Goal: Transaction & Acquisition: Book appointment/travel/reservation

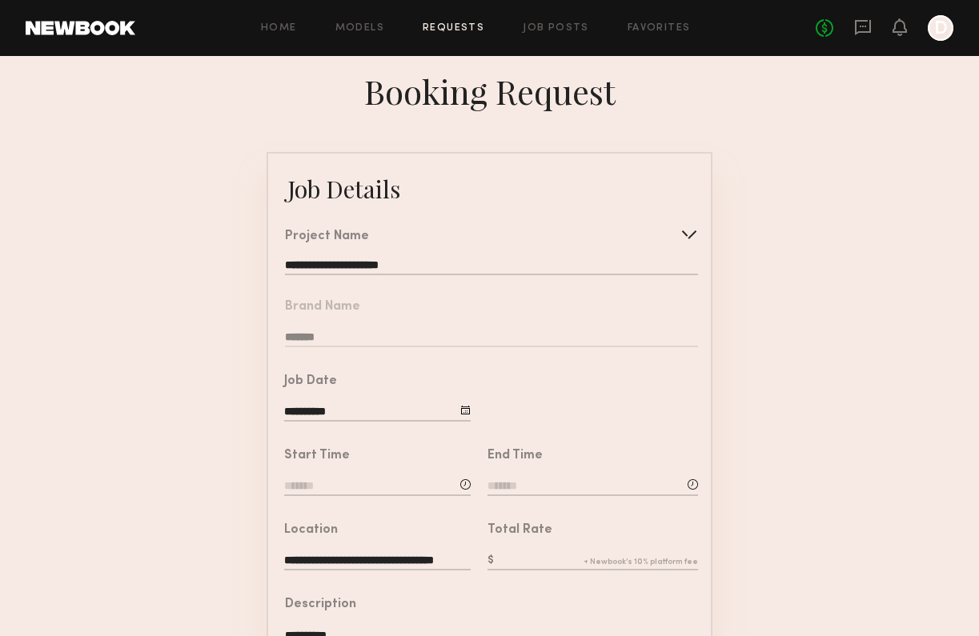
click at [210, 298] on form "**********" at bounding box center [489, 597] width 979 height 891
click at [168, 280] on form "**********" at bounding box center [489, 597] width 979 height 891
click at [215, 234] on form "**********" at bounding box center [489, 597] width 979 height 891
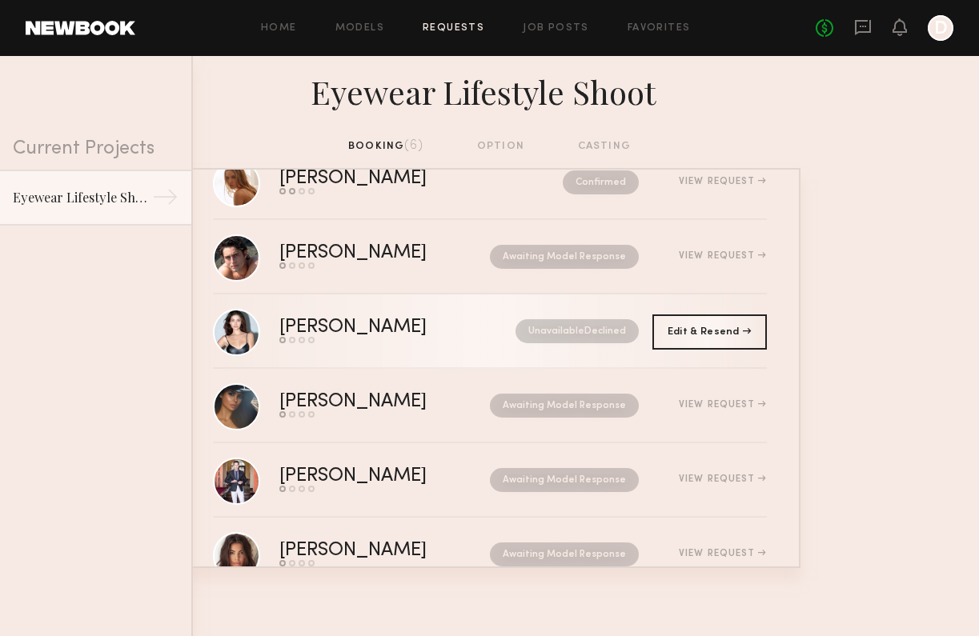
scroll to position [102, 0]
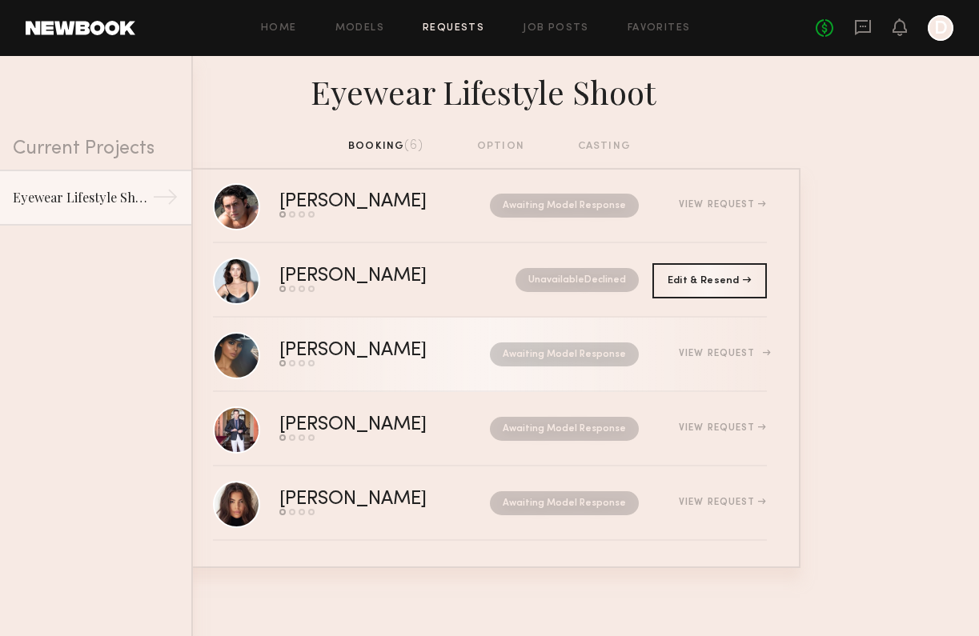
click at [728, 362] on div "[PERSON_NAME] Send request Model response Review hours worked Pay model Awaitin…" at bounding box center [522, 354] width 487 height 25
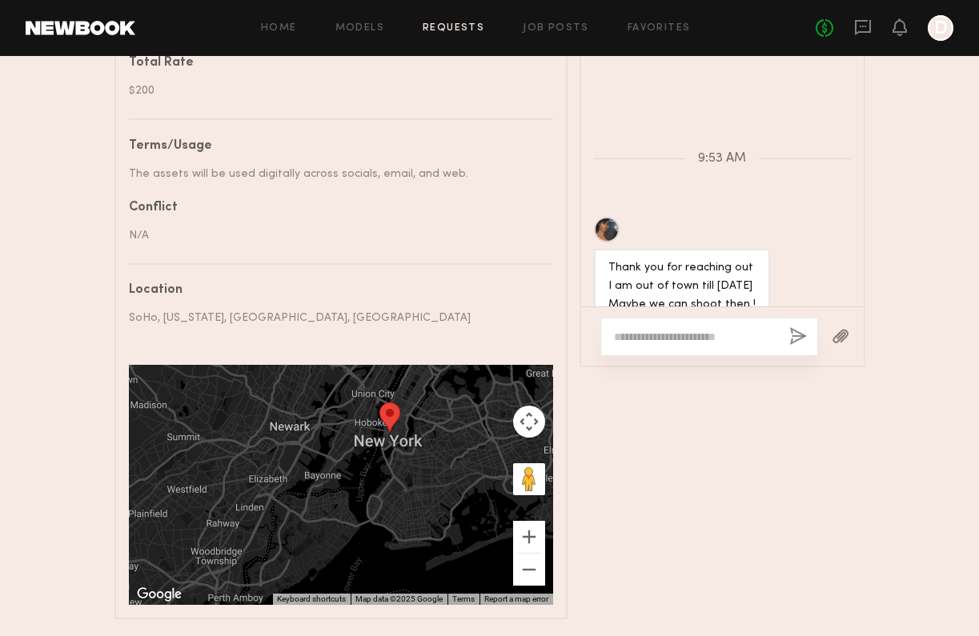
scroll to position [1087, 0]
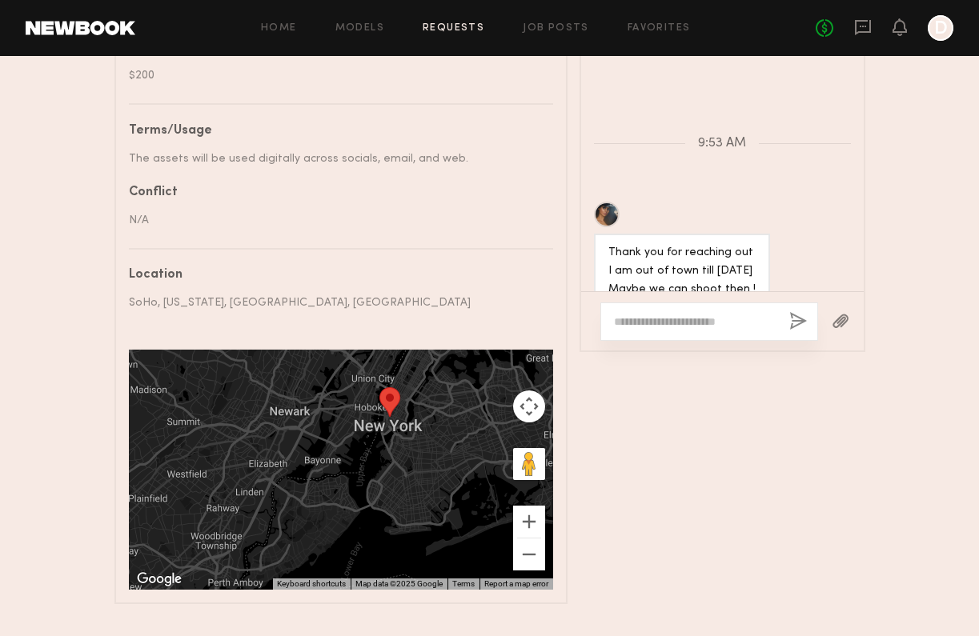
click at [706, 316] on textarea at bounding box center [695, 322] width 162 height 16
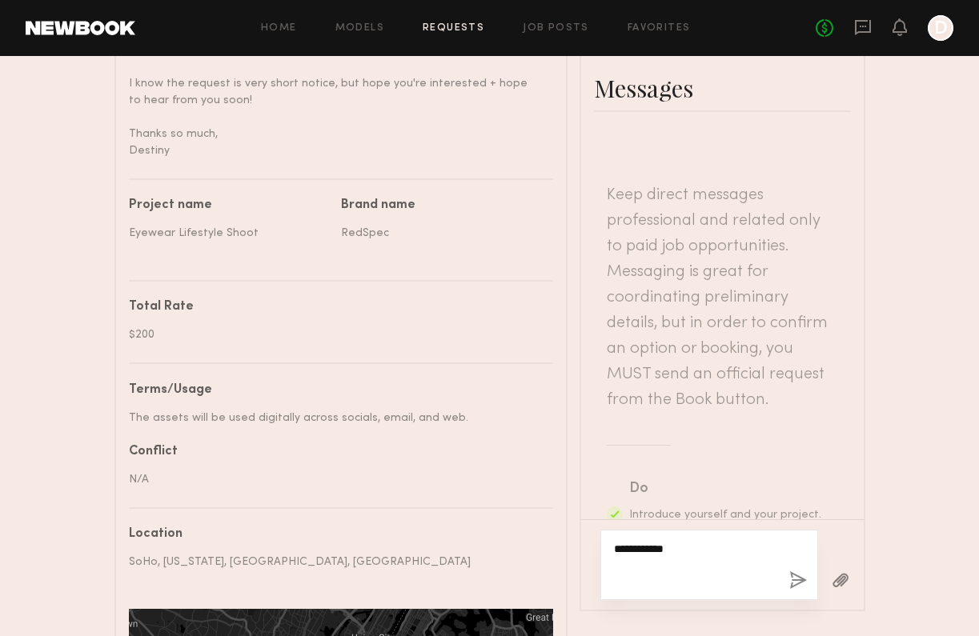
scroll to position [1115, 0]
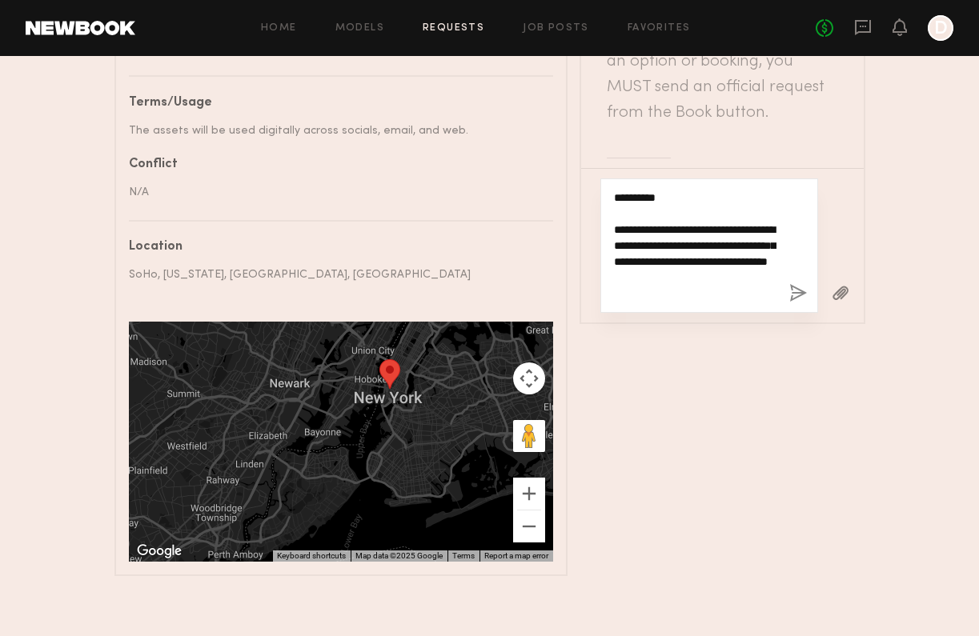
click at [722, 223] on textarea "**********" at bounding box center [695, 246] width 162 height 112
type textarea "**********"
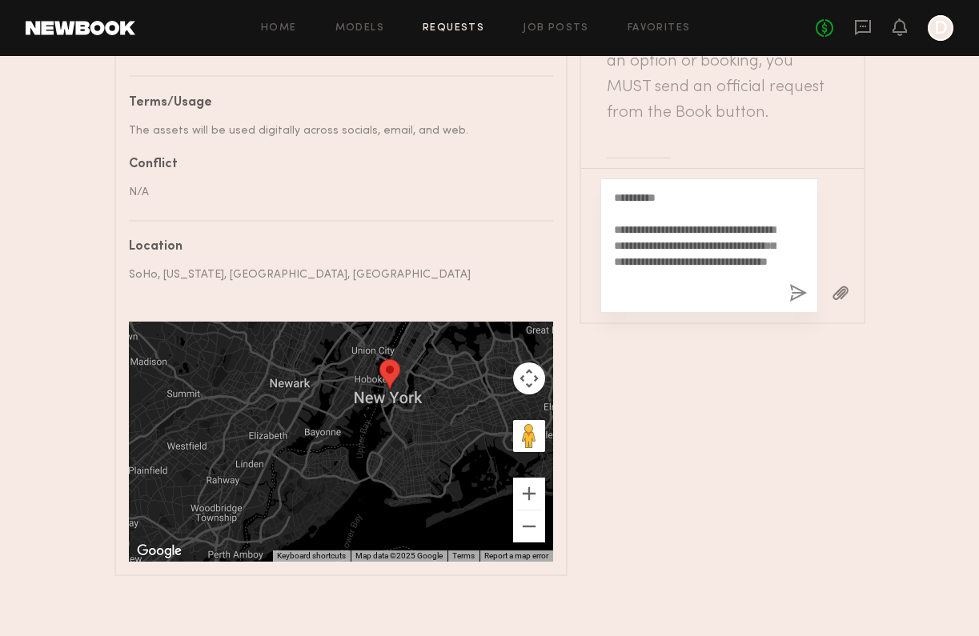
click at [796, 289] on button "button" at bounding box center [798, 294] width 18 height 20
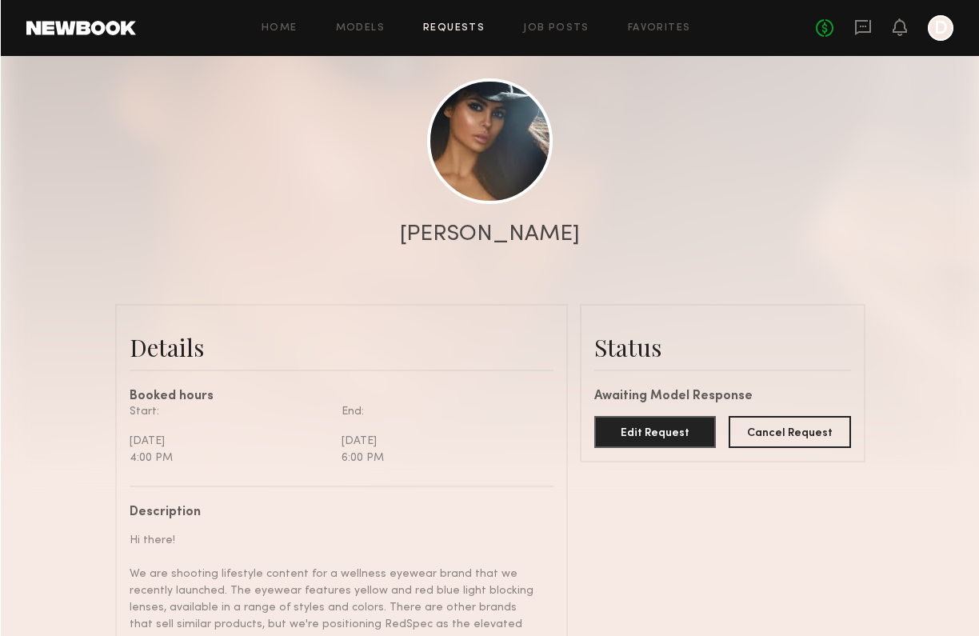
scroll to position [0, 0]
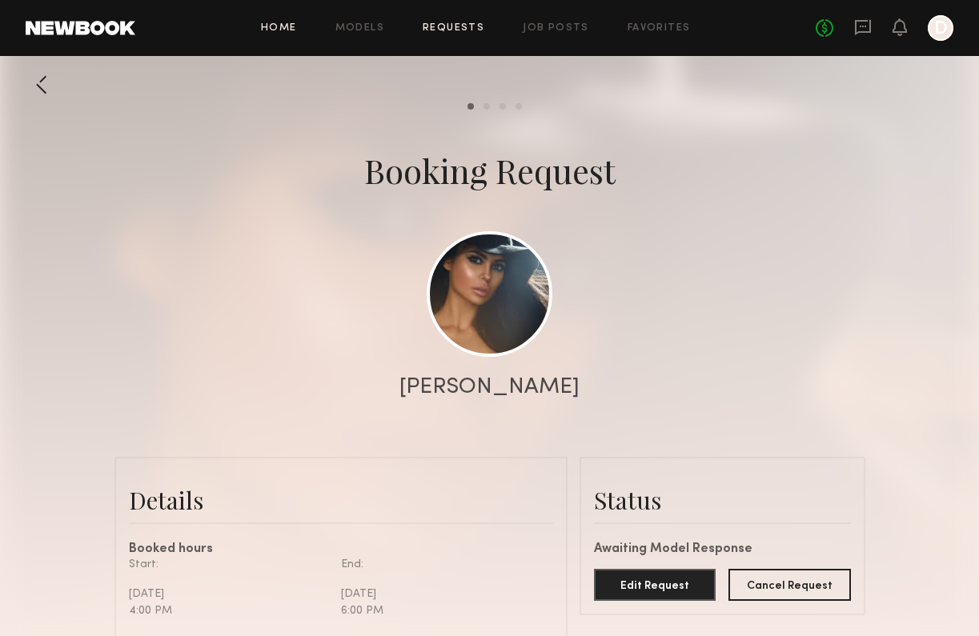
click at [278, 31] on link "Home" at bounding box center [279, 28] width 36 height 10
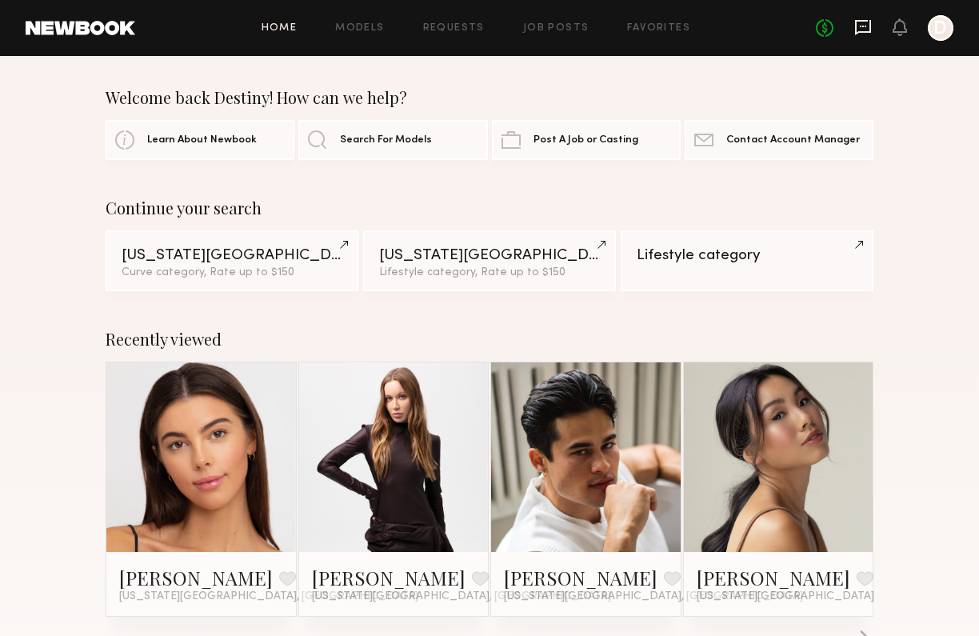
click at [861, 21] on icon at bounding box center [863, 27] width 16 height 15
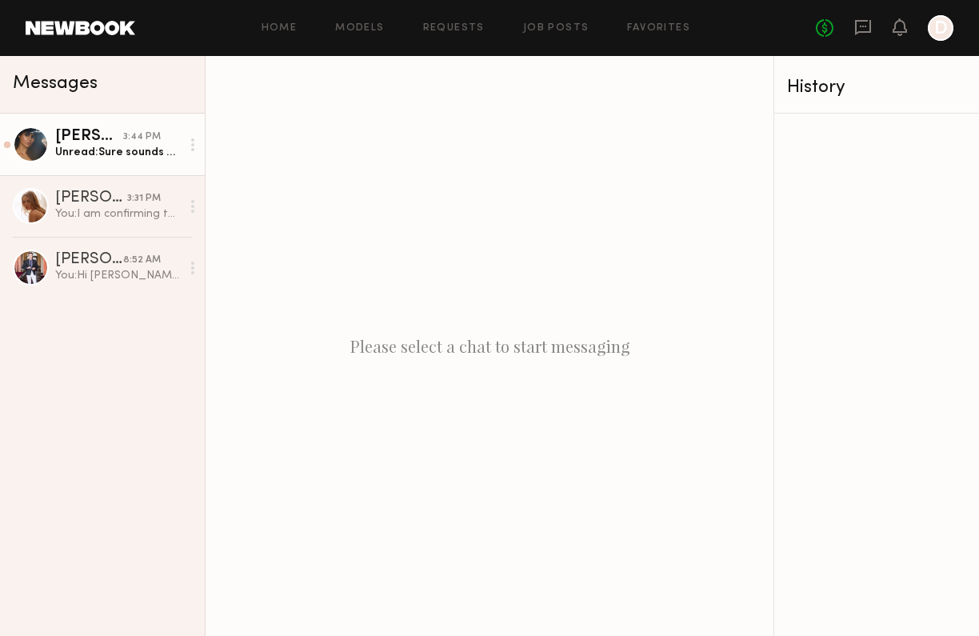
click at [110, 132] on div "Margo S." at bounding box center [89, 137] width 68 height 16
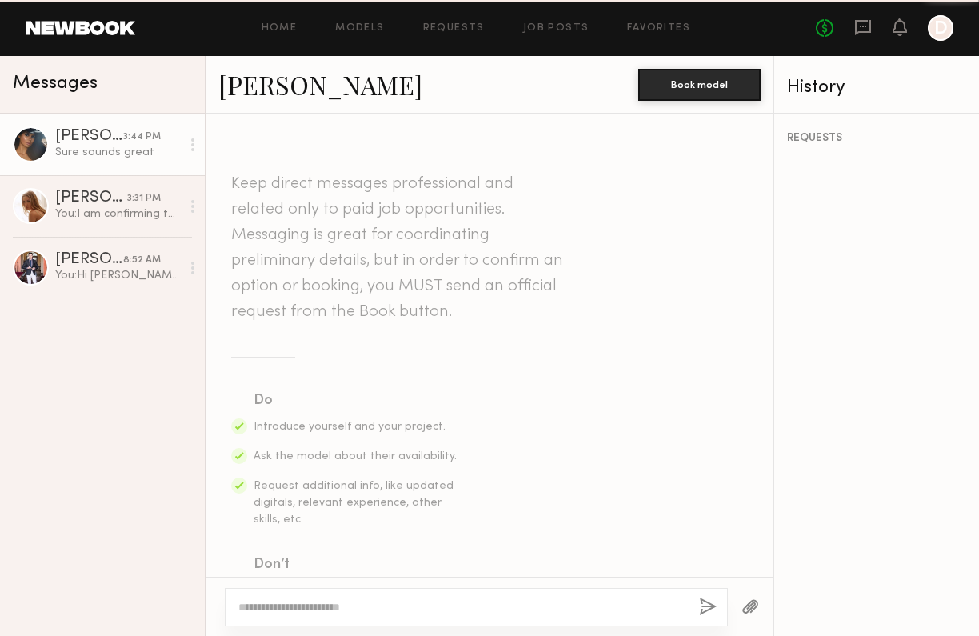
scroll to position [607, 0]
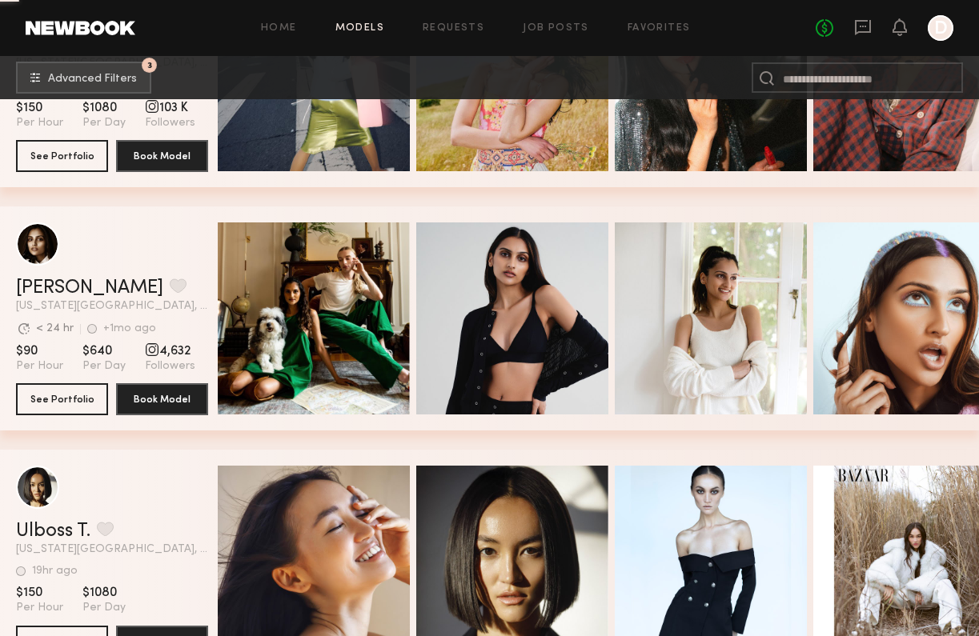
scroll to position [2138, 0]
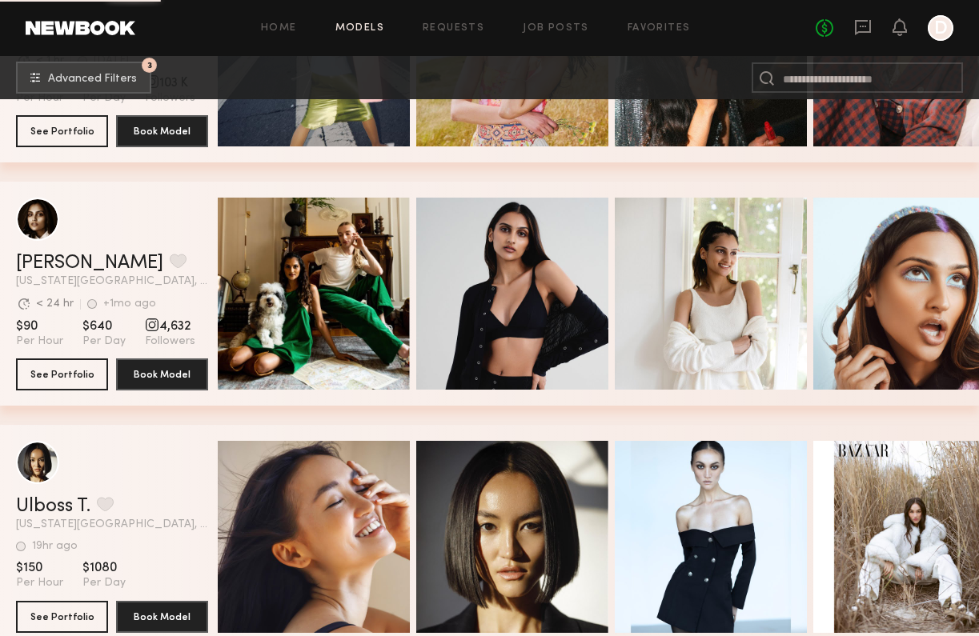
click at [206, 174] on div "[PERSON_NAME] Favorite [US_STATE][GEOGRAPHIC_DATA], [GEOGRAPHIC_DATA] Avg. requ…" at bounding box center [489, 59] width 979 height 243
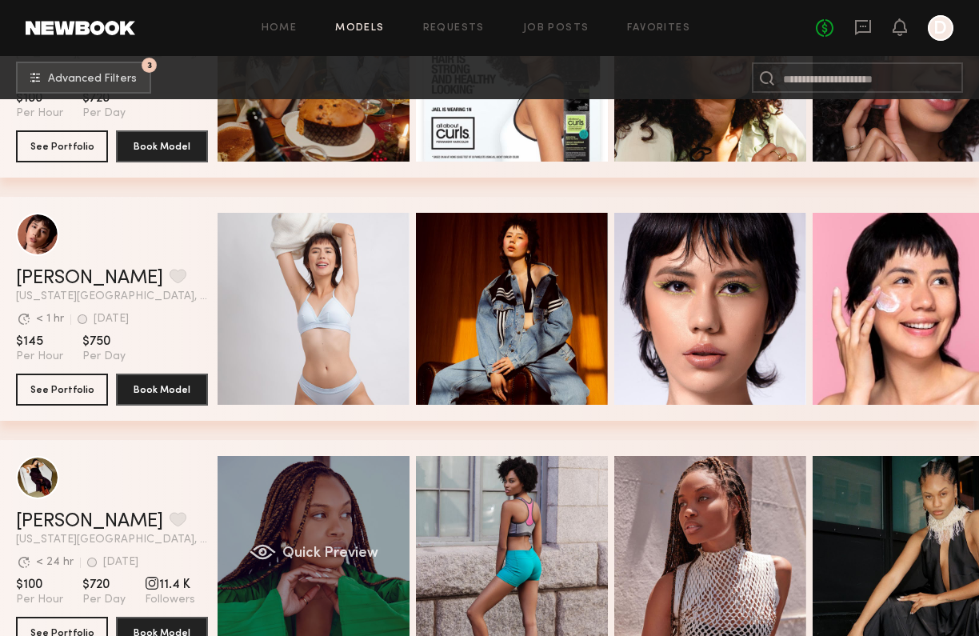
scroll to position [0, 0]
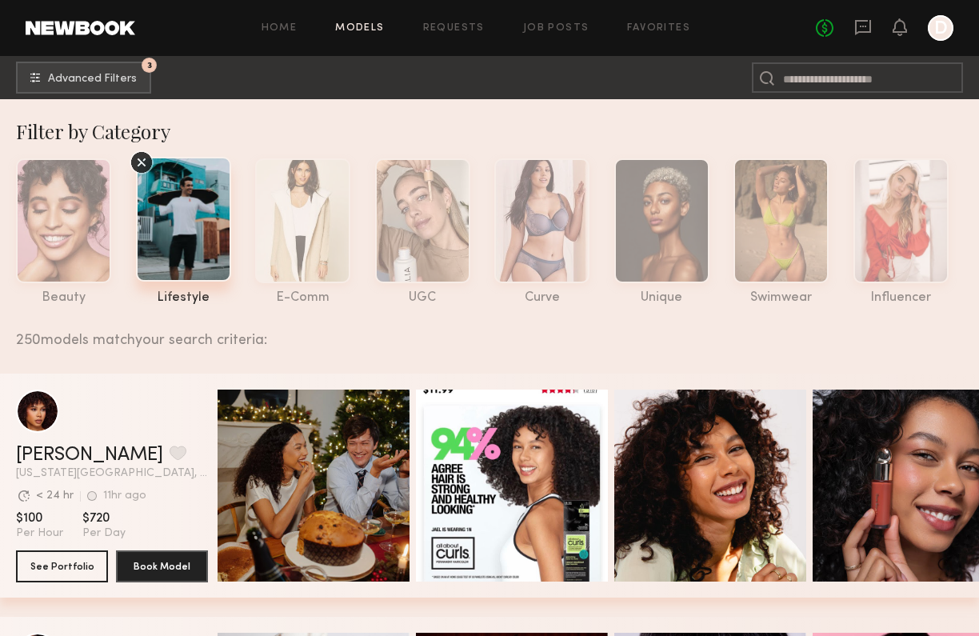
click at [363, 28] on link "Models" at bounding box center [359, 28] width 49 height 10
click at [290, 32] on link "Home" at bounding box center [280, 28] width 36 height 10
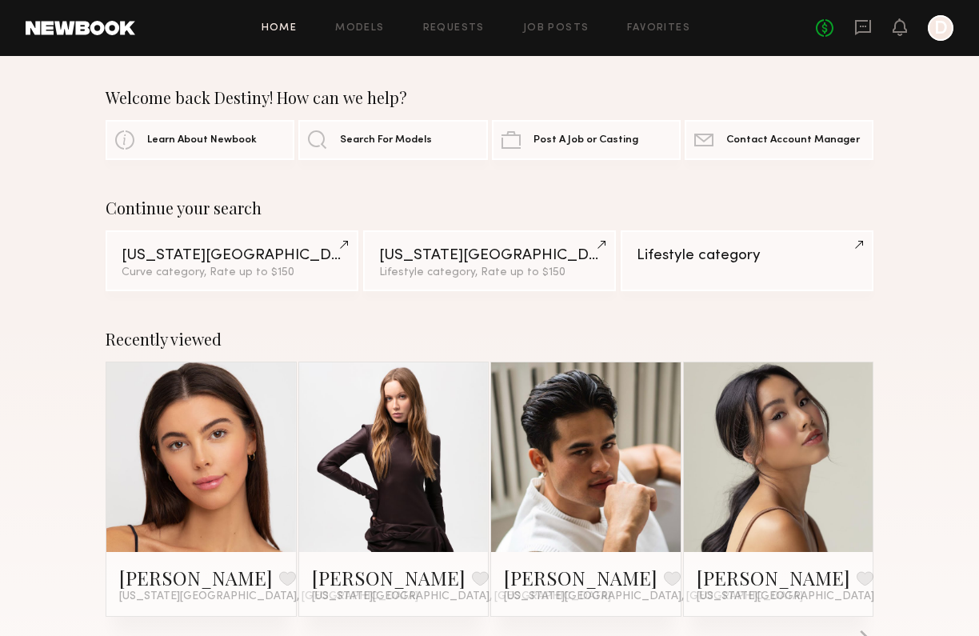
click at [507, 269] on div "Lifestyle category, Rate up to $150" at bounding box center [489, 271] width 221 height 11
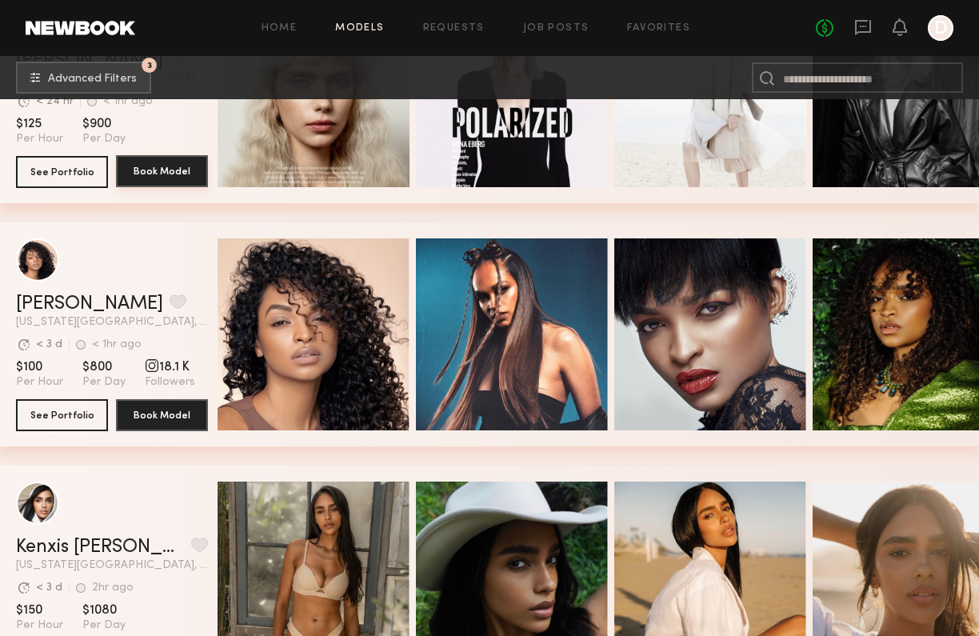
scroll to position [1328, 0]
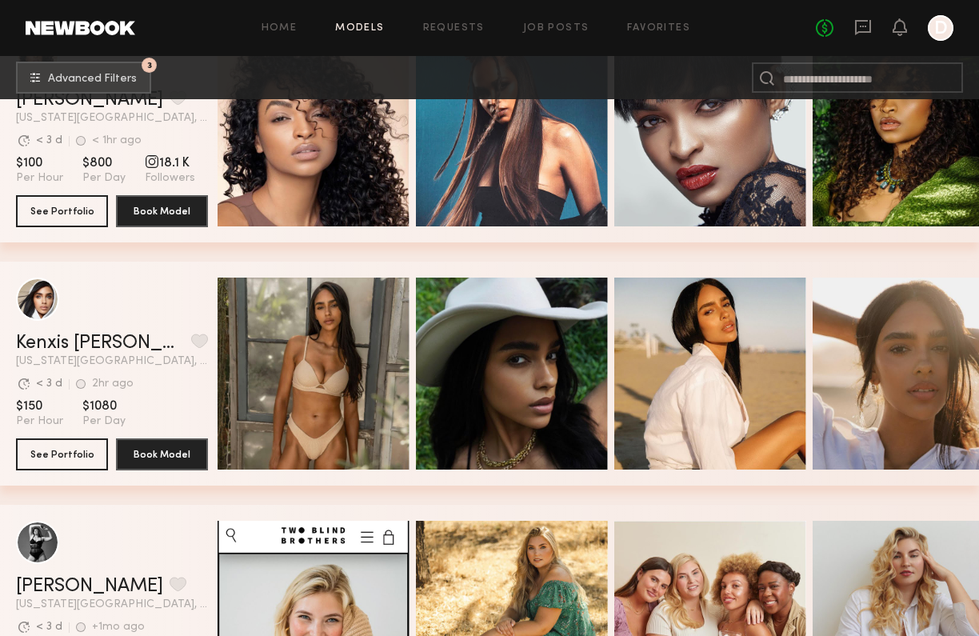
click at [196, 490] on div "Kenxis J. Favorite New York City, NY Avg. request response time < 3 d 2hr ago L…" at bounding box center [489, 383] width 979 height 243
click at [206, 492] on div "Kenxis J. Favorite New York City, NY Avg. request response time < 3 d 2hr ago L…" at bounding box center [489, 383] width 979 height 243
click at [194, 491] on div "Kenxis J. Favorite New York City, NY Avg. request response time < 3 d 2hr ago L…" at bounding box center [489, 383] width 979 height 243
click at [196, 491] on div "Kenxis J. Favorite New York City, NY Avg. request response time < 3 d 2hr ago L…" at bounding box center [489, 383] width 979 height 243
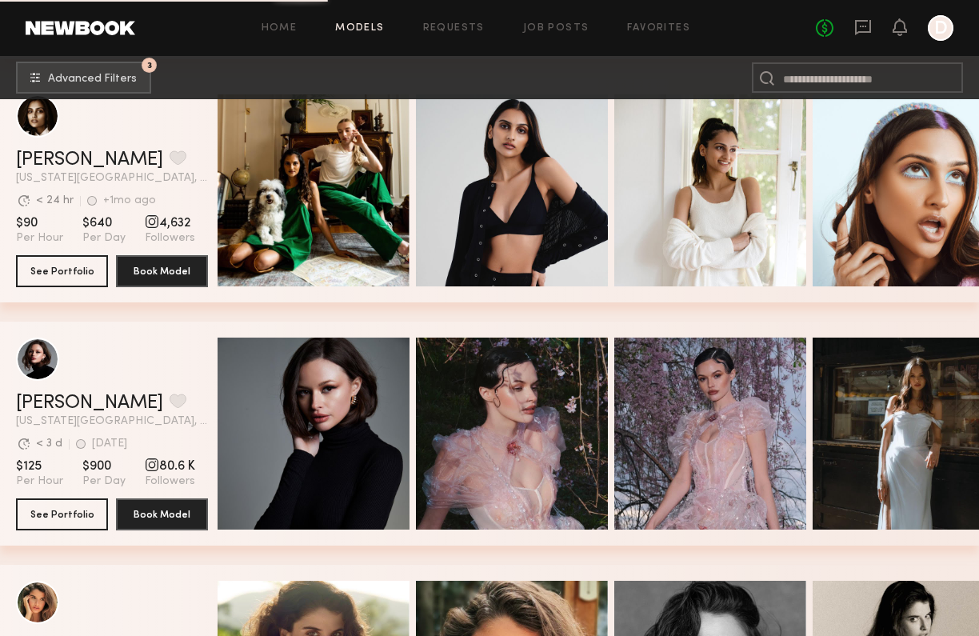
scroll to position [2276, 0]
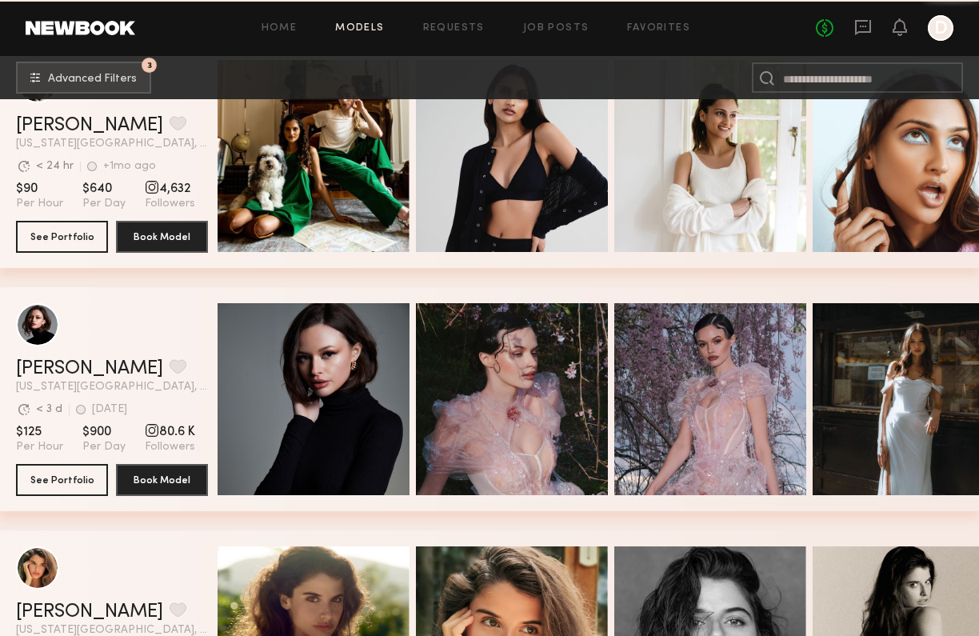
click at [314, 282] on div "Slesha P. Favorite New York City, NY Avg. request response time < 24 hr +1mo ag…" at bounding box center [489, 165] width 979 height 243
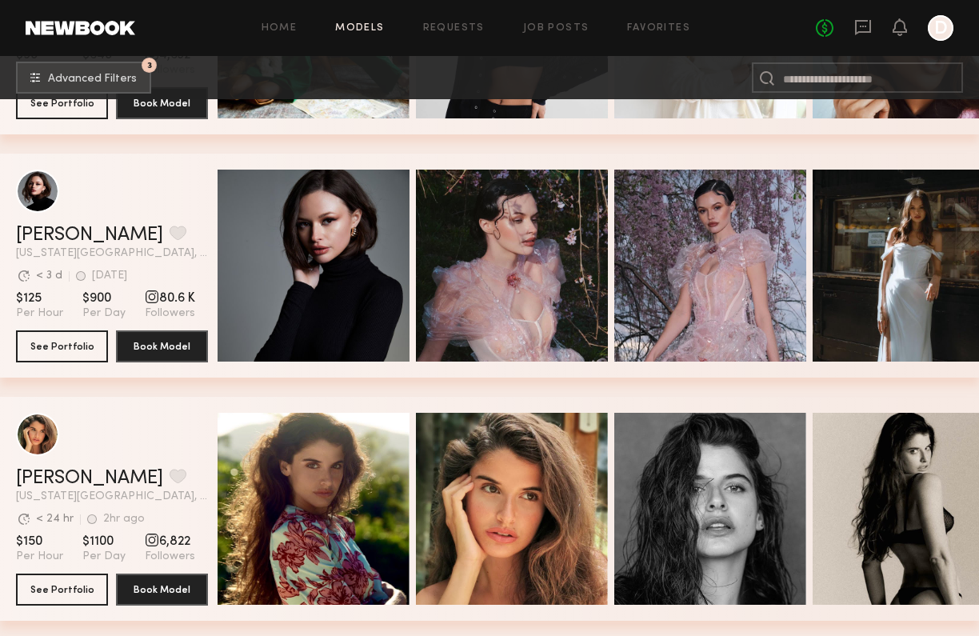
scroll to position [2445, 0]
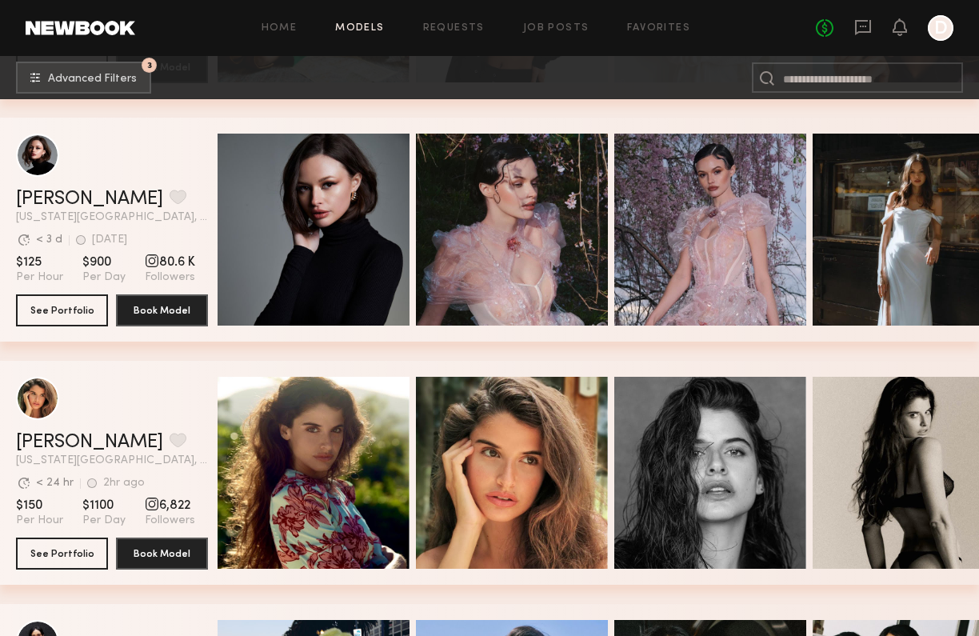
click at [205, 346] on div "Marija S. Favorite New York City, NY Avg. request response time < 3 d 1d ago La…" at bounding box center [489, 239] width 979 height 243
click at [253, 352] on div "Marija S. Favorite New York City, NY Avg. request response time < 3 d 1d ago La…" at bounding box center [489, 239] width 979 height 243
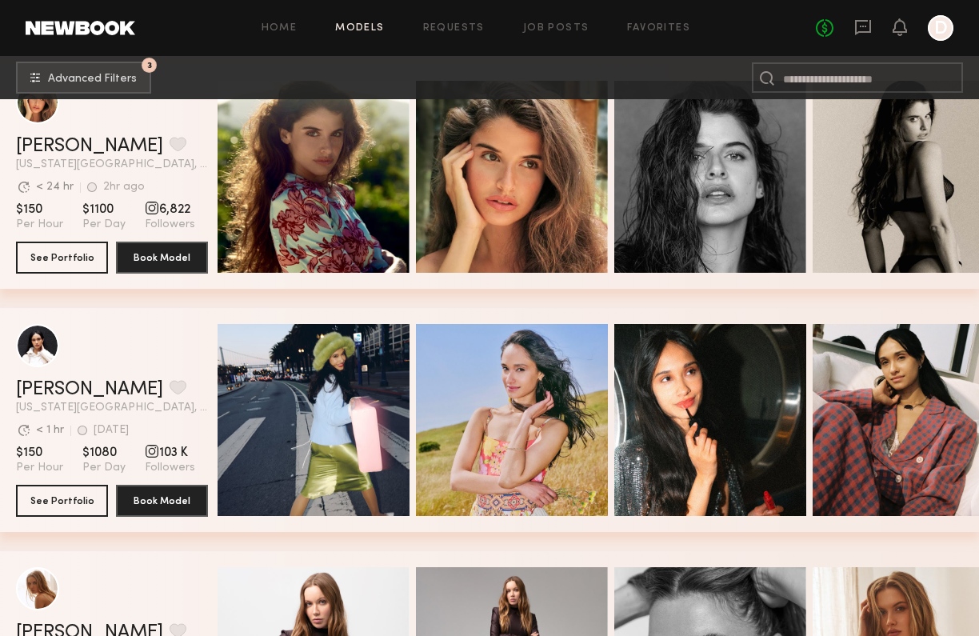
scroll to position [2749, 0]
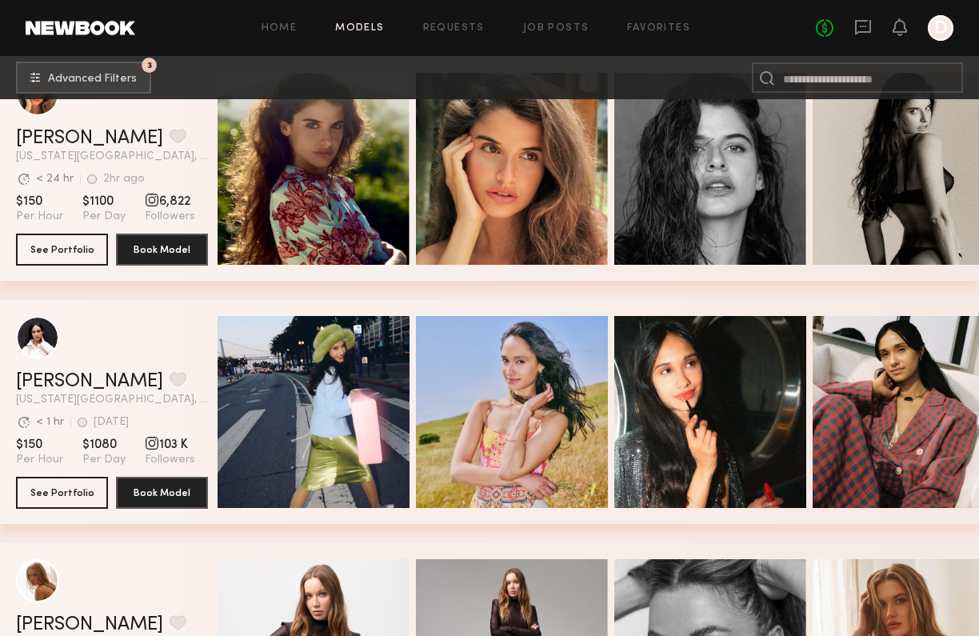
click at [326, 526] on div "Laura A. Favorite New York City, NY Avg. request response time < 1 hr 1d ago La…" at bounding box center [489, 421] width 979 height 243
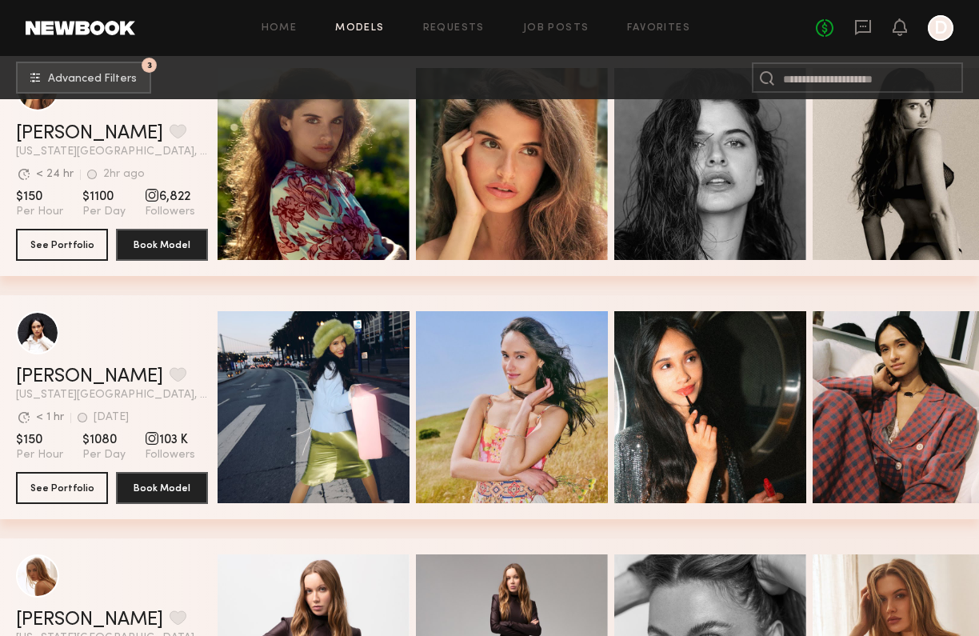
click at [317, 526] on div "Laura A. Favorite New York City, NY Avg. request response time < 1 hr 1d ago La…" at bounding box center [489, 416] width 979 height 243
click at [324, 525] on div "Laura A. Favorite New York City, NY Avg. request response time < 1 hr 1d ago La…" at bounding box center [489, 416] width 979 height 243
click at [322, 517] on div "Quick Preview Quick Preview Quick Preview Quick Preview" at bounding box center [599, 407] width 762 height 224
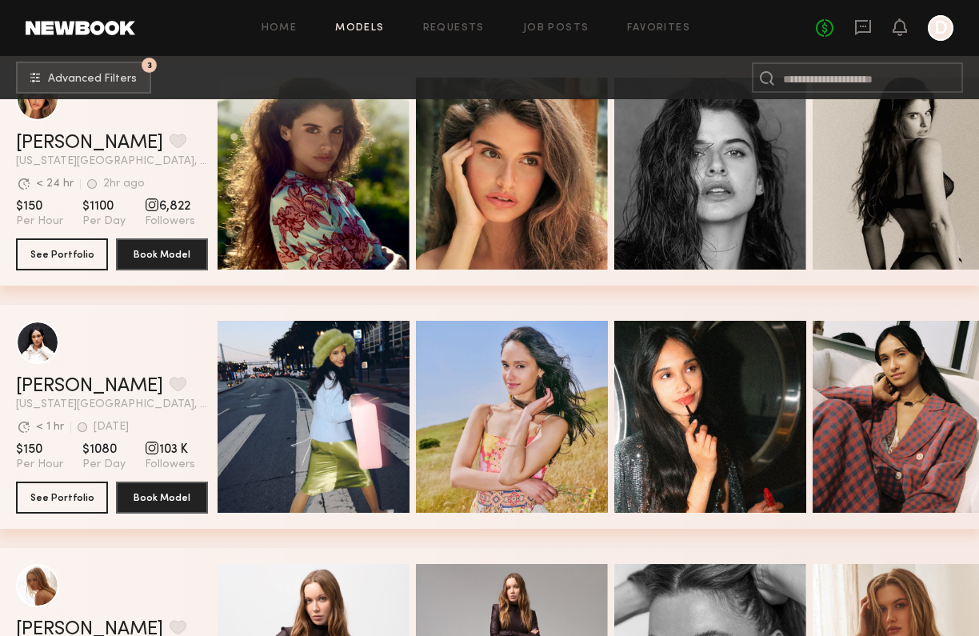
scroll to position [2743, 0]
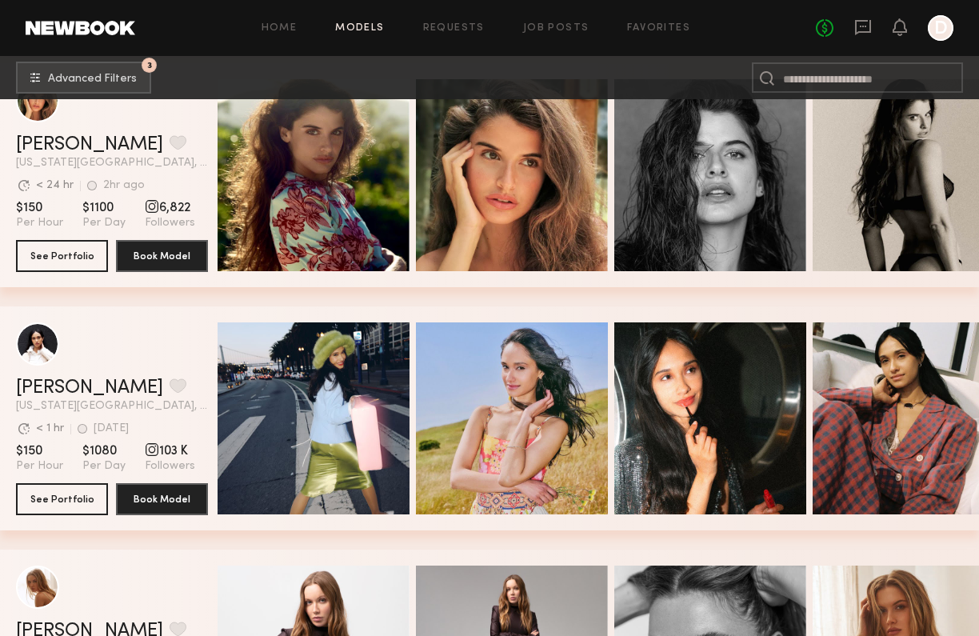
click at [309, 531] on div "Laura A. Favorite New York City, NY Avg. request response time < 1 hr 1d ago La…" at bounding box center [489, 427] width 979 height 243
click at [321, 536] on div "Laura A. Favorite New York City, NY Avg. request response time < 1 hr 1d ago La…" at bounding box center [489, 427] width 979 height 243
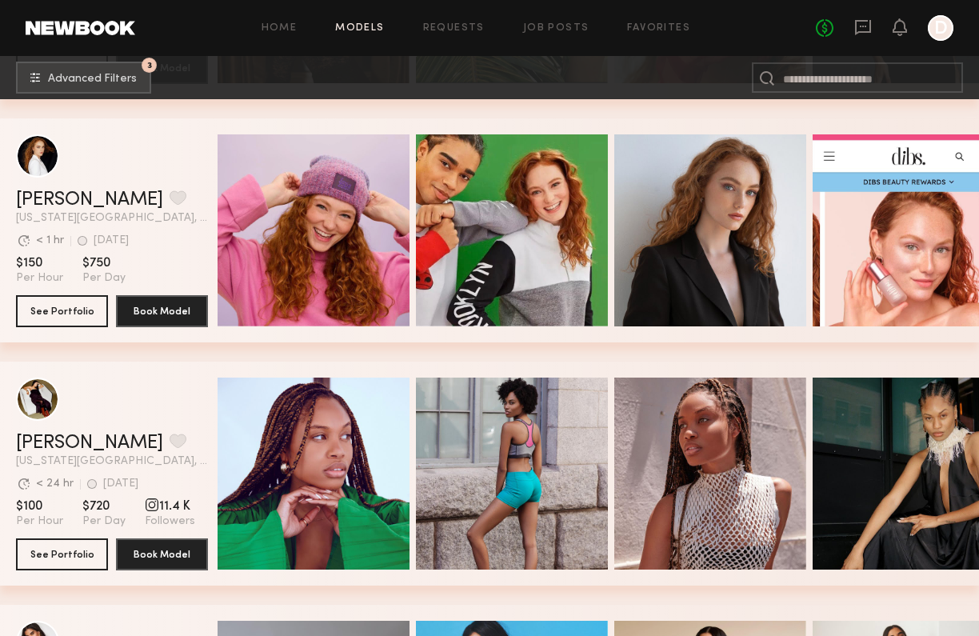
scroll to position [3923, 0]
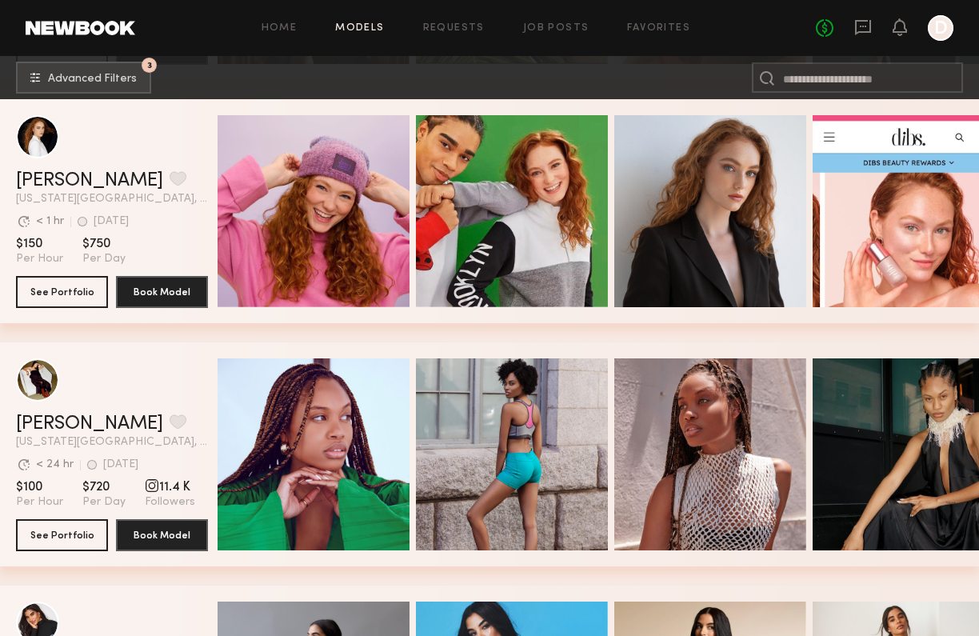
click at [390, 336] on div "Elise S. Favorite New York City, NY Avg. request response time < 1 hr 1wk ago L…" at bounding box center [489, 220] width 979 height 243
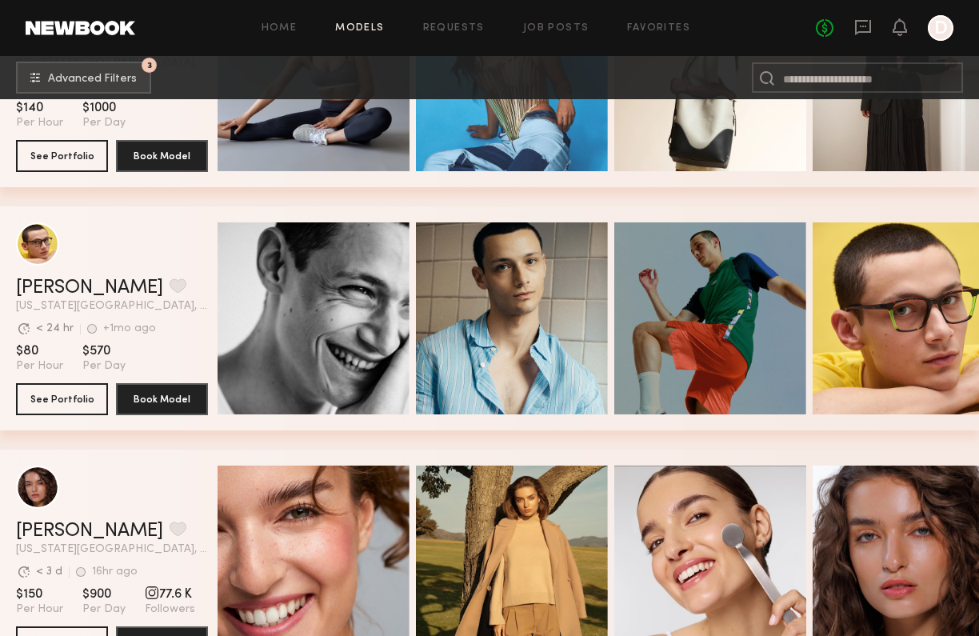
scroll to position [4549, 0]
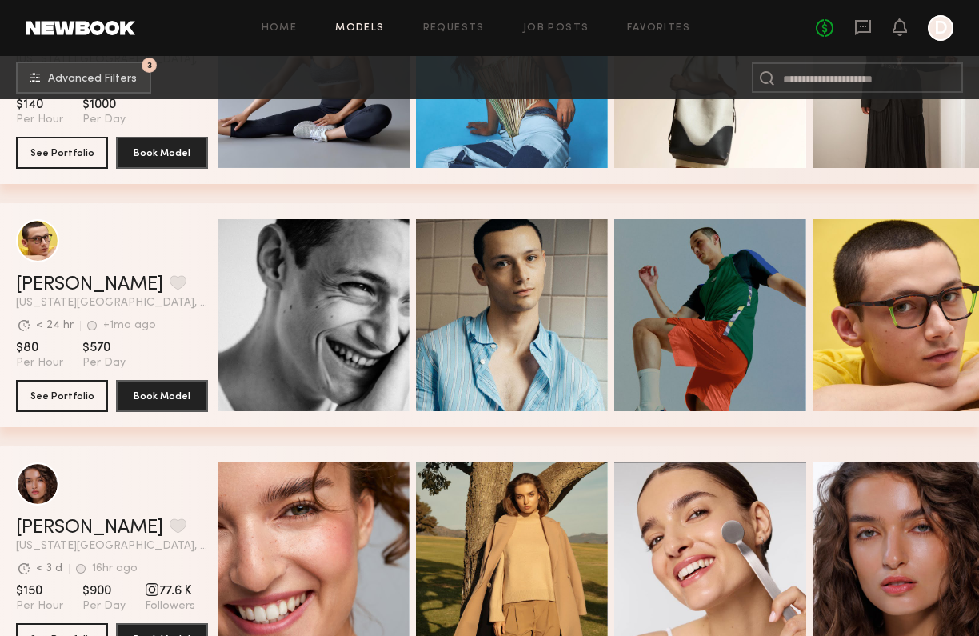
click at [424, 438] on div "Aidan B. Favorite New York City, NY Avg. request response time < 24 hr +1mo ago…" at bounding box center [489, 324] width 979 height 243
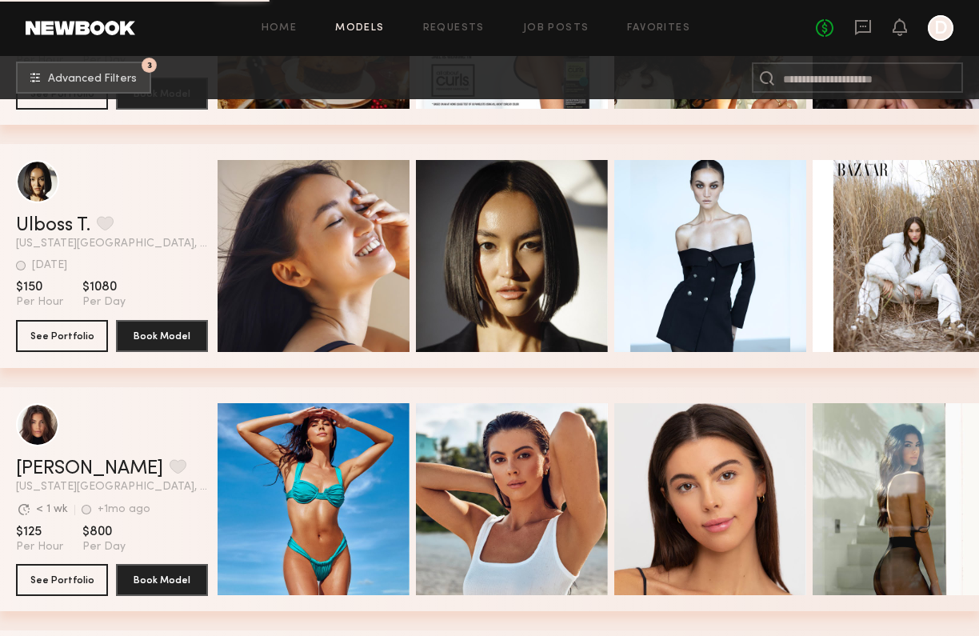
scroll to position [0, 0]
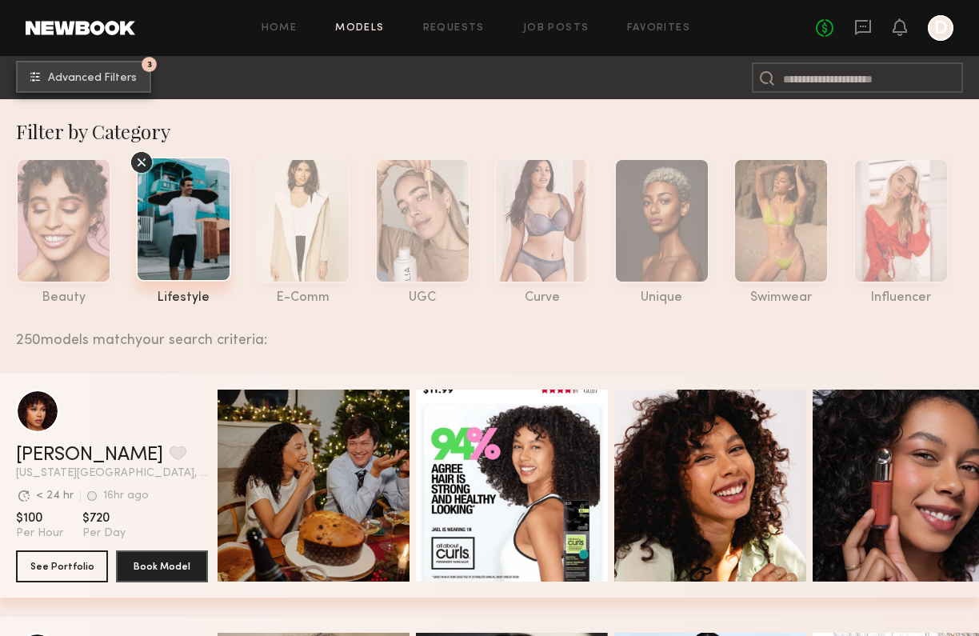
click at [97, 79] on span "Advanced Filters" at bounding box center [92, 78] width 89 height 11
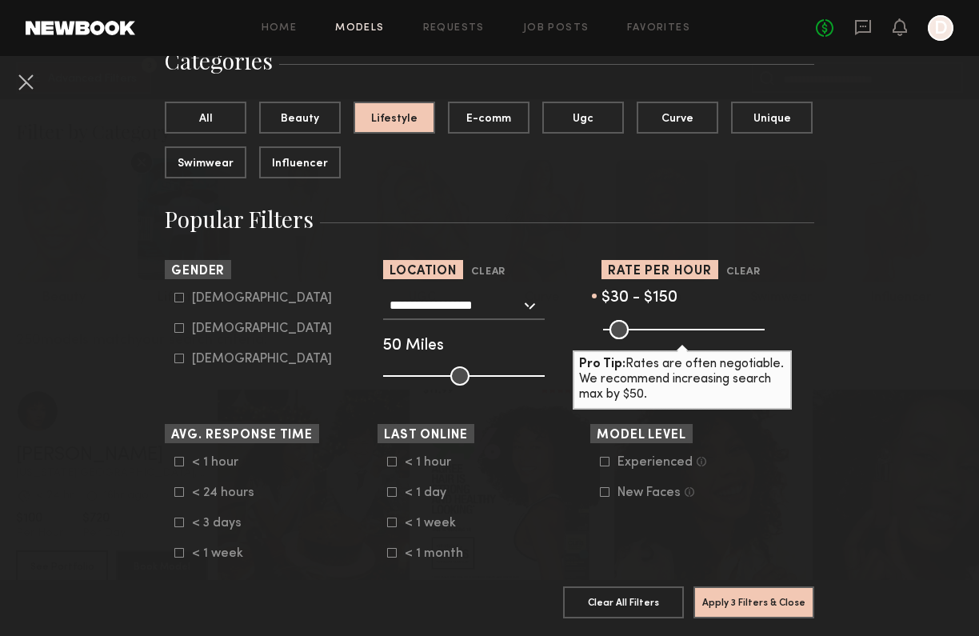
scroll to position [139, 0]
drag, startPoint x: 648, startPoint y: 328, endPoint x: 662, endPoint y: 331, distance: 14.0
click at [662, 331] on input "range" at bounding box center [684, 328] width 162 height 19
type input "***"
click at [664, 331] on input "range" at bounding box center [684, 328] width 162 height 19
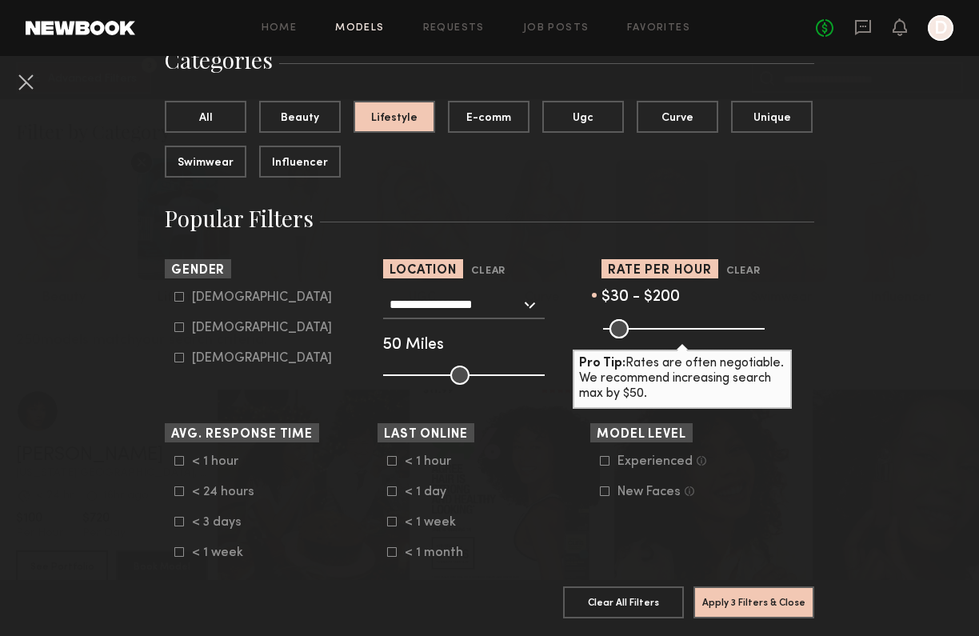
click at [181, 298] on icon at bounding box center [179, 297] width 10 height 10
type input "*"
click at [759, 611] on button "Apply 4 Filters & Close" at bounding box center [754, 602] width 121 height 32
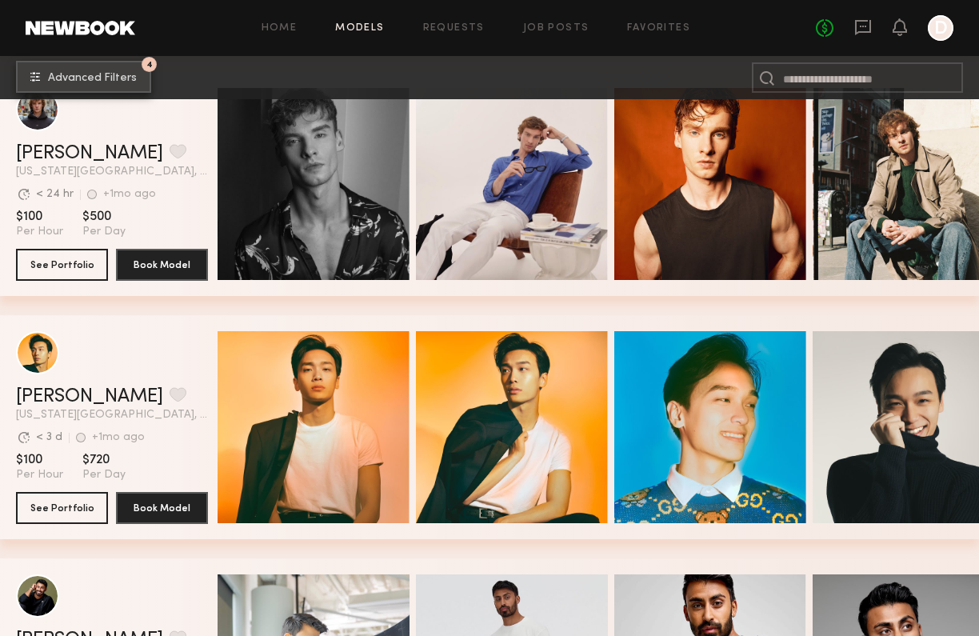
scroll to position [4642, 0]
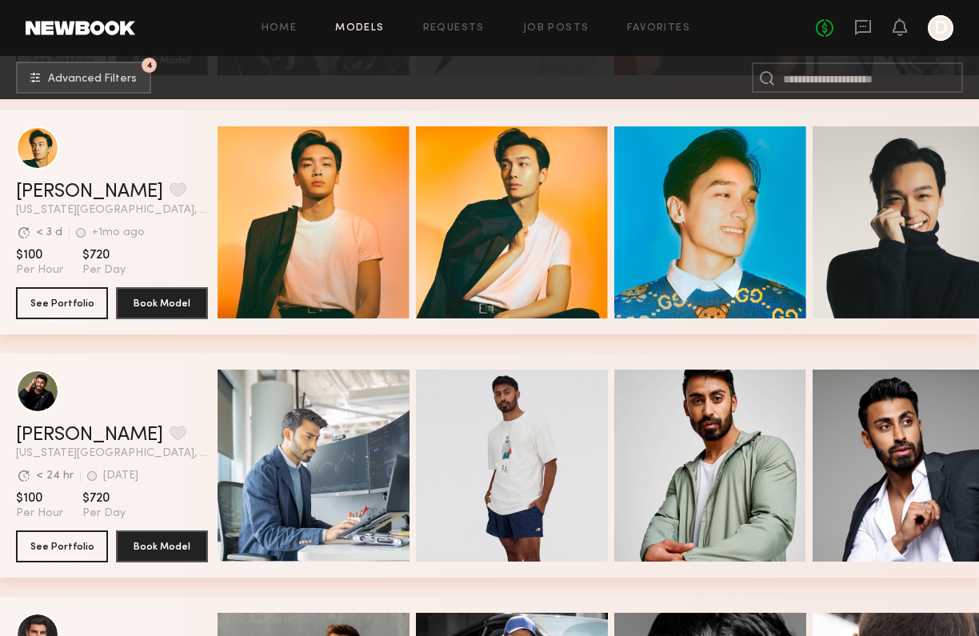
click at [194, 346] on div "Sonny D. Favorite New York City, NY Avg. request response time < 3 d +1mo ago L…" at bounding box center [489, 231] width 979 height 243
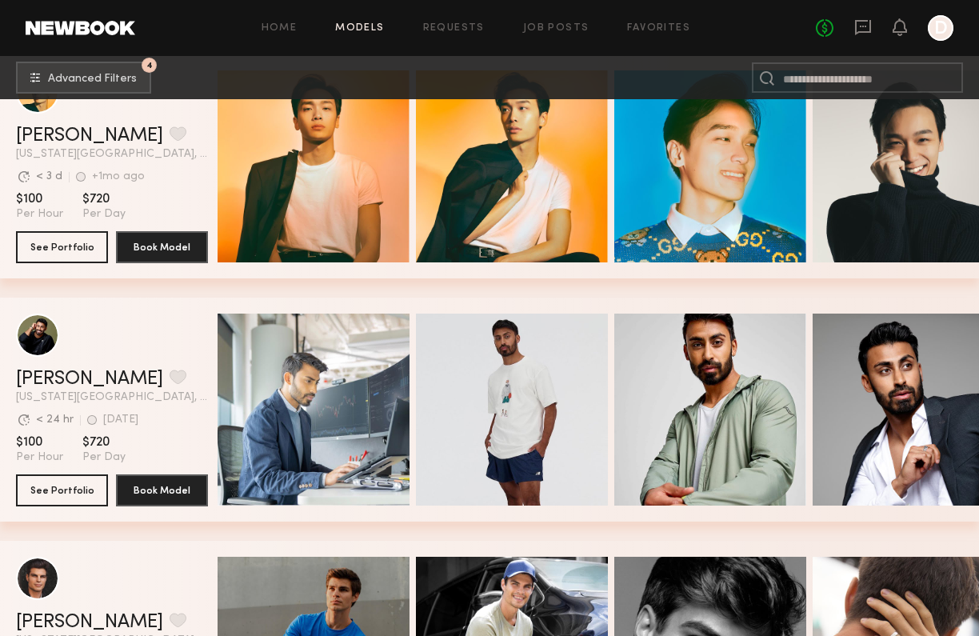
scroll to position [4728, 0]
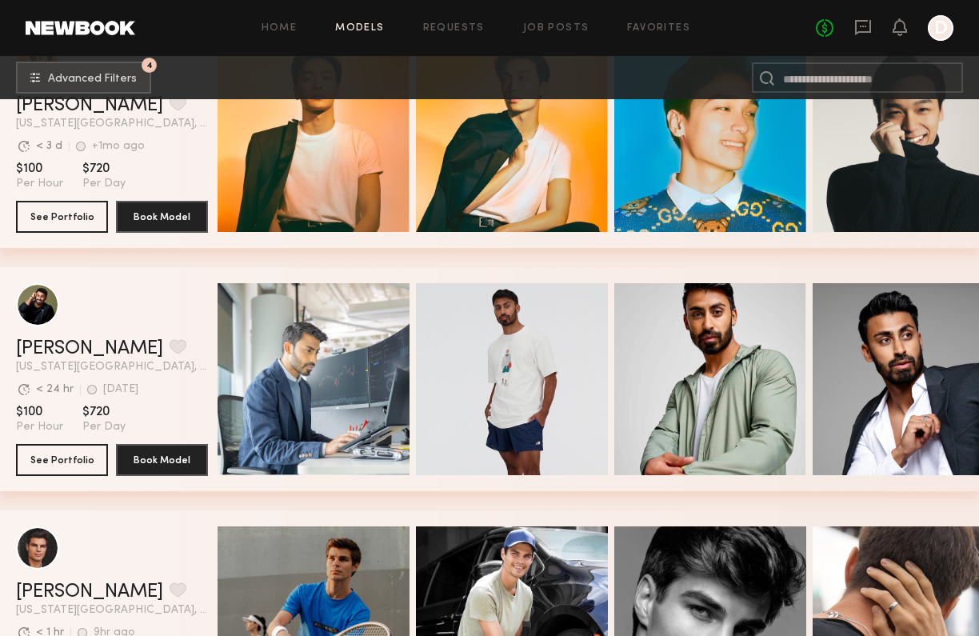
click at [194, 262] on div "Sonny D. Favorite New York City, NY Avg. request response time < 3 d +1mo ago L…" at bounding box center [489, 145] width 979 height 243
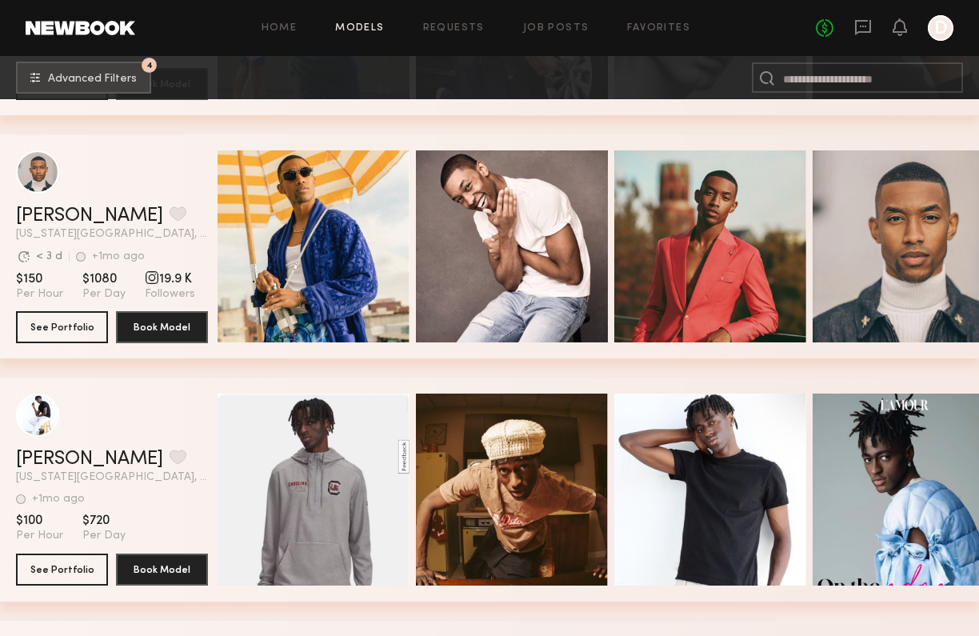
scroll to position [5610, 0]
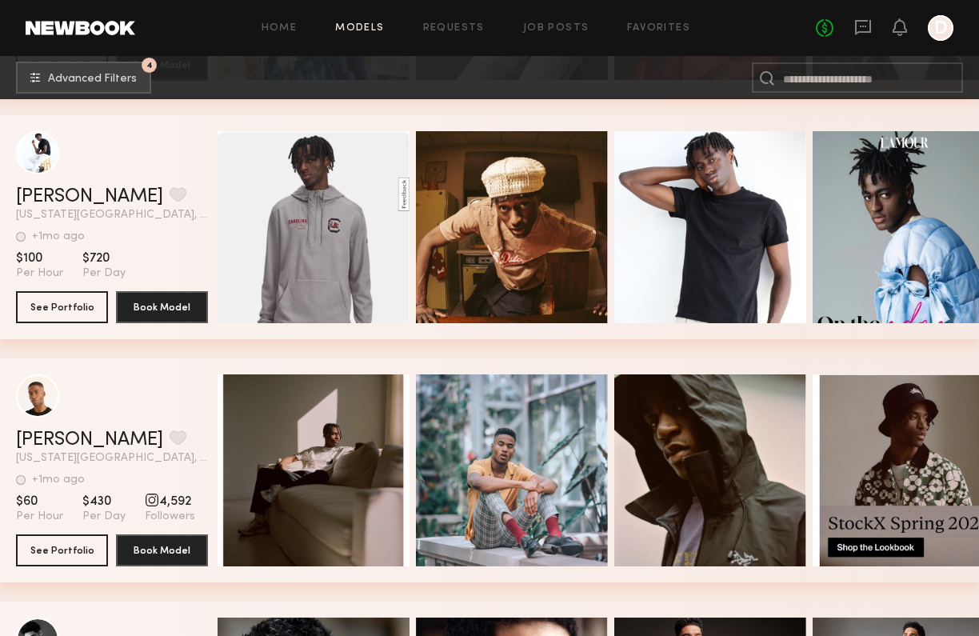
click at [190, 352] on div "Henri M. Favorite New York City, NY +1mo ago Last Online View Portfolio +1mo ag…" at bounding box center [489, 236] width 979 height 243
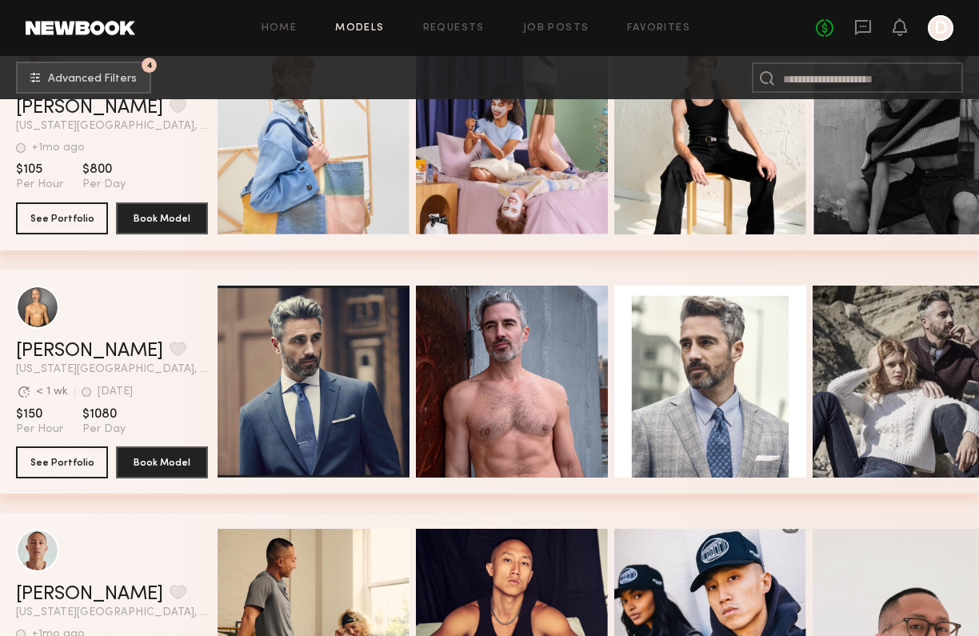
scroll to position [6435, 0]
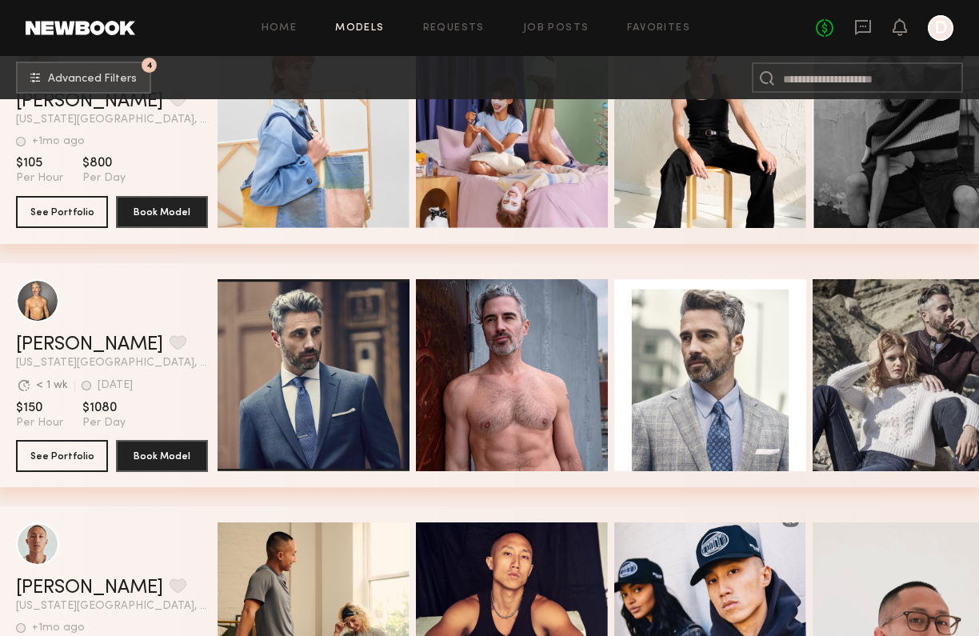
click at [196, 494] on div "Mark T. Favorite New York City, NY Avg. request response time < 1 wk 1wk ago La…" at bounding box center [489, 384] width 979 height 243
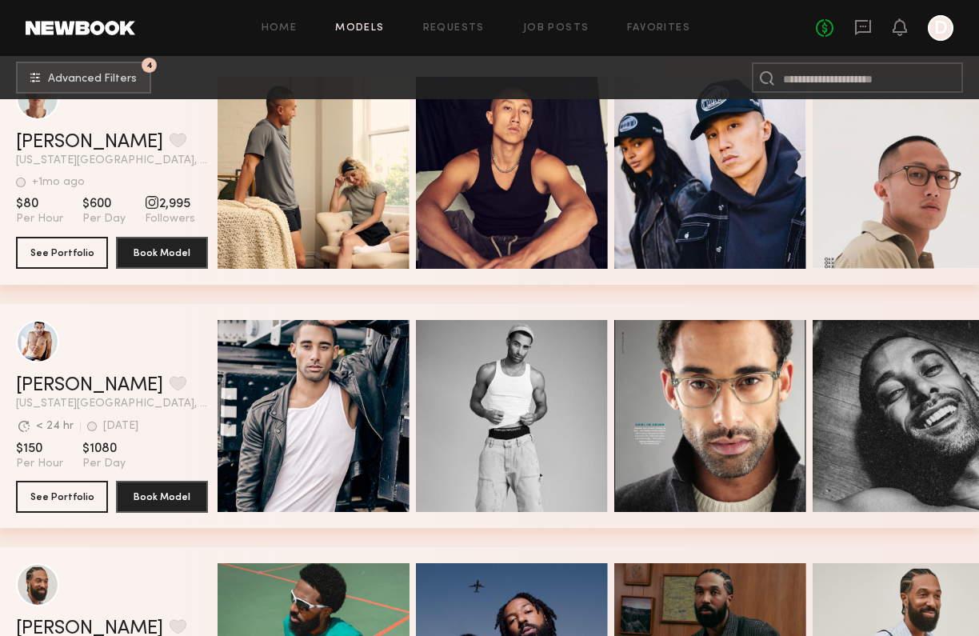
scroll to position [6886, 0]
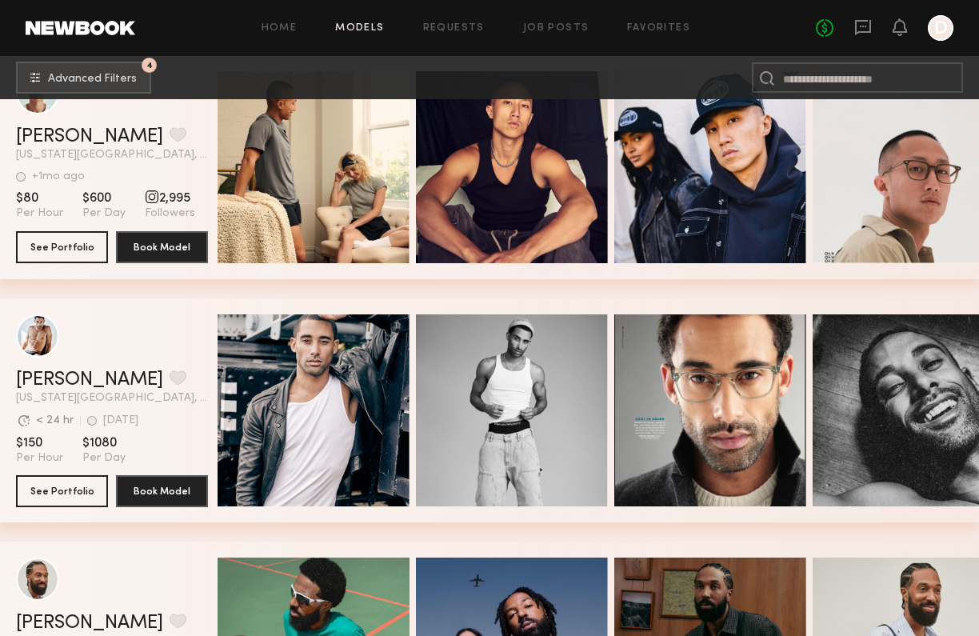
click at [218, 532] on div "Dominic D. Favorite New York City, NY Avg. request response time < 24 hr 2d ago…" at bounding box center [489, 419] width 979 height 243
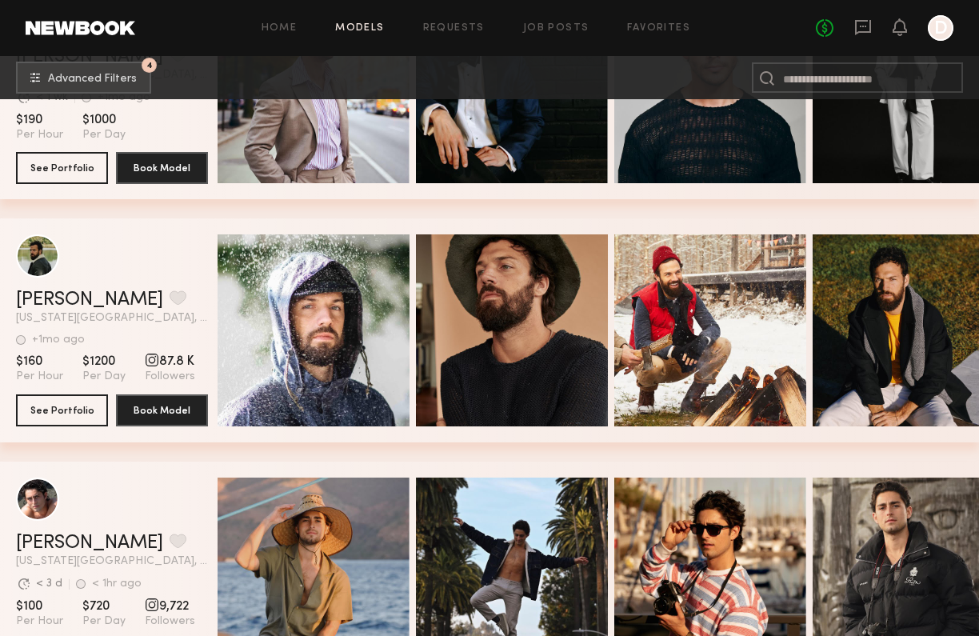
scroll to position [8822, 0]
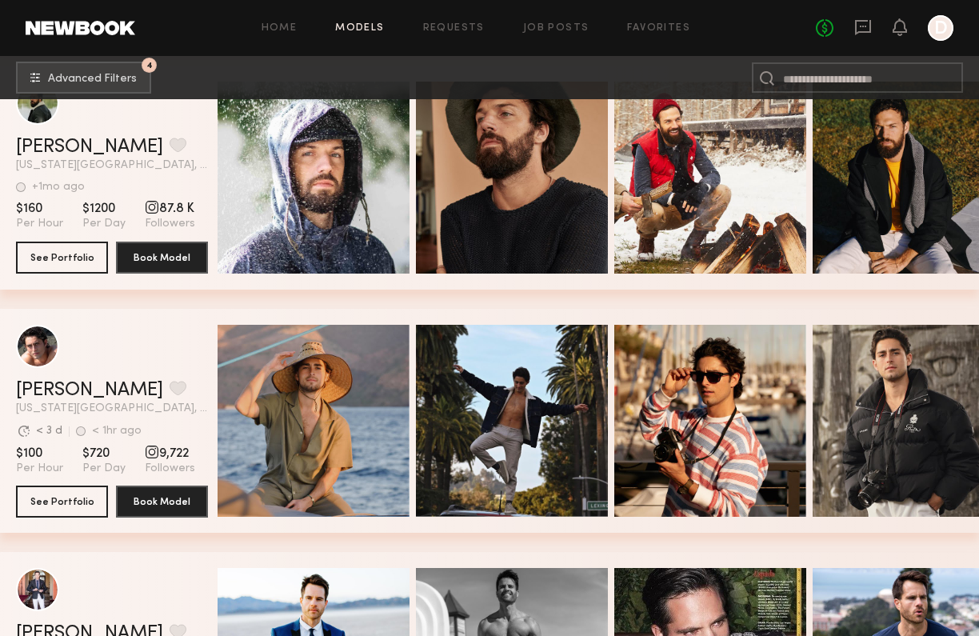
click at [269, 535] on div "Pablo V. Favorite New York City, NY Avg. request response time < 3 d < 1hr ago …" at bounding box center [489, 430] width 979 height 243
click at [238, 542] on div "Pablo V. Favorite New York City, NY Avg. request response time < 3 d < 1hr ago …" at bounding box center [489, 430] width 979 height 243
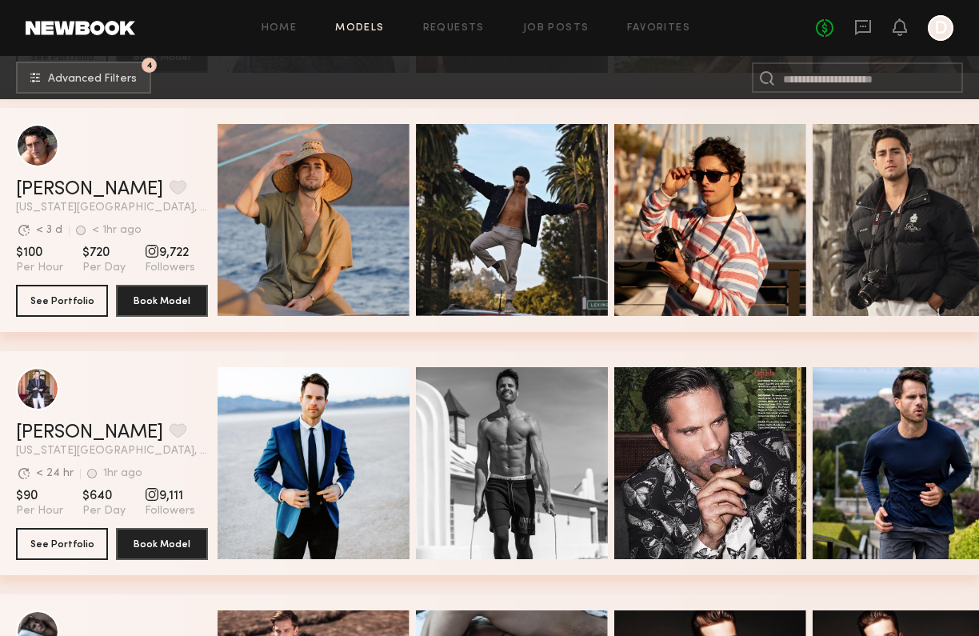
scroll to position [9079, 0]
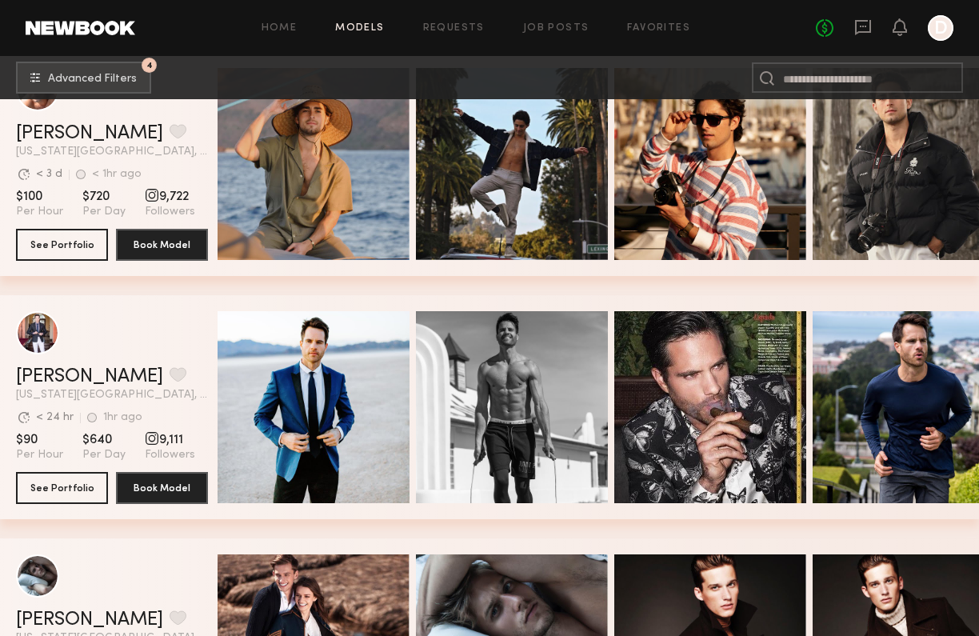
click at [347, 529] on div "Matt W. Favorite New York City, NY Avg. request response time < 24 hr 1hr ago L…" at bounding box center [489, 416] width 979 height 243
click at [225, 525] on div "Matt W. Favorite New York City, NY Avg. request response time < 24 hr 1hr ago L…" at bounding box center [489, 416] width 979 height 243
click at [190, 527] on div "Matt W. Favorite New York City, NY Avg. request response time < 24 hr 1hr ago L…" at bounding box center [489, 416] width 979 height 243
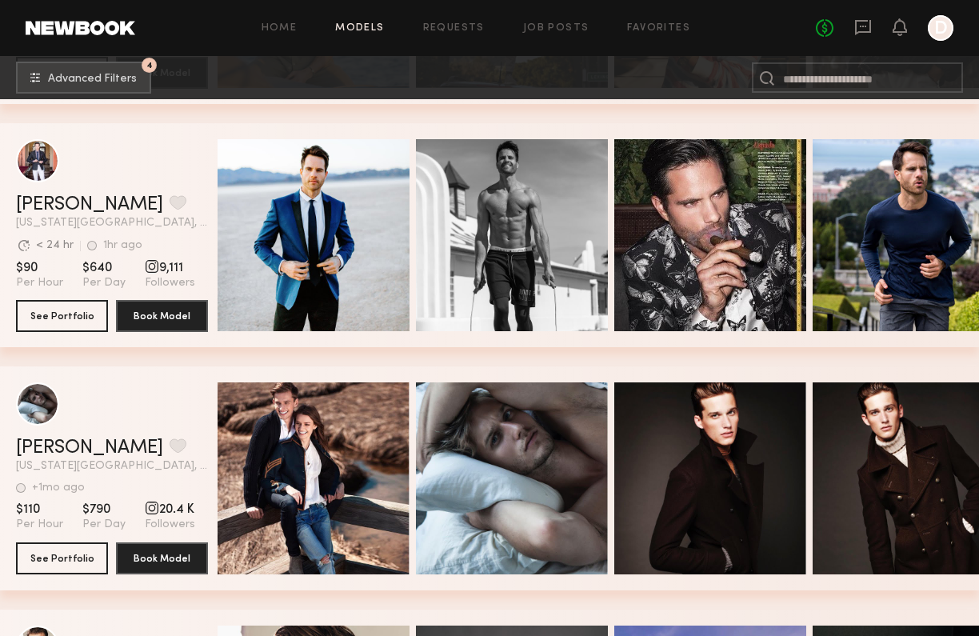
scroll to position [9396, 0]
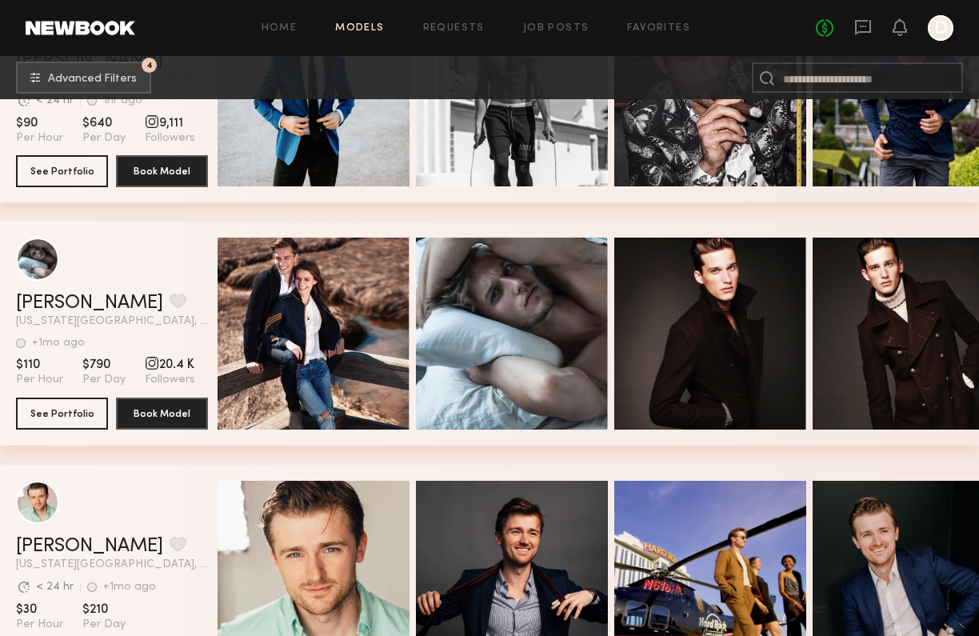
click at [311, 458] on div "Dennis J. Favorite New York City, NY +1mo ago Last Online View Portfolio +1mo a…" at bounding box center [489, 343] width 979 height 243
click at [250, 457] on div "Dennis J. Favorite New York City, NY +1mo ago Last Online View Portfolio +1mo a…" at bounding box center [489, 343] width 979 height 243
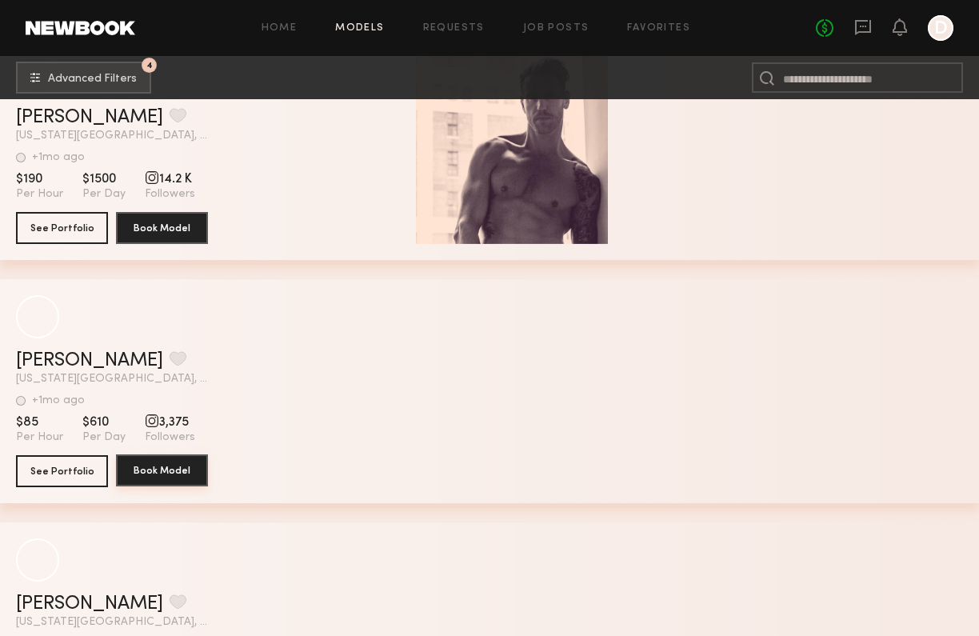
scroll to position [14466, 0]
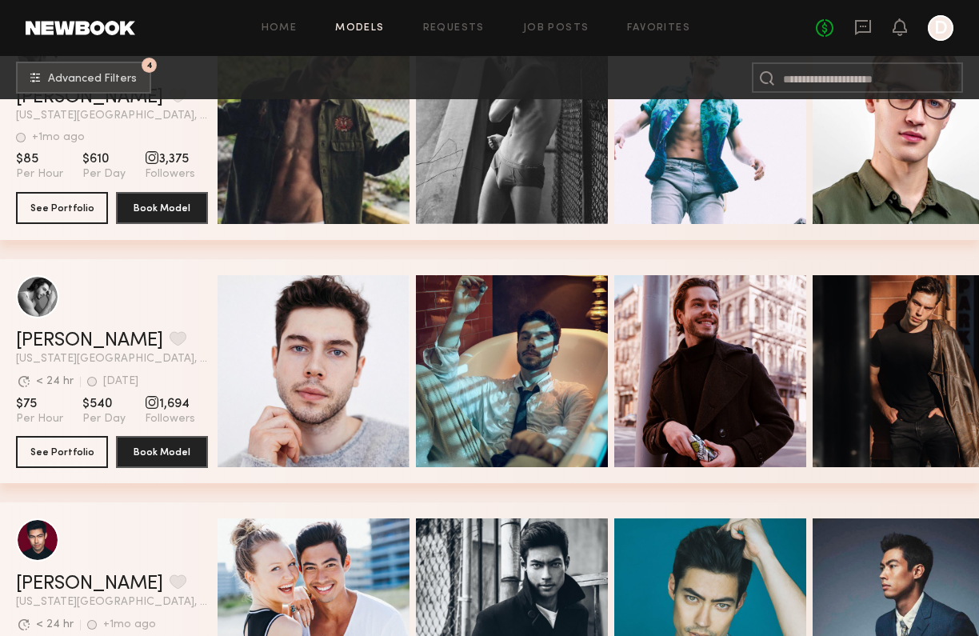
click at [208, 249] on div "Ellis O. Favorite New York City, NY +1mo ago Last Online View Portfolio +1mo ag…" at bounding box center [489, 137] width 979 height 243
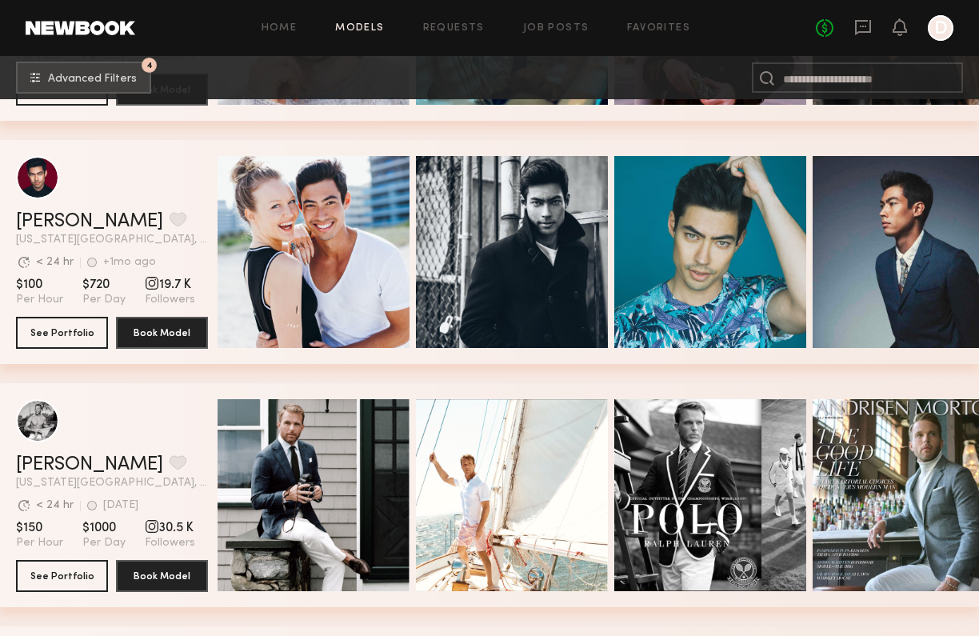
scroll to position [14807, 0]
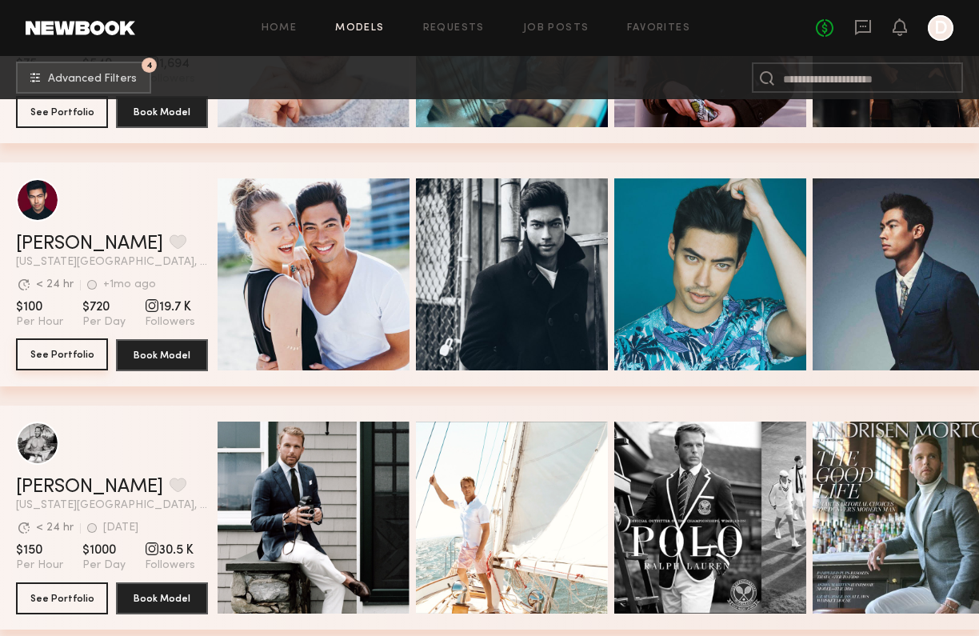
click at [70, 350] on button "See Portfolio" at bounding box center [62, 354] width 92 height 32
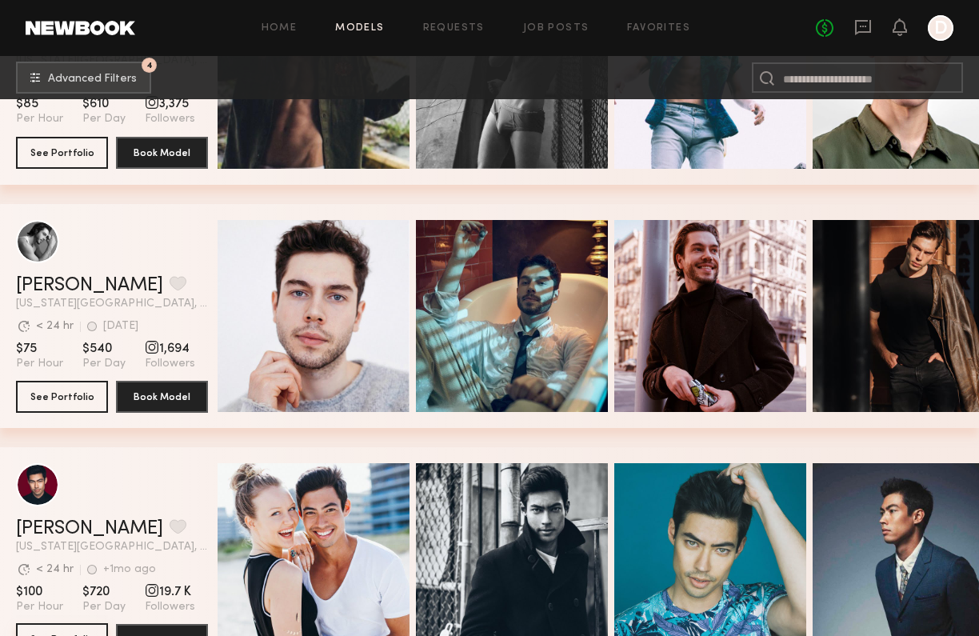
scroll to position [14508, 0]
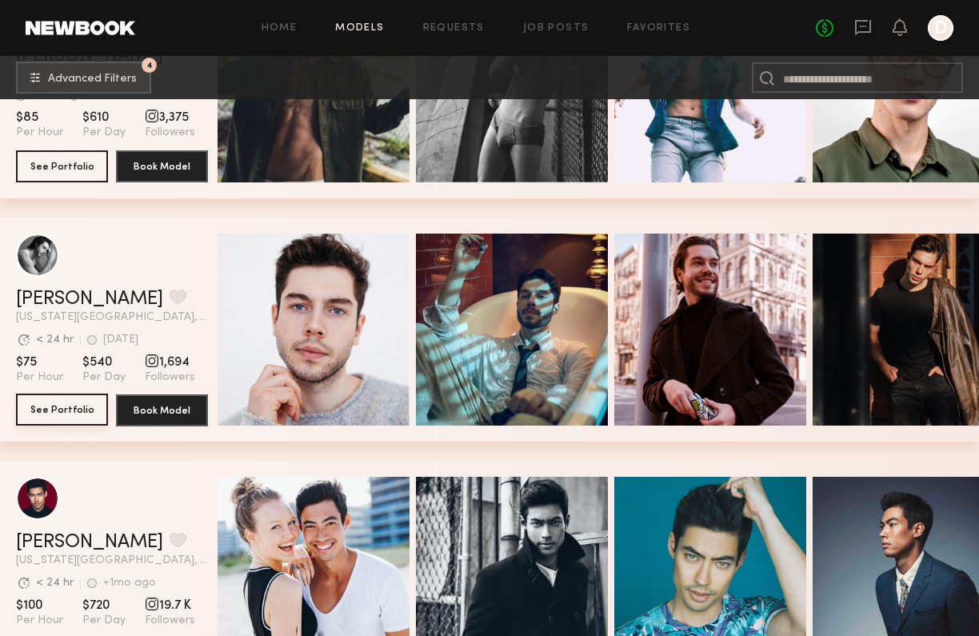
click at [62, 413] on button "See Portfolio" at bounding box center [62, 410] width 92 height 32
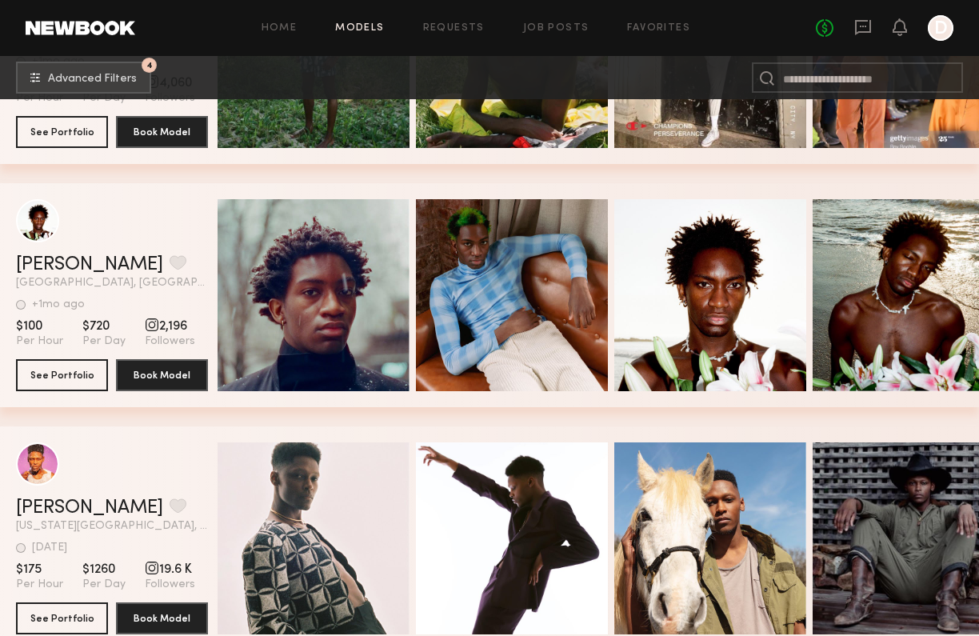
scroll to position [13325, 0]
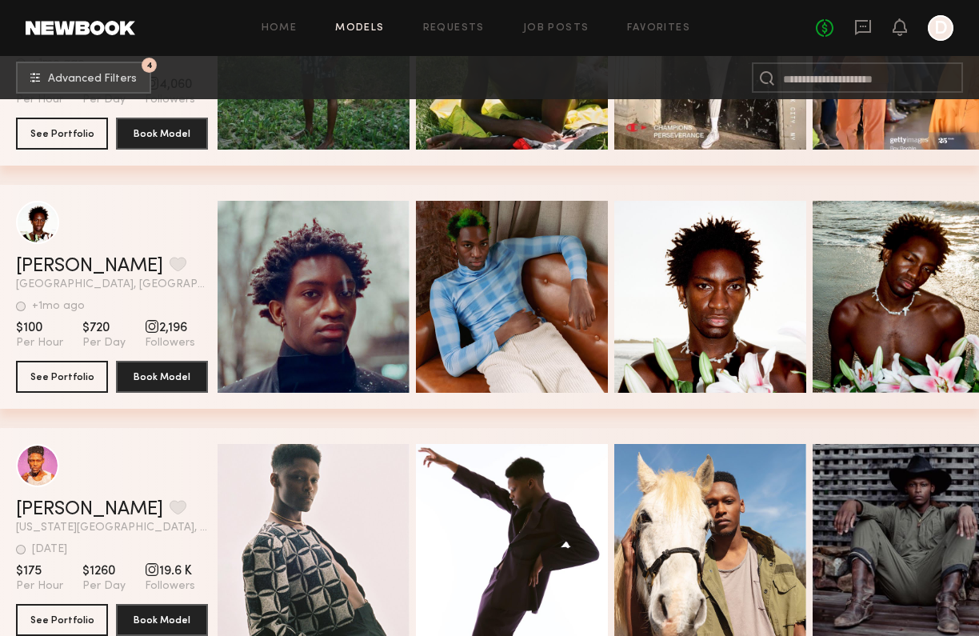
click at [415, 423] on div "Andrew D. Favorite Borough of Queens, NY +1mo ago Last Online View Portfolio +1…" at bounding box center [489, 306] width 979 height 243
click at [398, 428] on div "Quick Preview Quick Preview Quick Preview Quick Preview" at bounding box center [599, 540] width 762 height 224
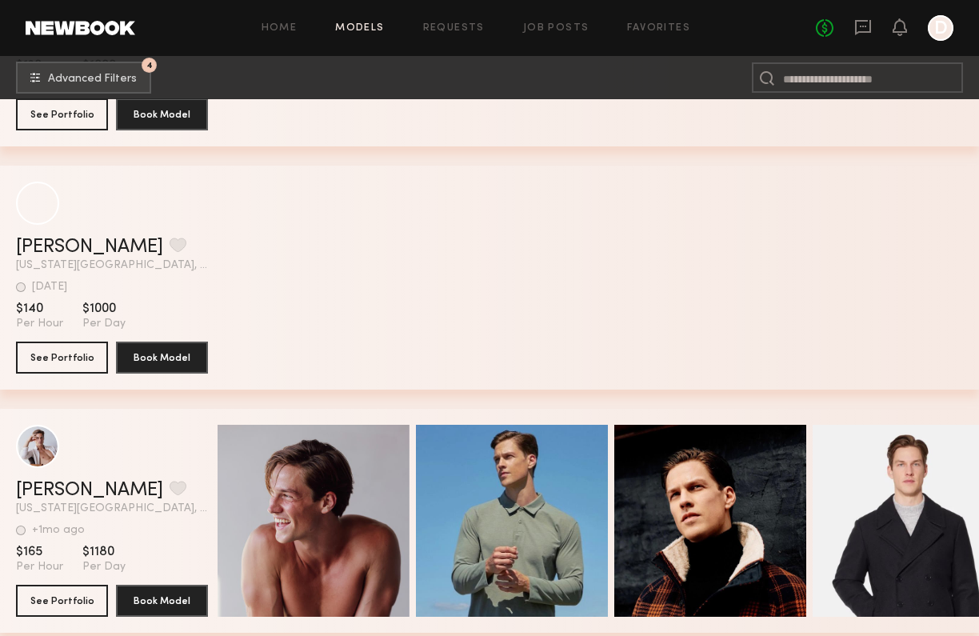
scroll to position [3556, 0]
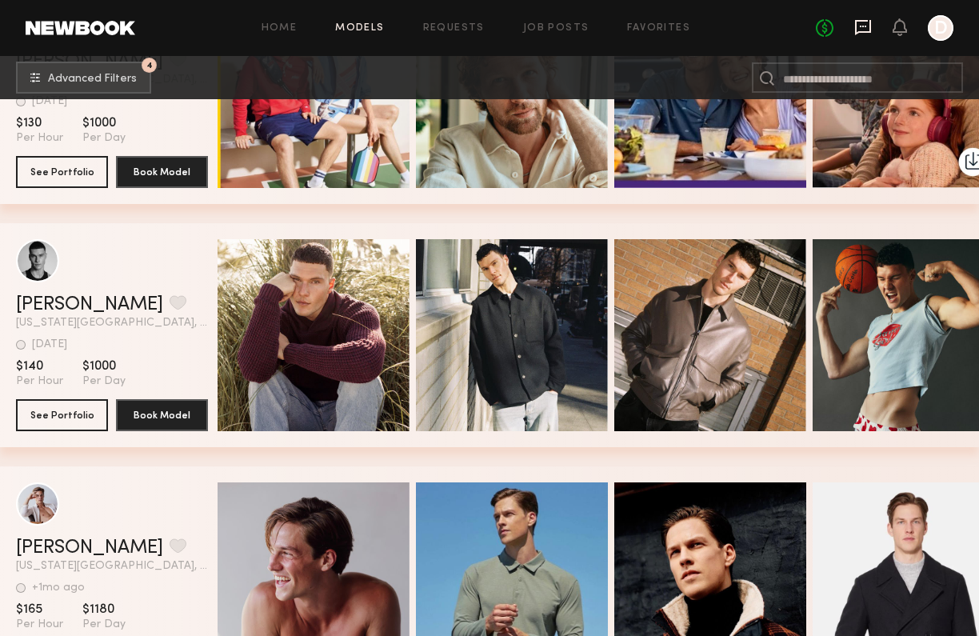
click at [860, 27] on icon at bounding box center [864, 27] width 18 height 18
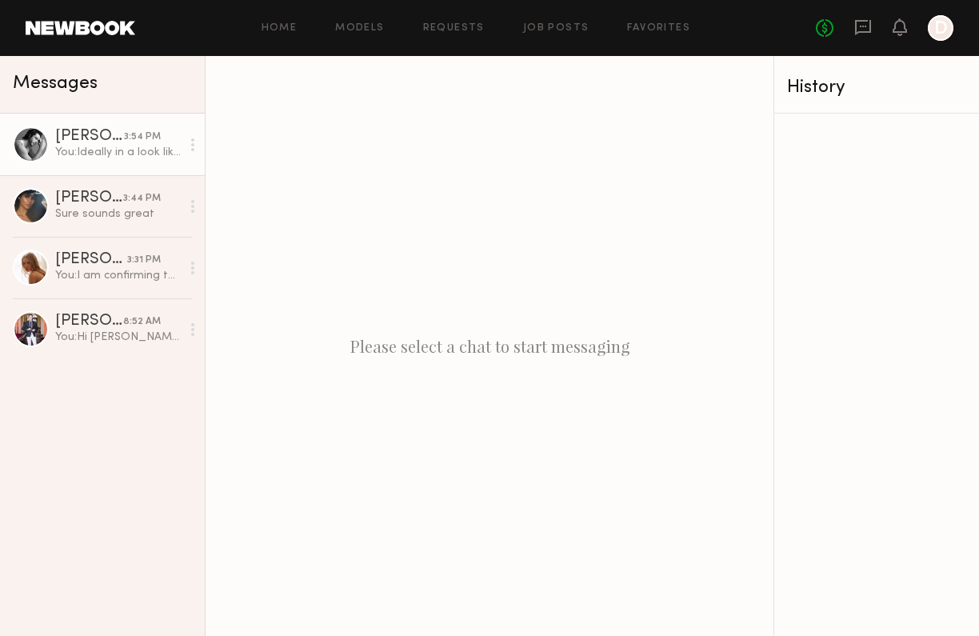
click at [119, 138] on div "Badimir A." at bounding box center [89, 137] width 69 height 16
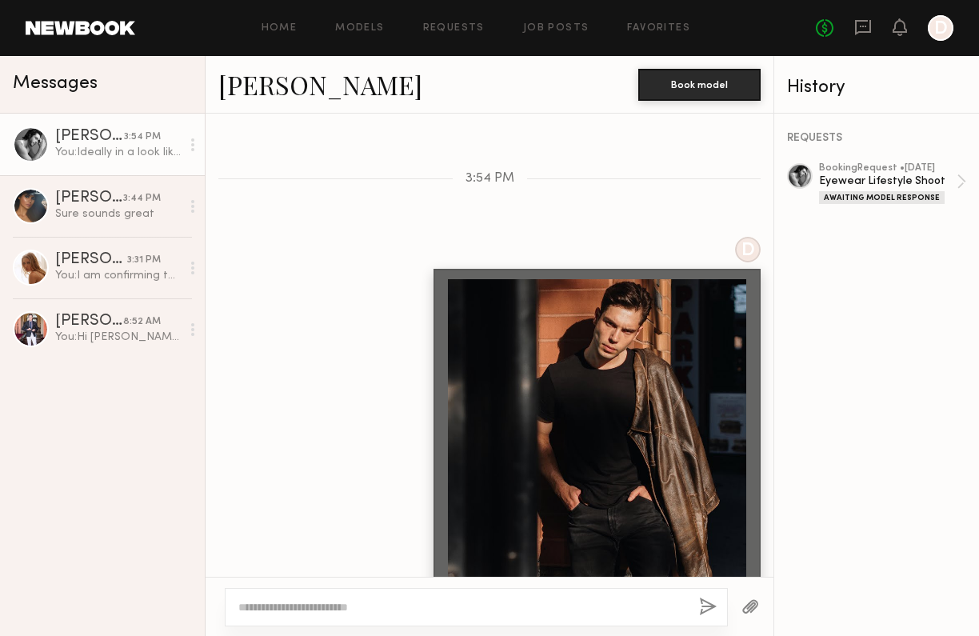
scroll to position [700, 0]
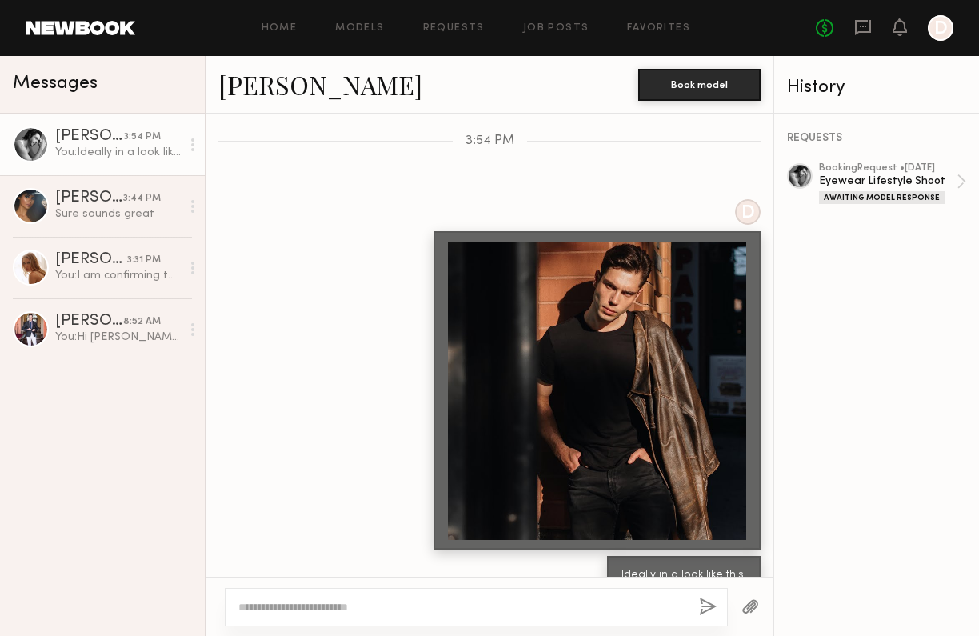
click at [277, 79] on link "Badimir A." at bounding box center [320, 84] width 204 height 34
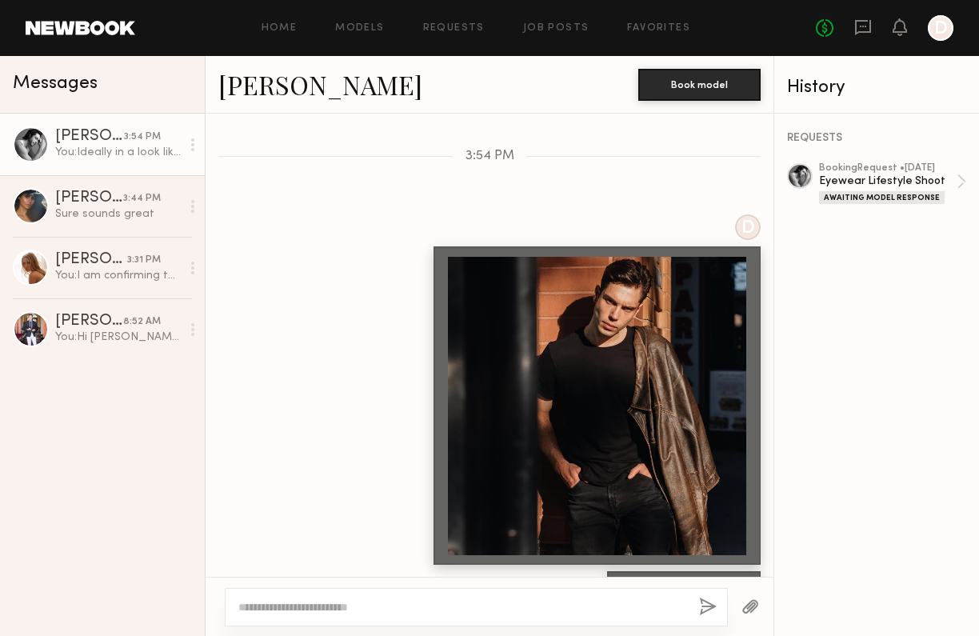
scroll to position [681, 0]
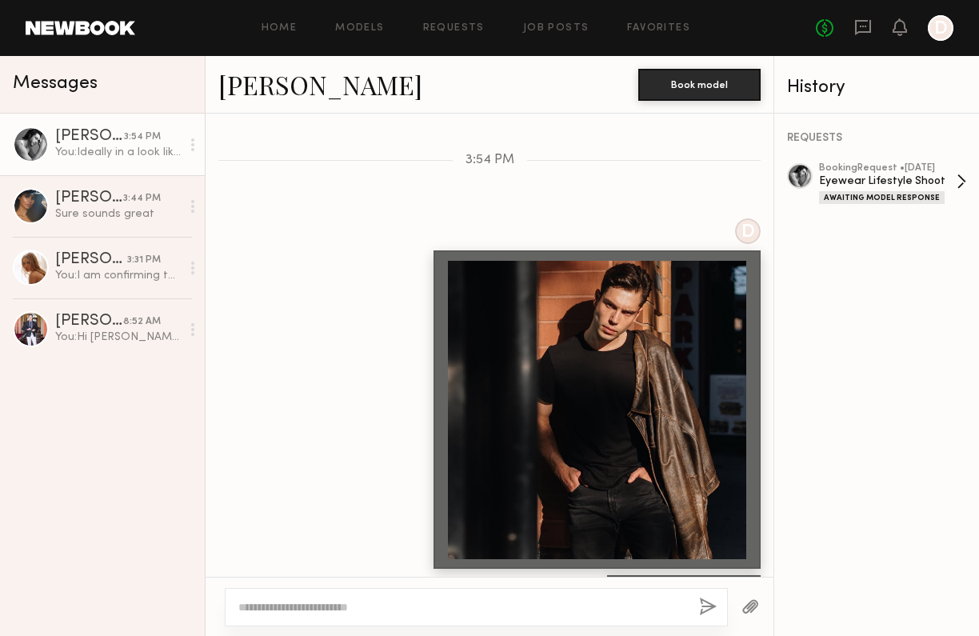
click at [886, 182] on div "Eyewear Lifestyle Shoot" at bounding box center [888, 181] width 138 height 15
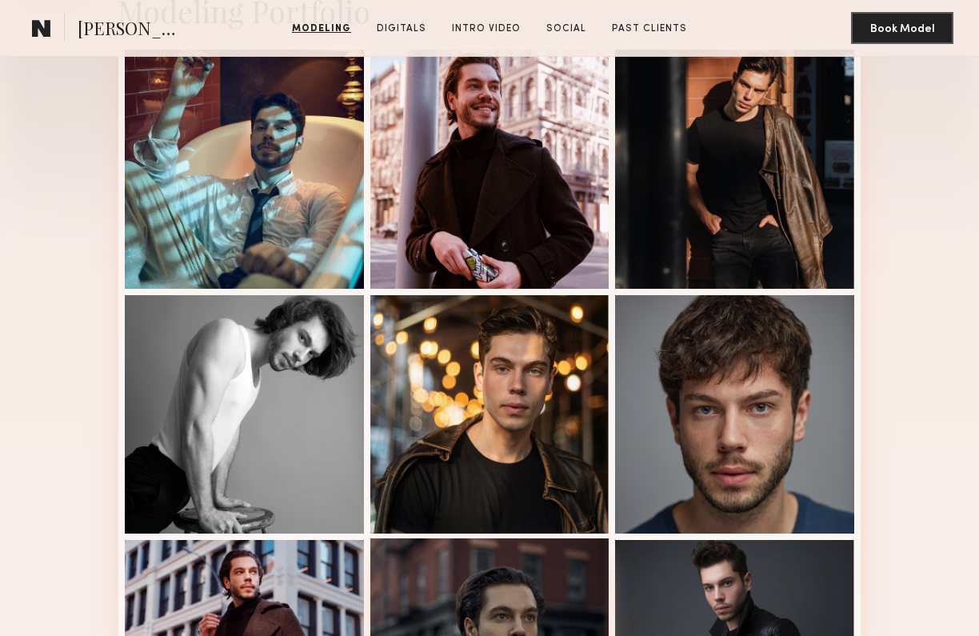
scroll to position [330, 0]
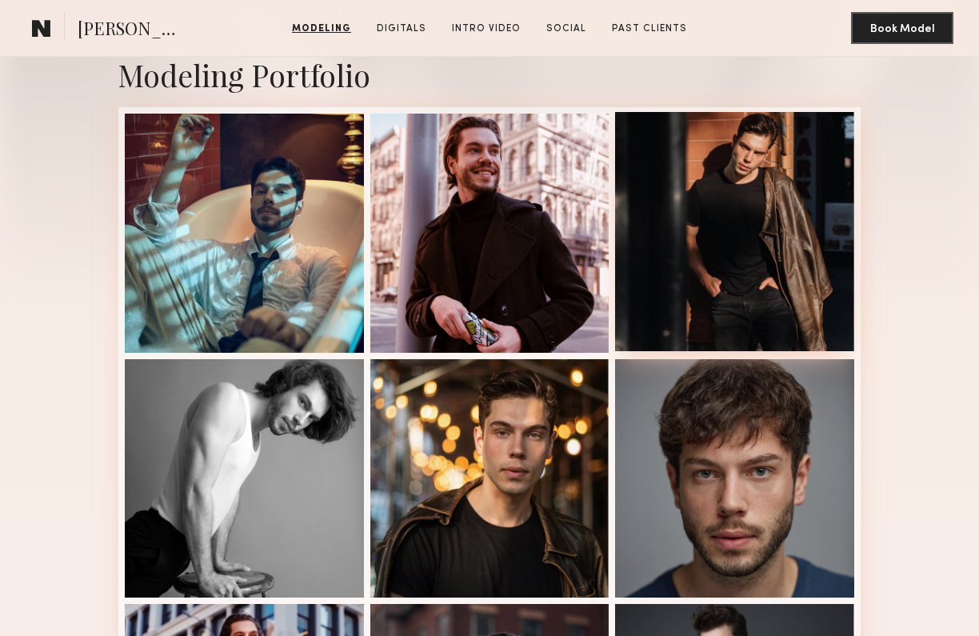
click at [690, 231] on div at bounding box center [734, 231] width 239 height 239
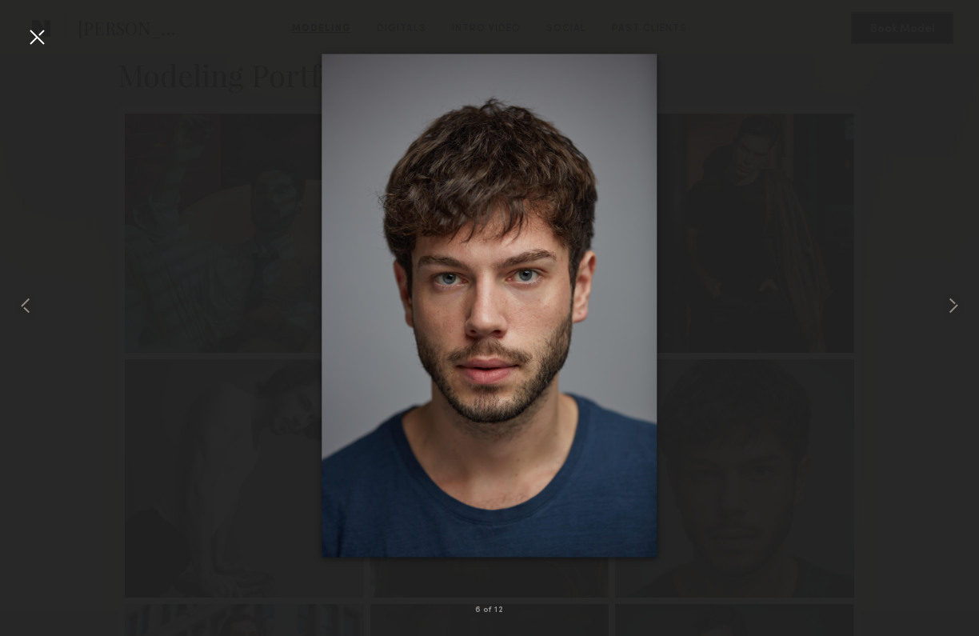
click at [39, 39] on div at bounding box center [37, 37] width 26 height 26
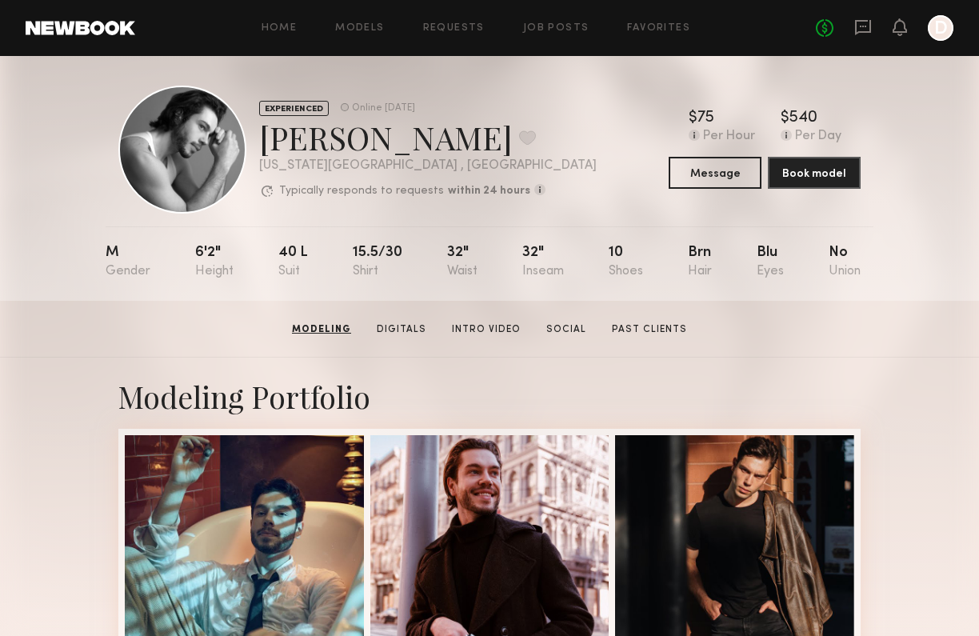
scroll to position [0, 0]
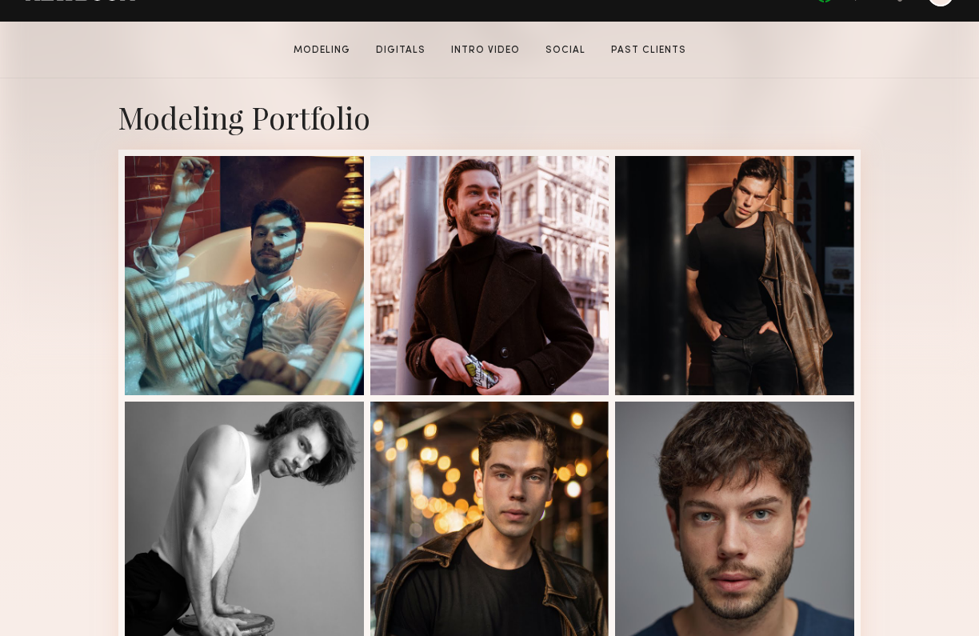
scroll to position [290, 0]
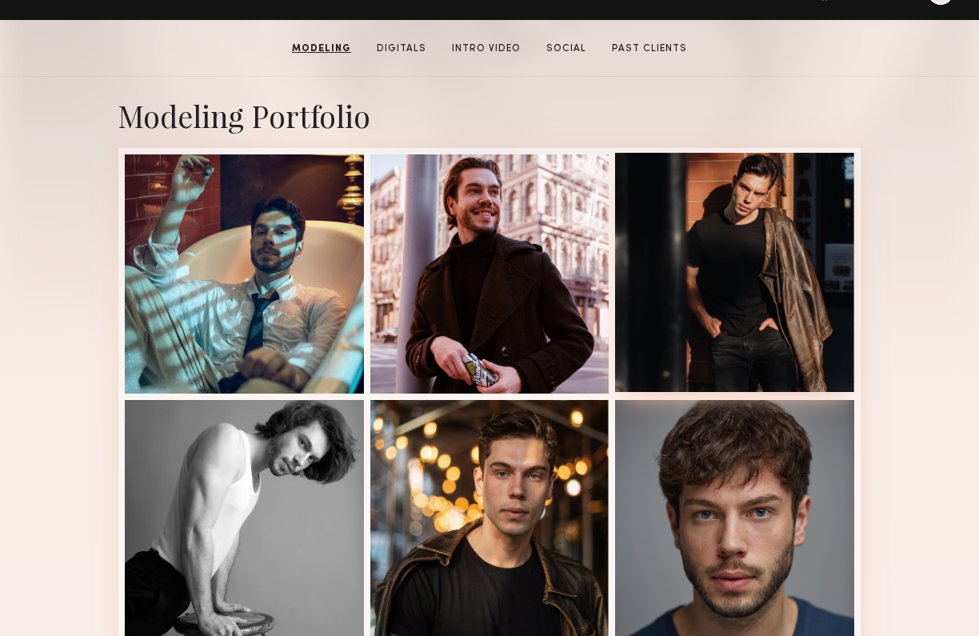
click at [785, 294] on div at bounding box center [734, 272] width 239 height 239
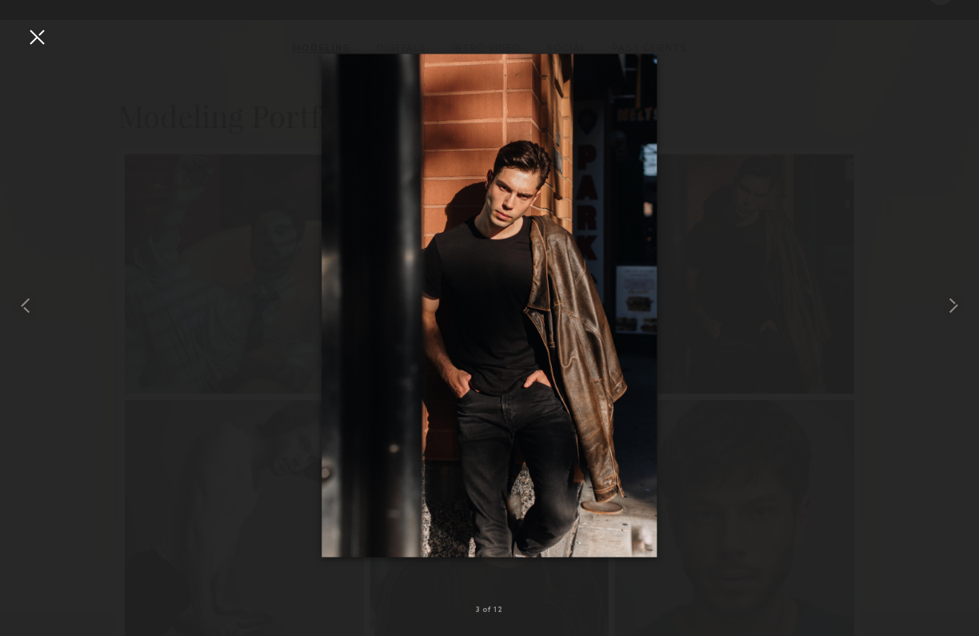
click at [699, 345] on div at bounding box center [489, 305] width 979 height 559
click at [710, 218] on div at bounding box center [489, 305] width 979 height 559
click at [684, 170] on div at bounding box center [489, 305] width 979 height 559
click at [31, 37] on div at bounding box center [37, 37] width 26 height 26
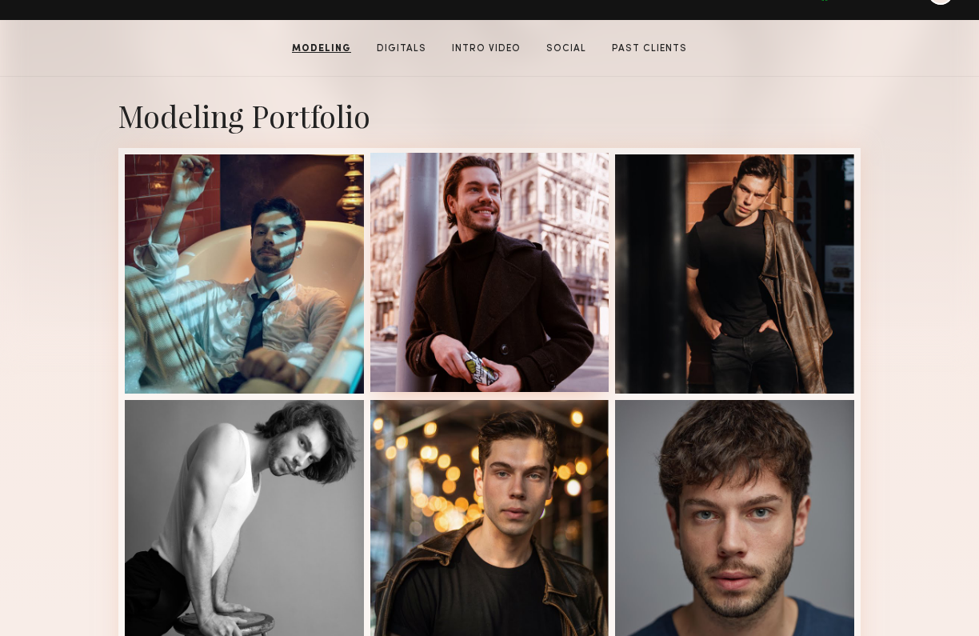
scroll to position [0, 0]
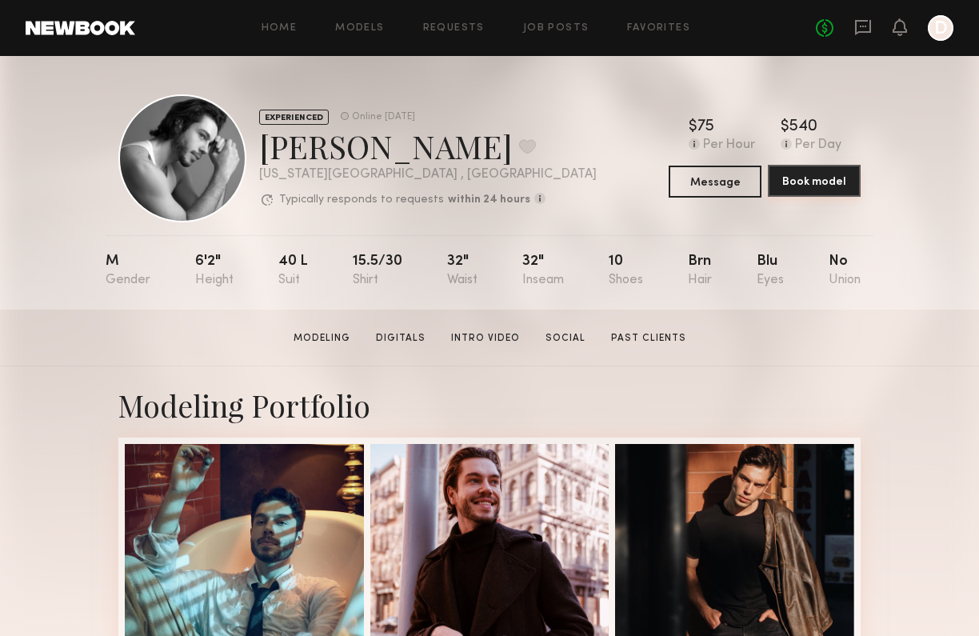
click at [804, 181] on button "Book model" at bounding box center [814, 181] width 93 height 32
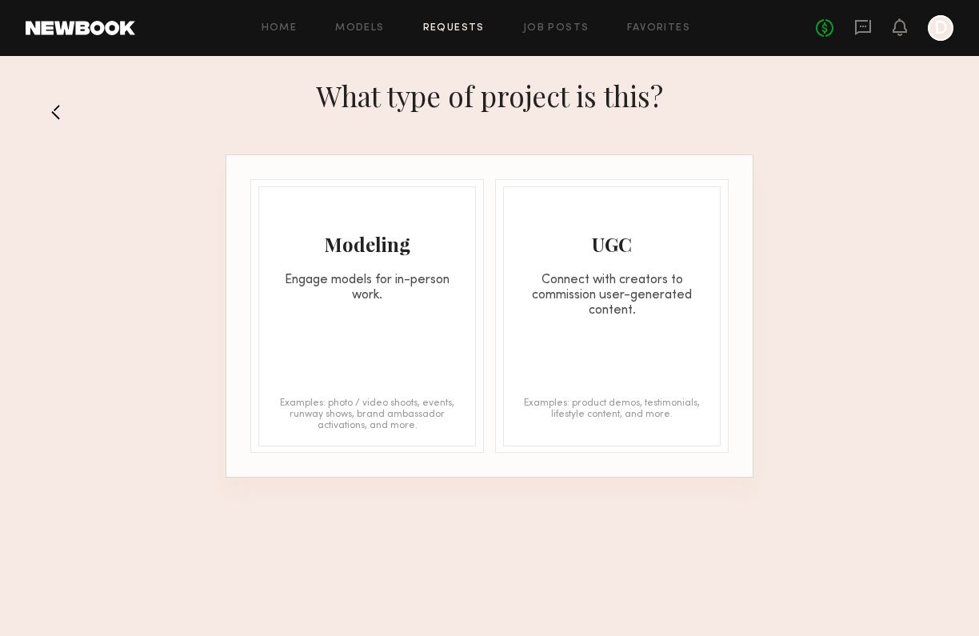
click at [370, 318] on div "Modeling Engage models for in-person work. Examples: photo / video shoots, even…" at bounding box center [367, 316] width 218 height 260
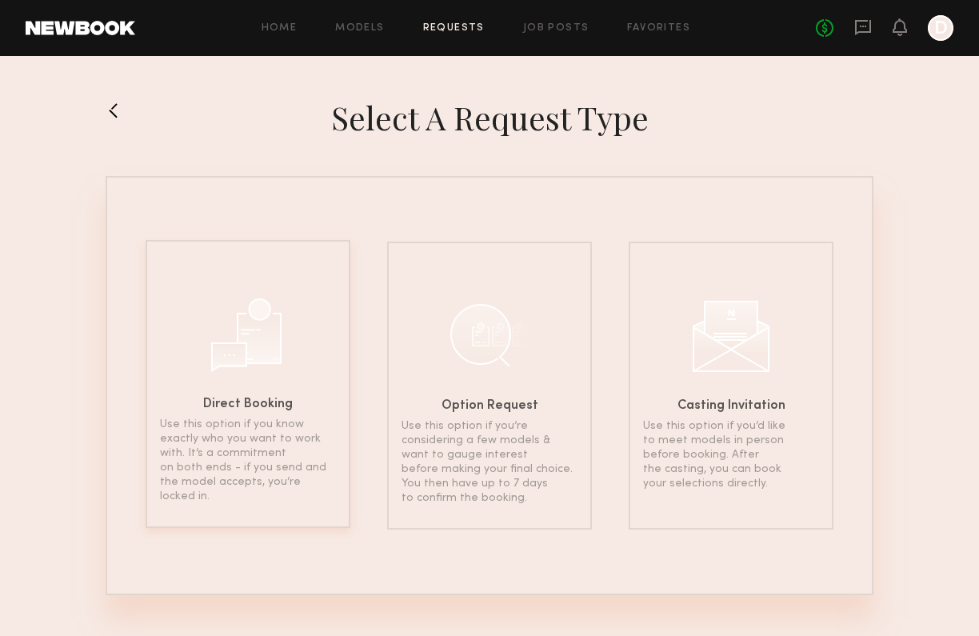
click at [274, 434] on p "Use this option if you know exactly who you want to work with. It’s a commitmen…" at bounding box center [248, 461] width 176 height 86
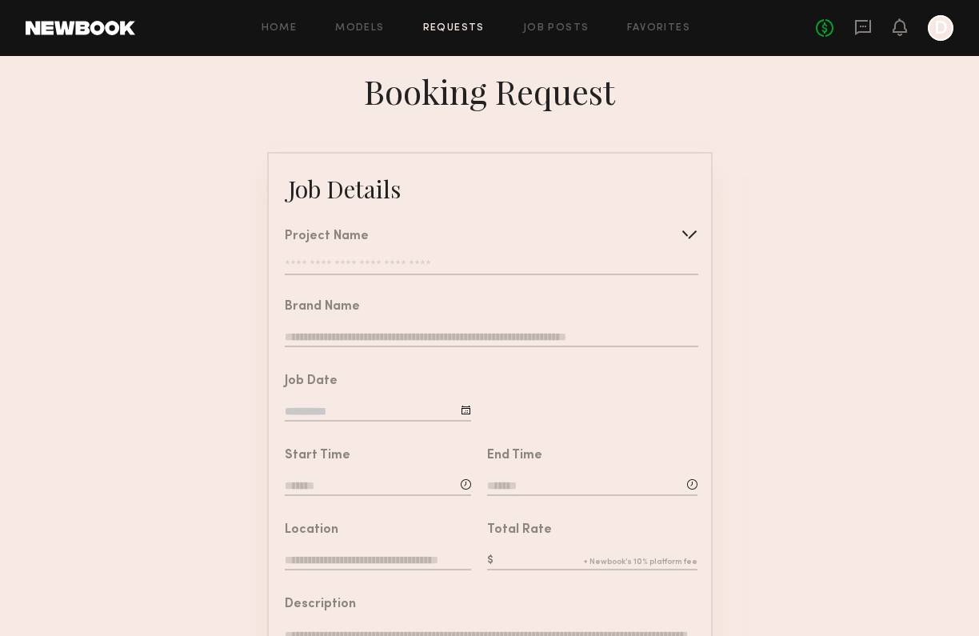
click at [378, 261] on input "text" at bounding box center [491, 267] width 413 height 16
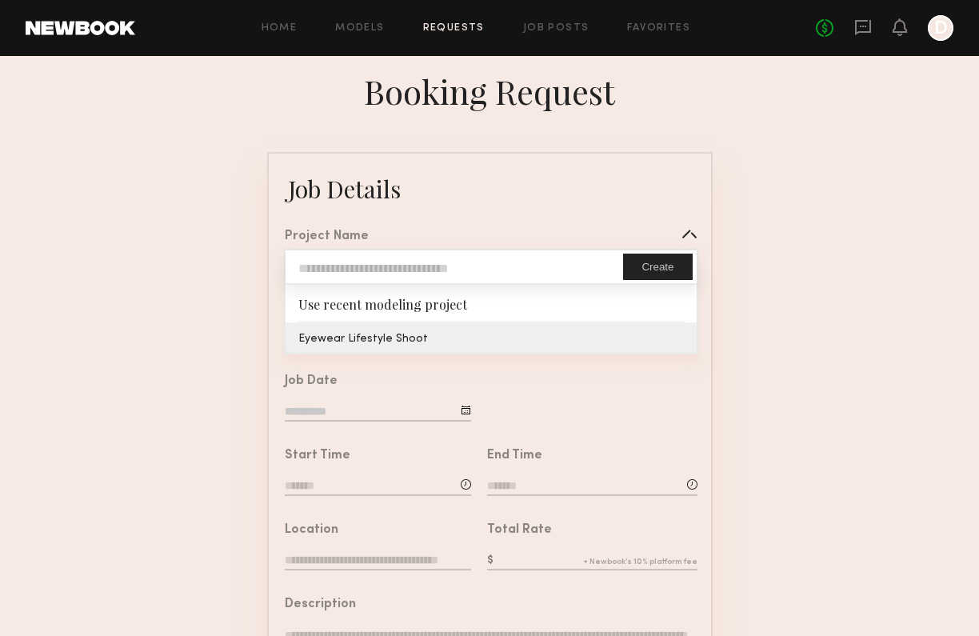
type input "**********"
type input "*******"
type input "**********"
type textarea "**********"
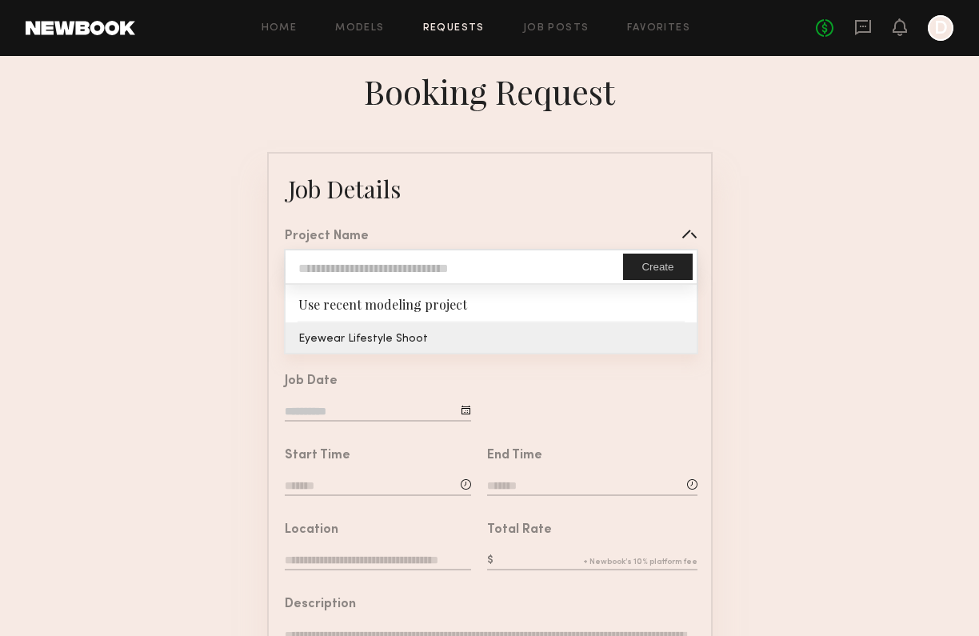
type textarea "**********"
click at [358, 336] on common-border "**********" at bounding box center [490, 597] width 446 height 891
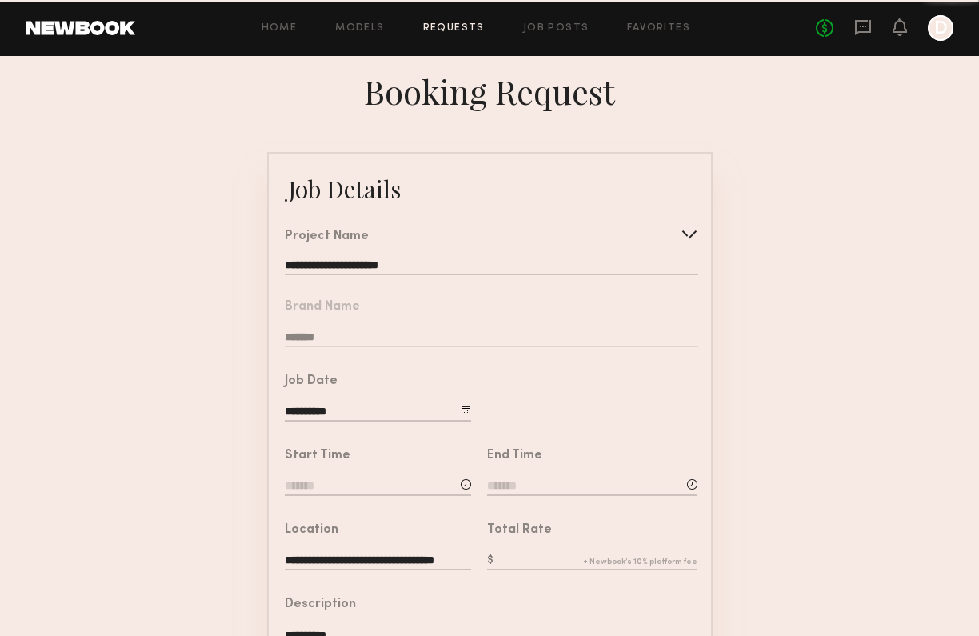
click at [323, 332] on nb-form-field "Brand Name *******" at bounding box center [490, 319] width 442 height 74
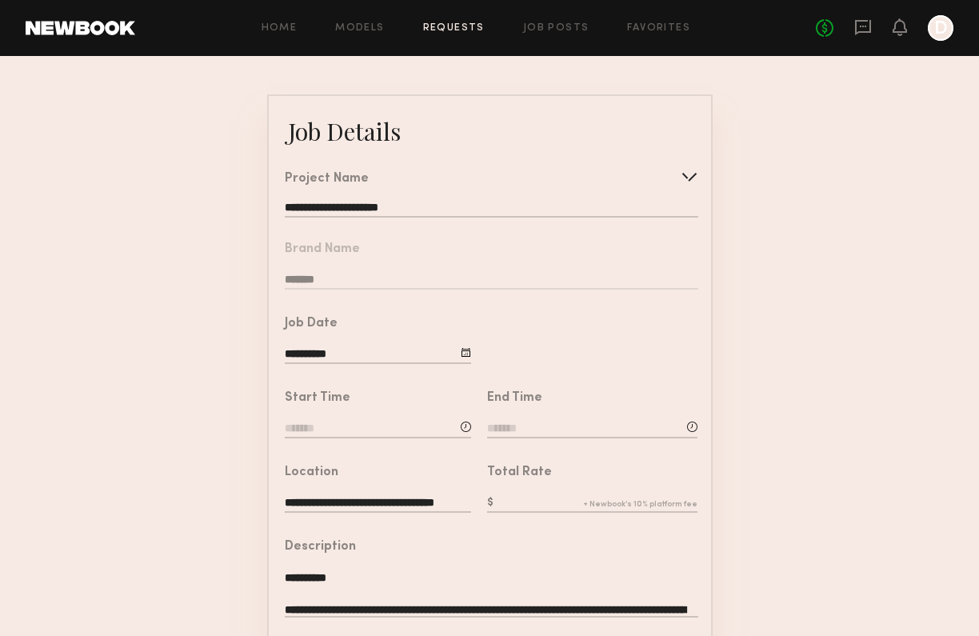
scroll to position [103, 0]
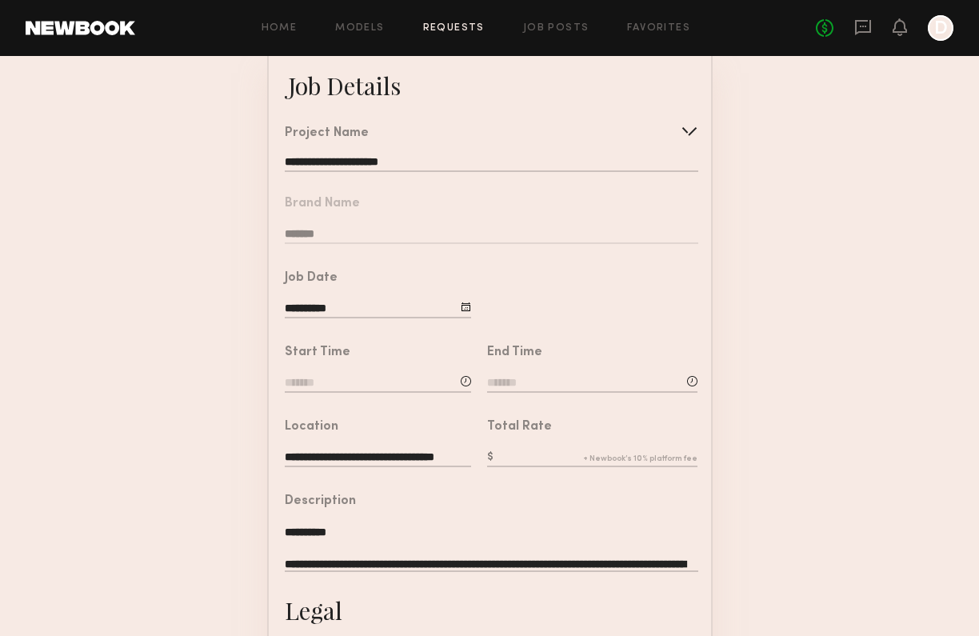
click at [345, 382] on input at bounding box center [378, 384] width 186 height 18
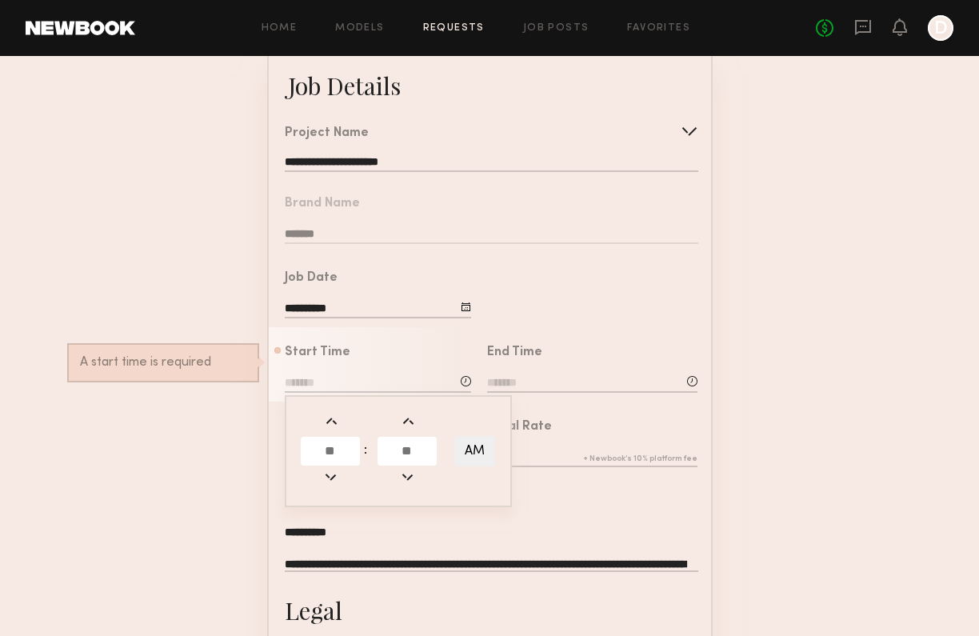
click at [323, 448] on input "text" at bounding box center [330, 451] width 59 height 29
type input "*"
click at [413, 443] on input "text" at bounding box center [407, 451] width 59 height 29
type input "**"
type input "*******"
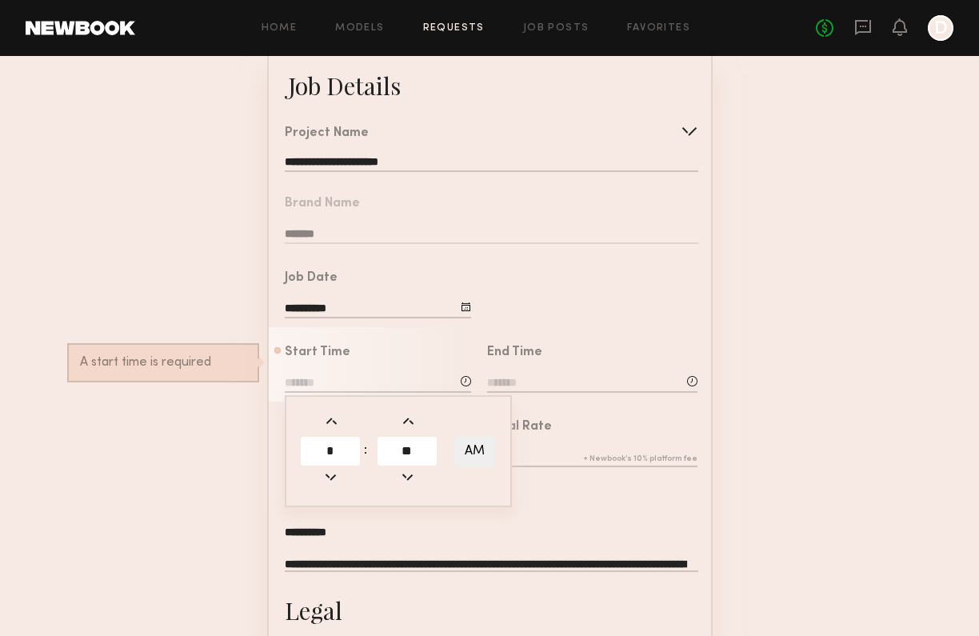
type input "**"
click at [476, 444] on button "AM" at bounding box center [475, 451] width 41 height 30
type input "*******"
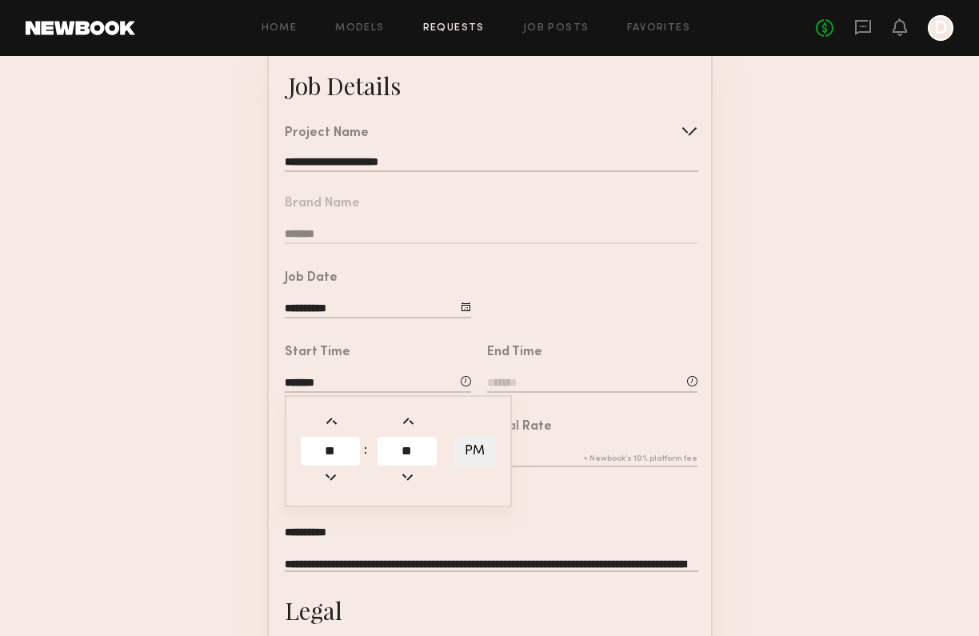
click at [562, 359] on div "End Time" at bounding box center [592, 370] width 210 height 49
click at [530, 382] on input at bounding box center [592, 384] width 210 height 18
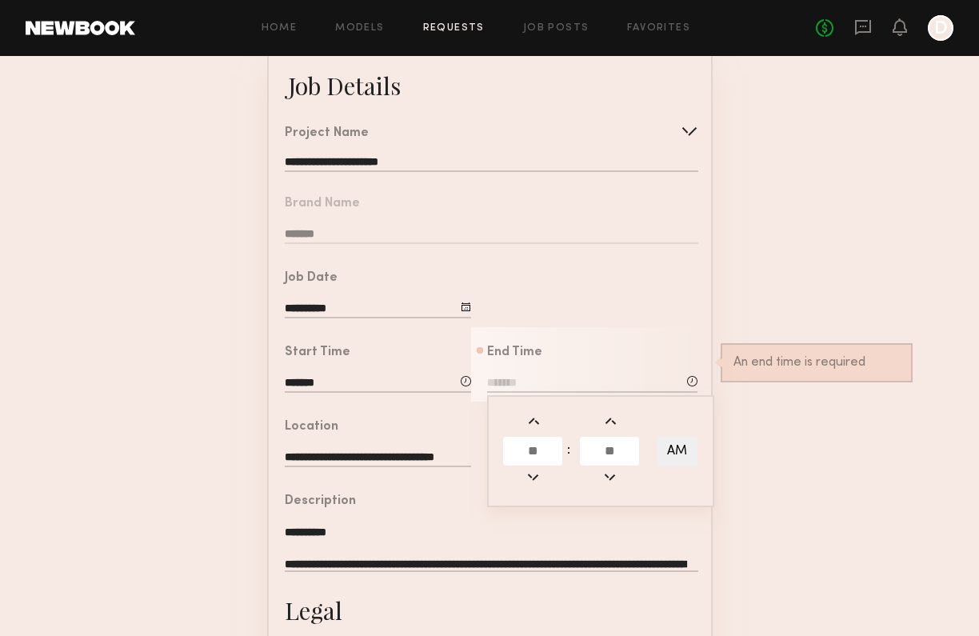
click at [539, 443] on input "text" at bounding box center [532, 451] width 59 height 29
type input "*"
click at [615, 446] on input "text" at bounding box center [609, 451] width 59 height 29
type input "**"
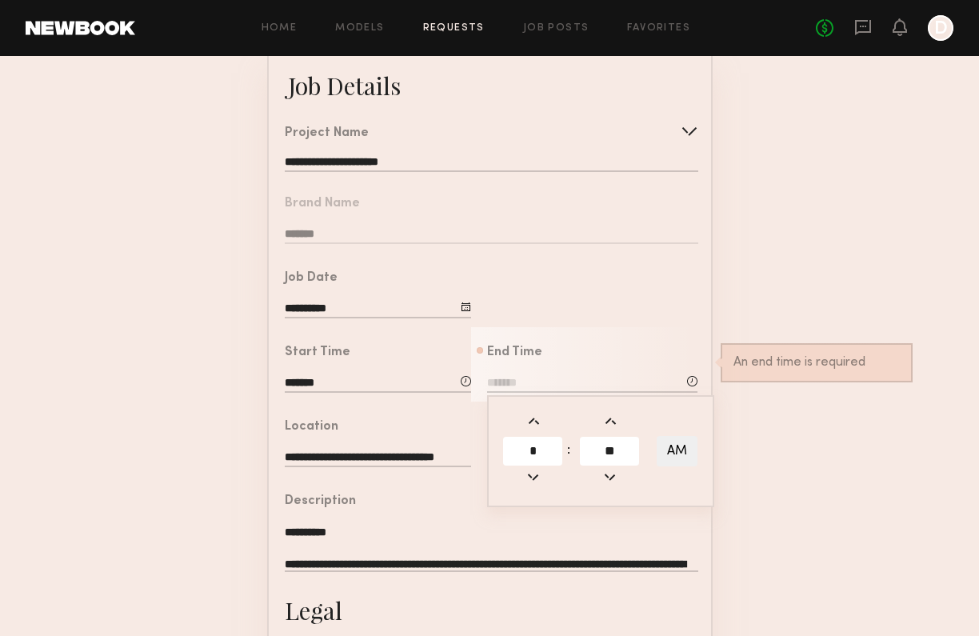
type input "*******"
type input "**"
click at [684, 451] on button "AM" at bounding box center [677, 451] width 41 height 30
type input "*******"
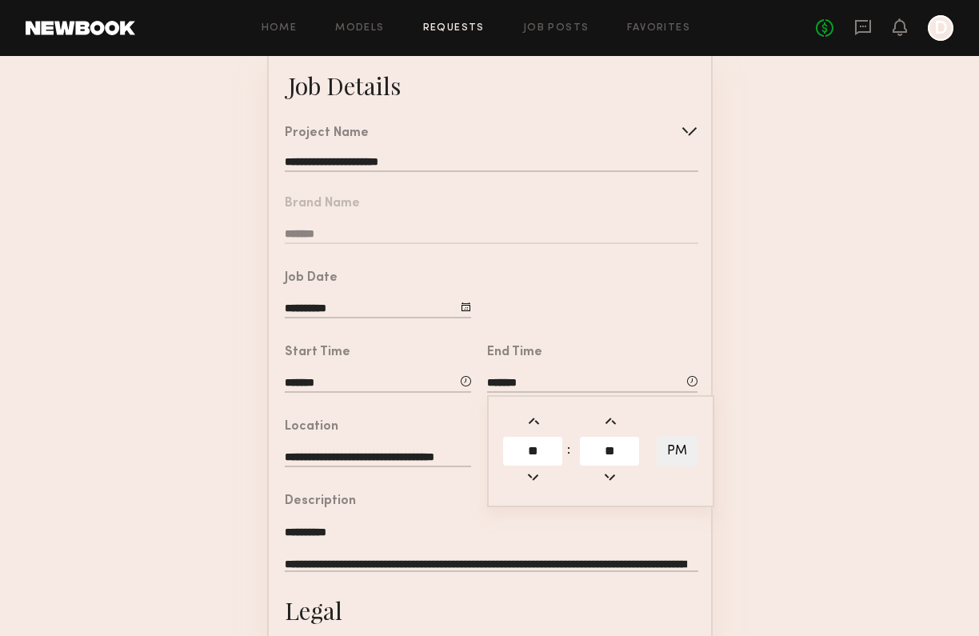
click at [738, 387] on form "**********" at bounding box center [489, 494] width 979 height 891
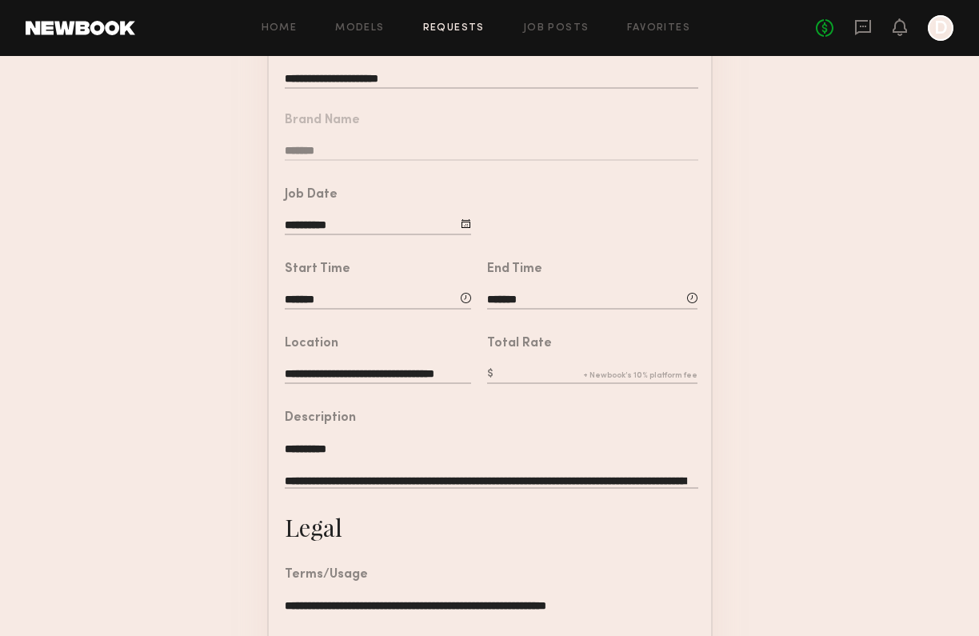
scroll to position [193, 0]
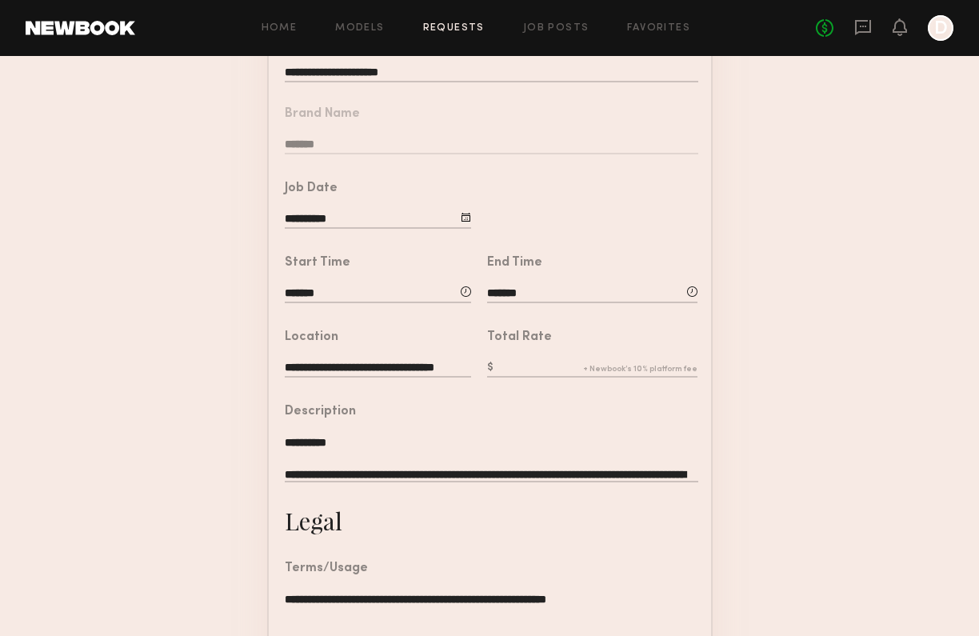
click at [341, 373] on input "**********" at bounding box center [378, 369] width 186 height 18
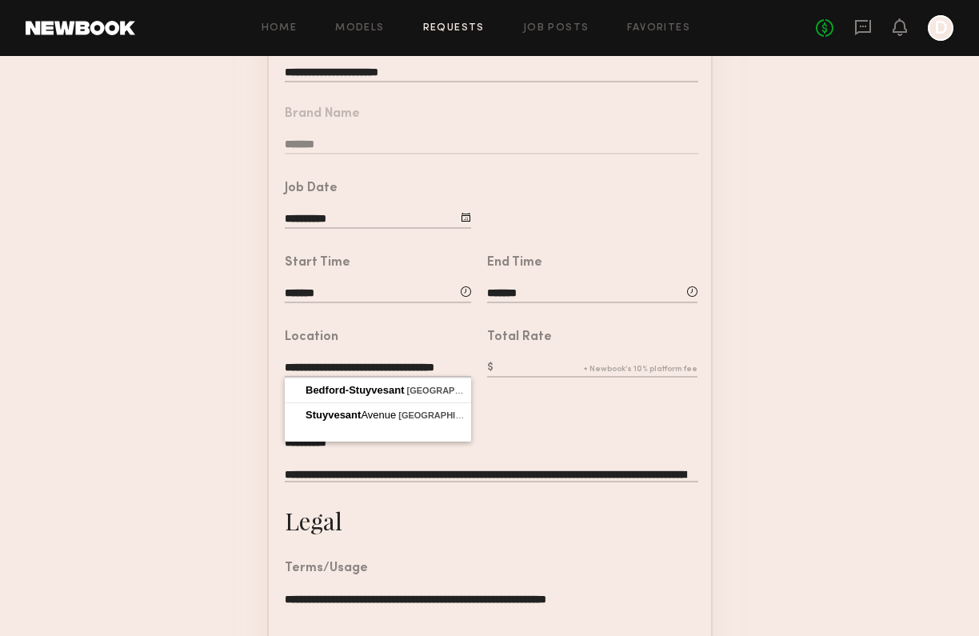
click at [345, 366] on input "**********" at bounding box center [378, 369] width 186 height 18
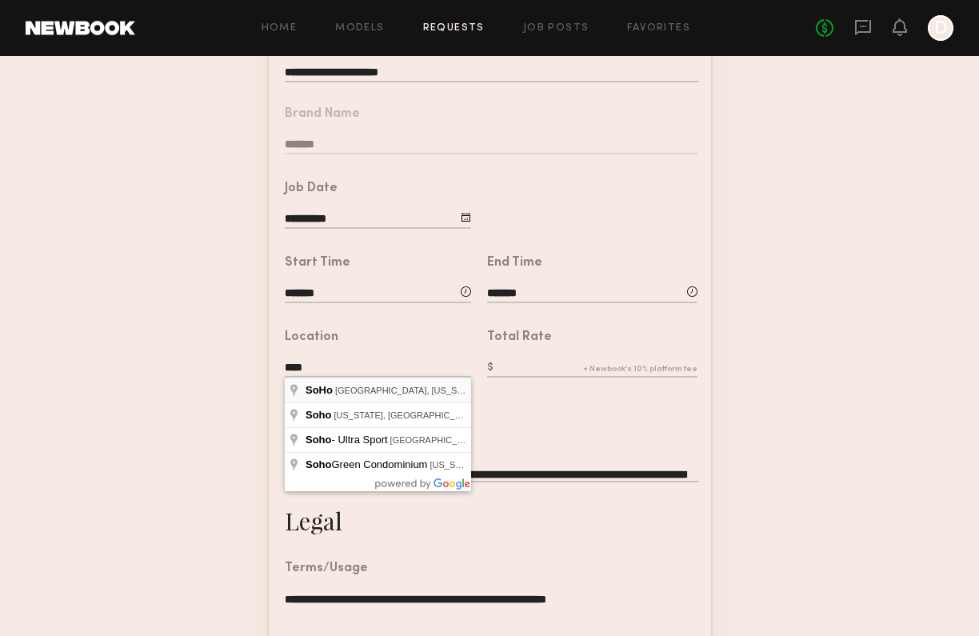
type input "**********"
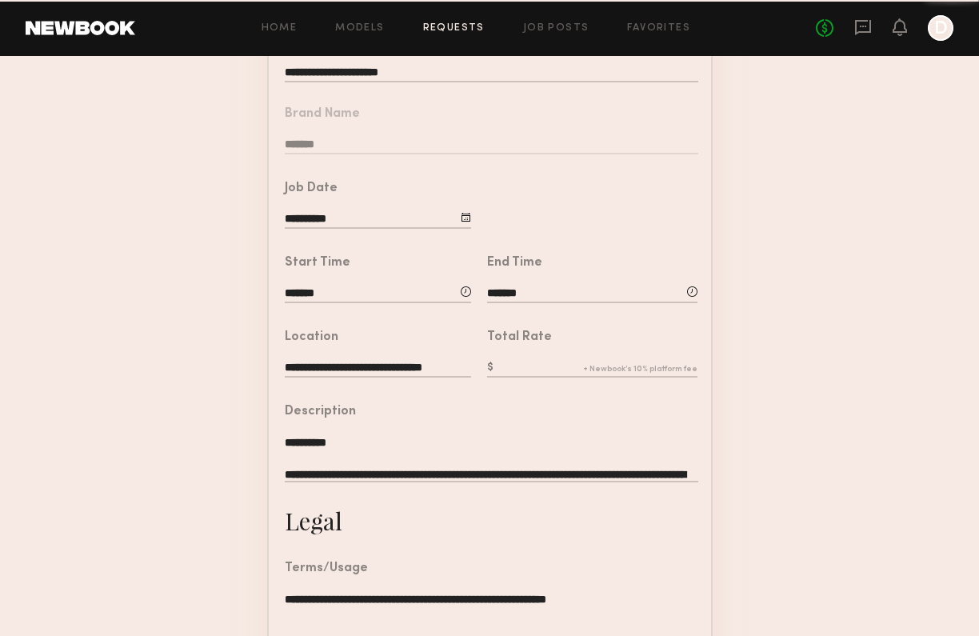
click at [242, 471] on form "**********" at bounding box center [489, 404] width 979 height 891
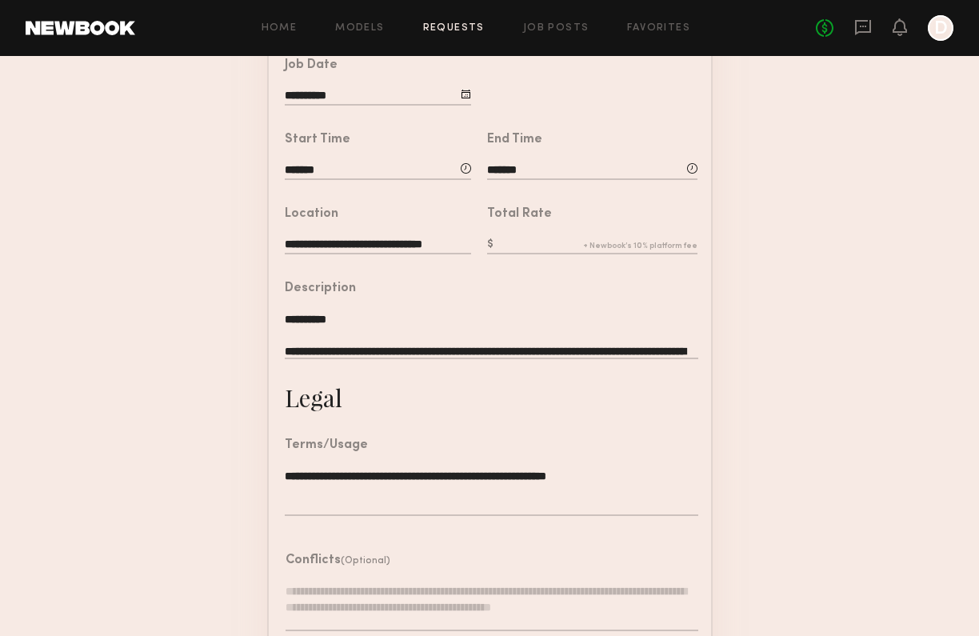
scroll to position [319, 0]
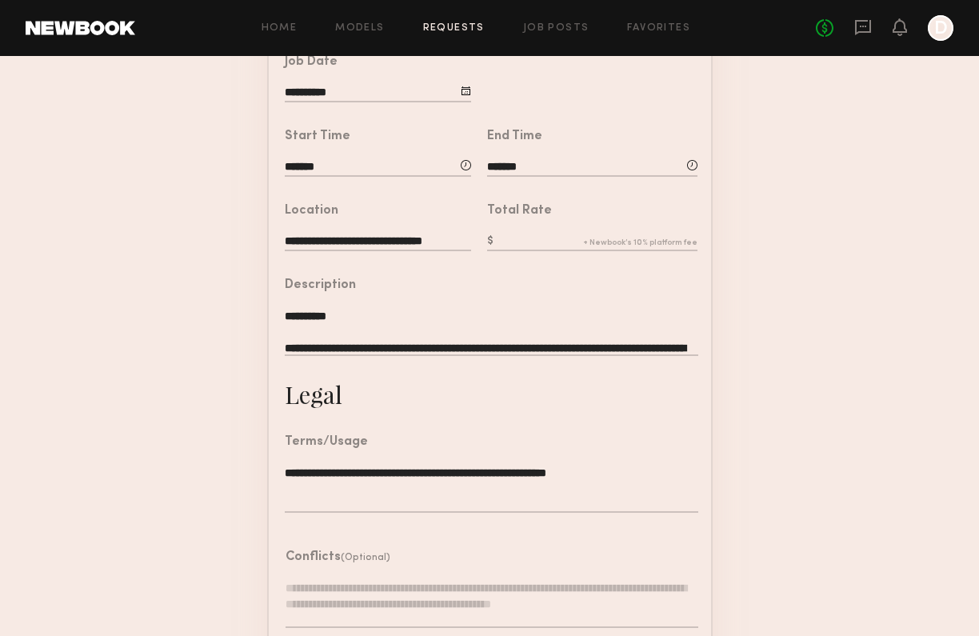
click at [586, 234] on input "text" at bounding box center [592, 243] width 210 height 18
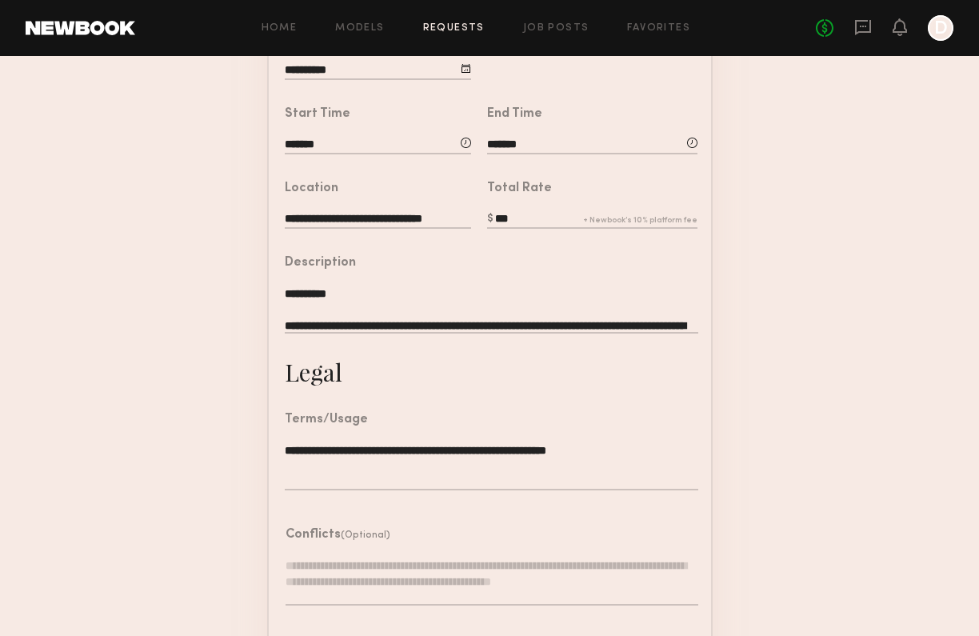
scroll to position [342, 0]
type input "***"
click at [529, 321] on textarea "**********" at bounding box center [491, 309] width 413 height 48
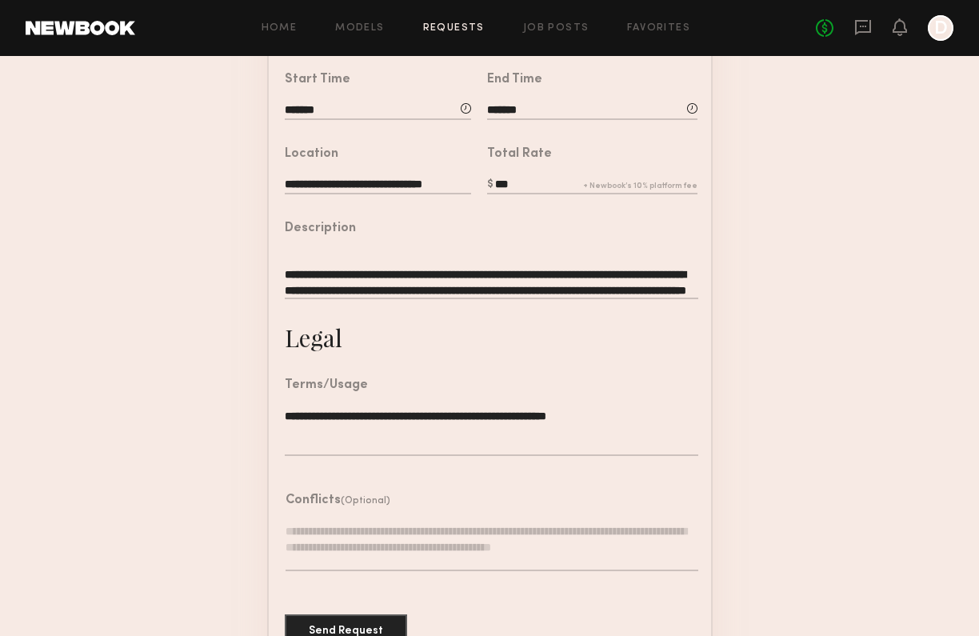
scroll to position [129, 0]
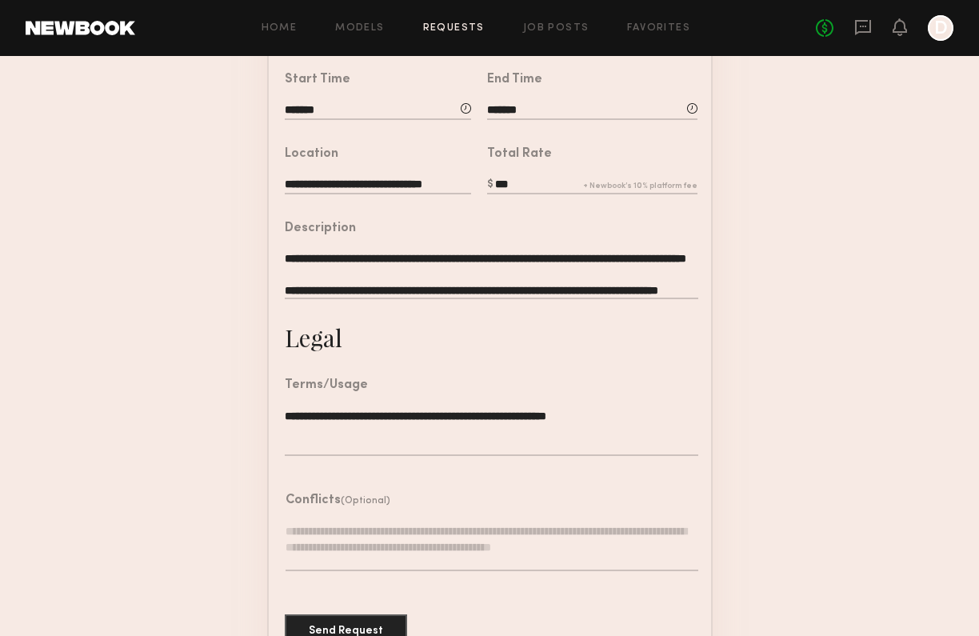
click at [476, 268] on textarea "**********" at bounding box center [491, 275] width 413 height 48
drag, startPoint x: 322, startPoint y: 270, endPoint x: 282, endPoint y: 257, distance: 41.5
click at [282, 257] on div "**********" at bounding box center [484, 262] width 430 height 118
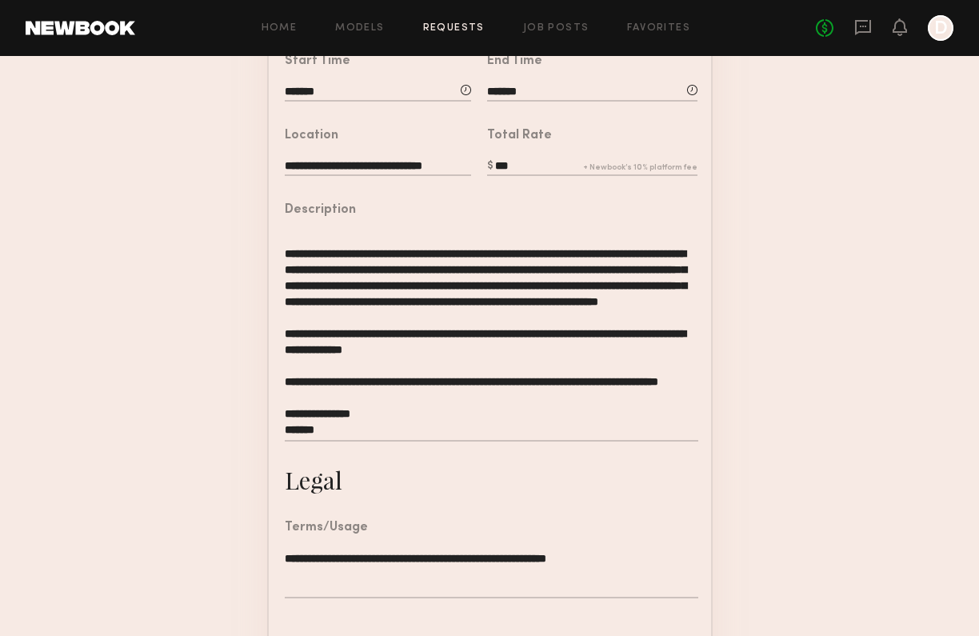
scroll to position [445, 0]
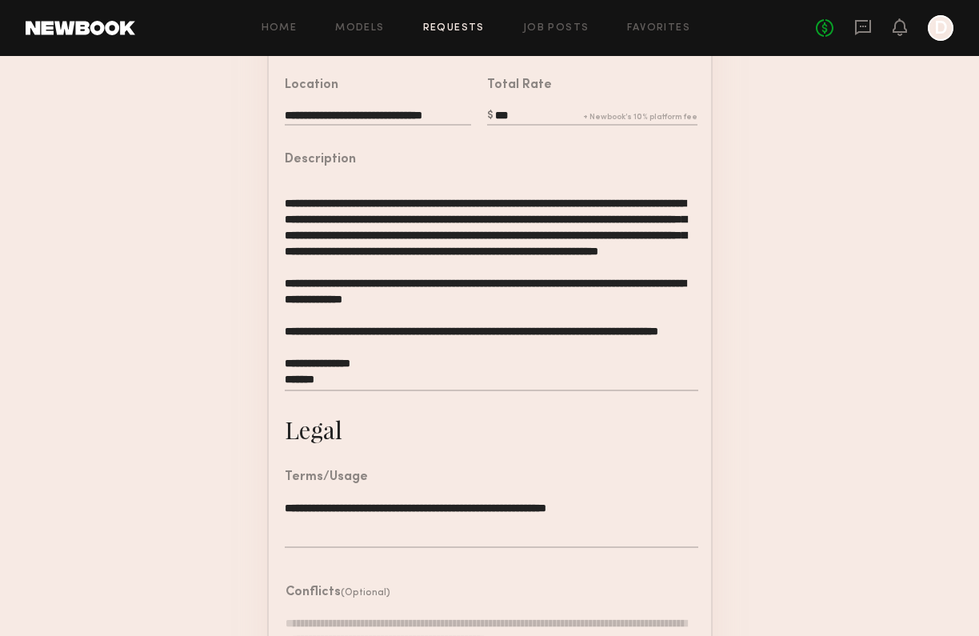
drag, startPoint x: 460, startPoint y: 286, endPoint x: 495, endPoint y: 269, distance: 39.0
click at [495, 269] on textarea "**********" at bounding box center [491, 286] width 413 height 209
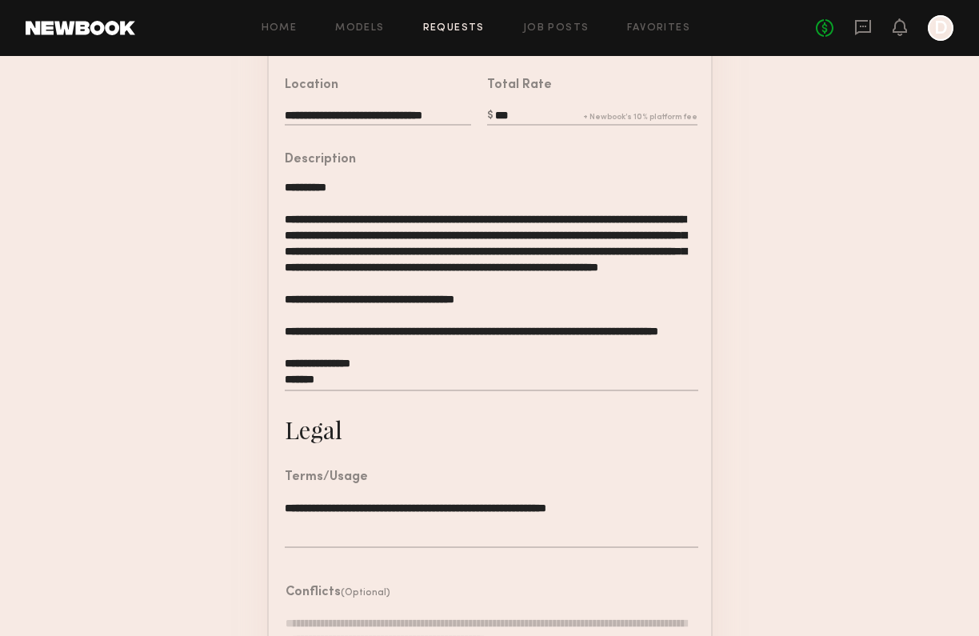
scroll to position [35, 0]
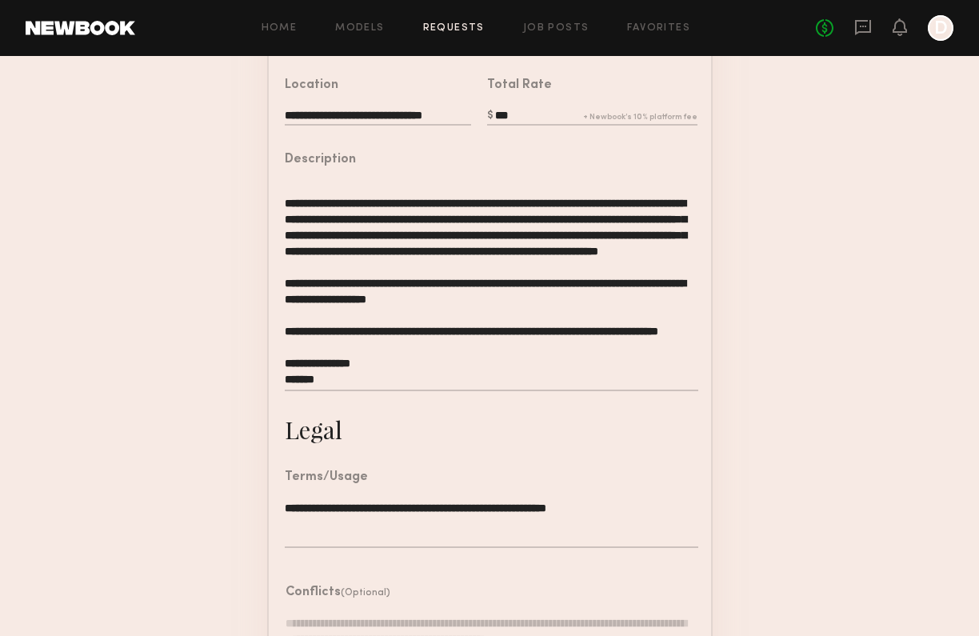
click at [394, 330] on textarea "**********" at bounding box center [491, 286] width 413 height 209
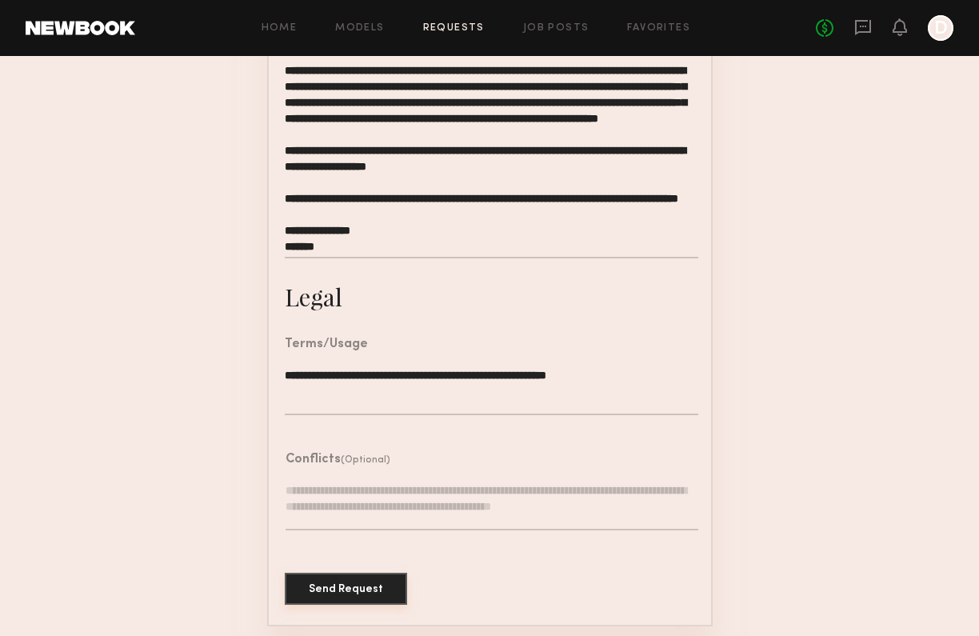
type textarea "**********"
click at [366, 589] on button "Send Request" at bounding box center [346, 589] width 122 height 32
type input "**********"
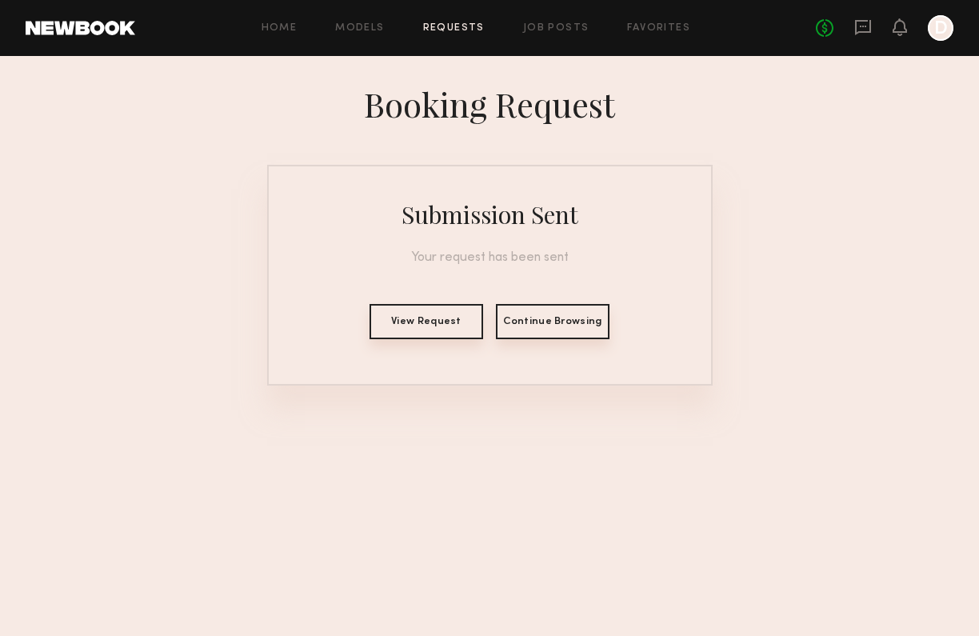
click at [442, 322] on button "View Request" at bounding box center [427, 321] width 114 height 35
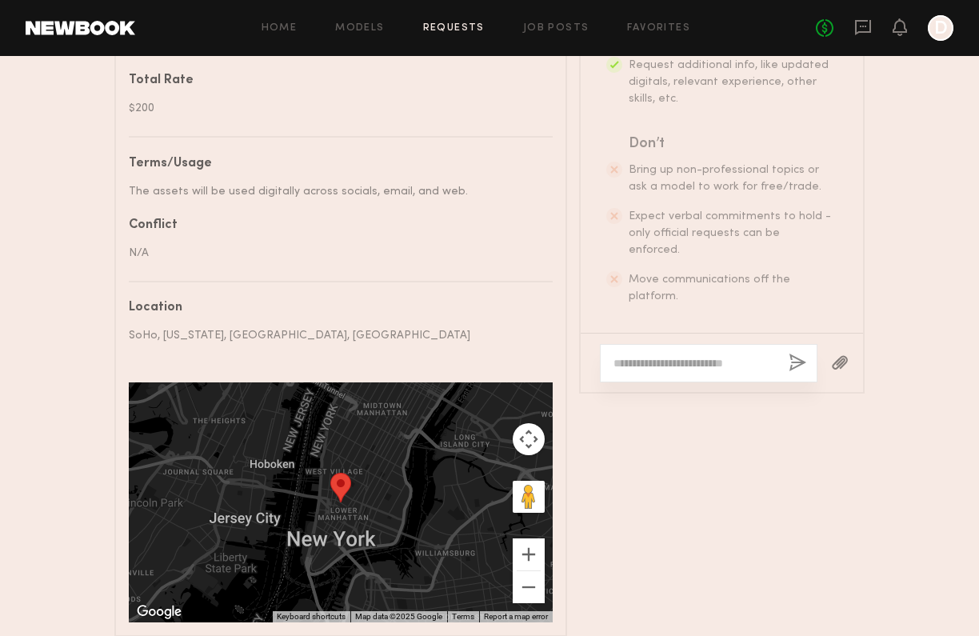
scroll to position [1064, 0]
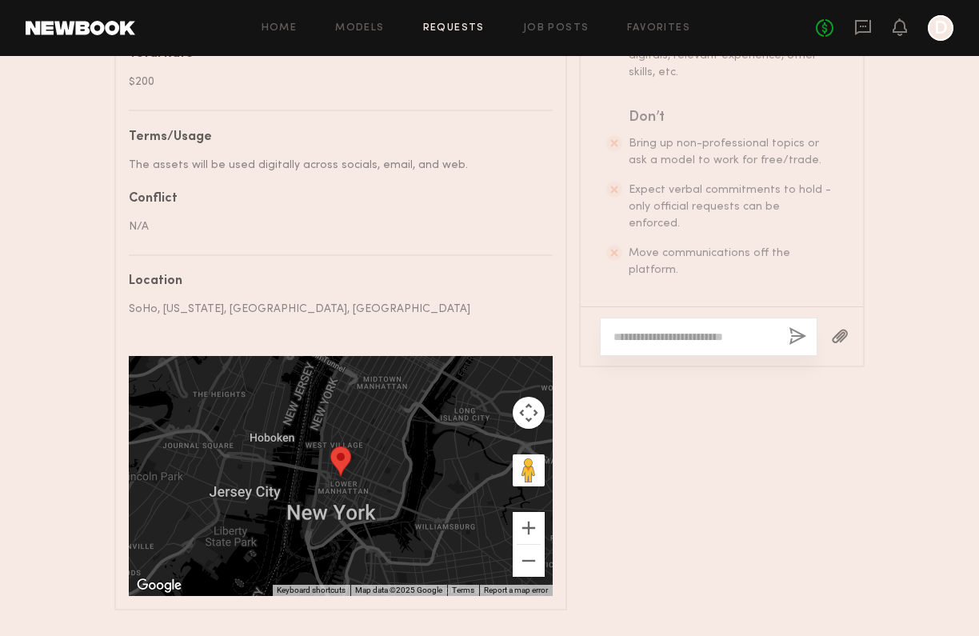
click at [703, 330] on textarea at bounding box center [695, 337] width 162 height 16
click at [862, 323] on div at bounding box center [841, 336] width 46 height 39
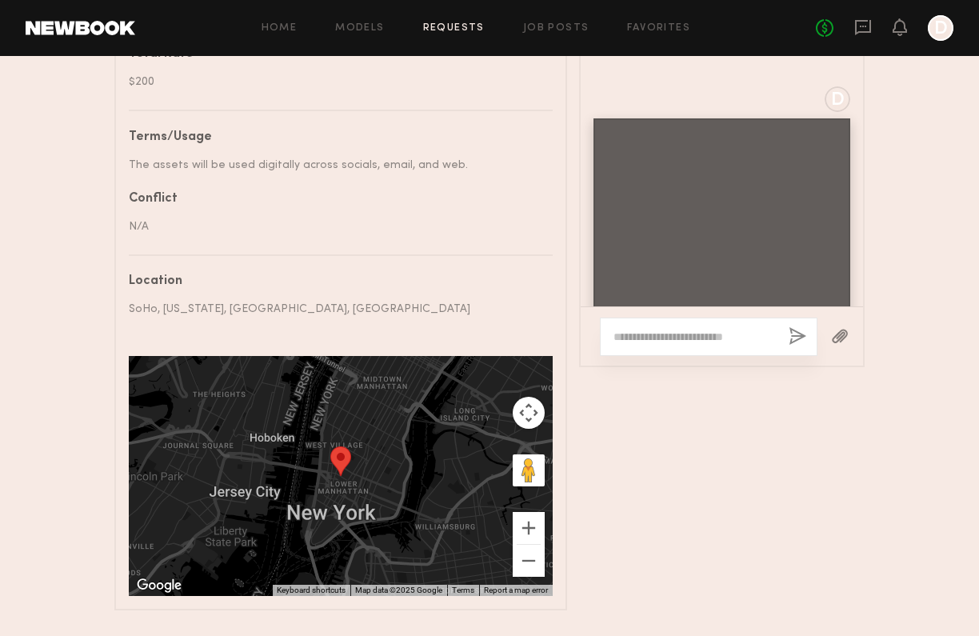
scroll to position [699, 0]
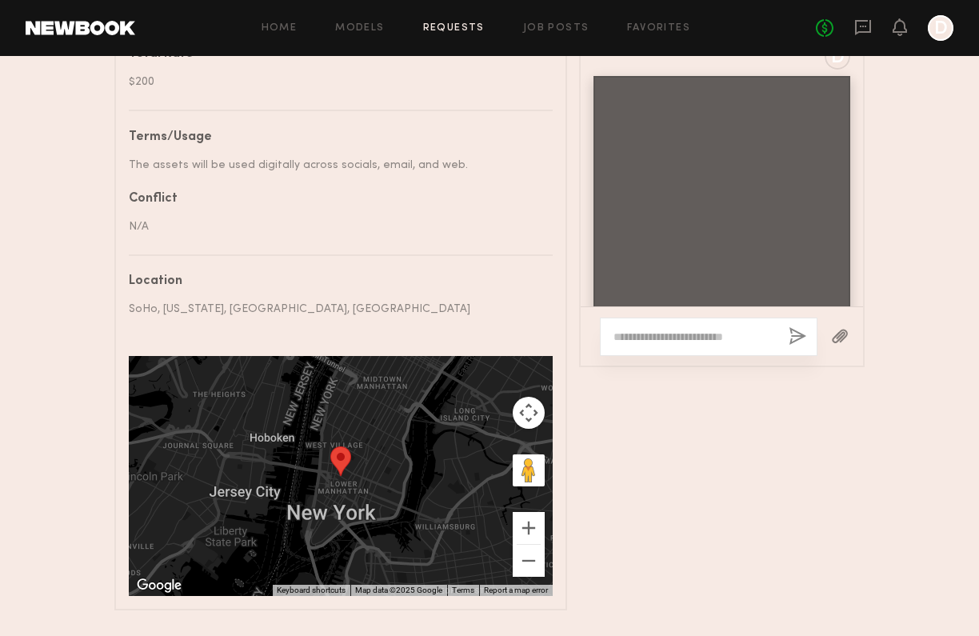
click at [651, 343] on div at bounding box center [709, 337] width 218 height 38
click at [651, 329] on textarea at bounding box center [695, 337] width 162 height 16
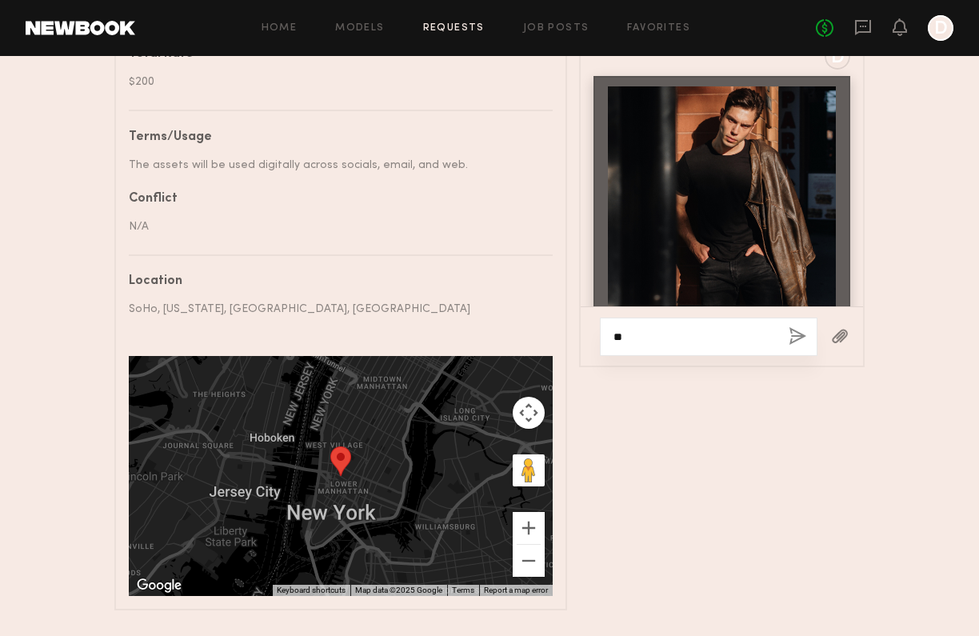
type textarea "*"
type textarea "**********"
click at [787, 330] on div "**********" at bounding box center [709, 337] width 218 height 38
click at [791, 330] on button "button" at bounding box center [798, 337] width 18 height 20
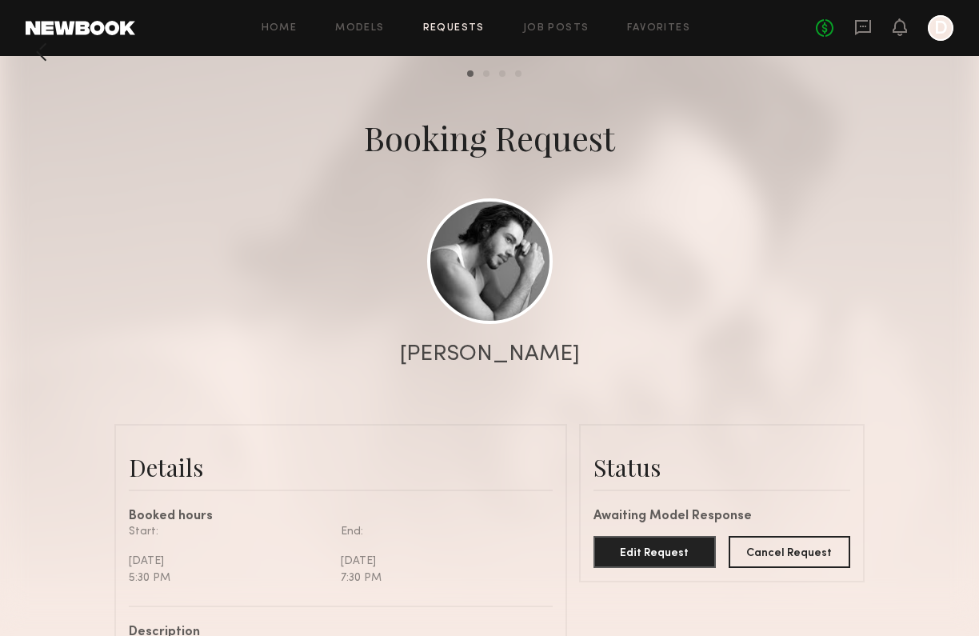
scroll to position [0, 0]
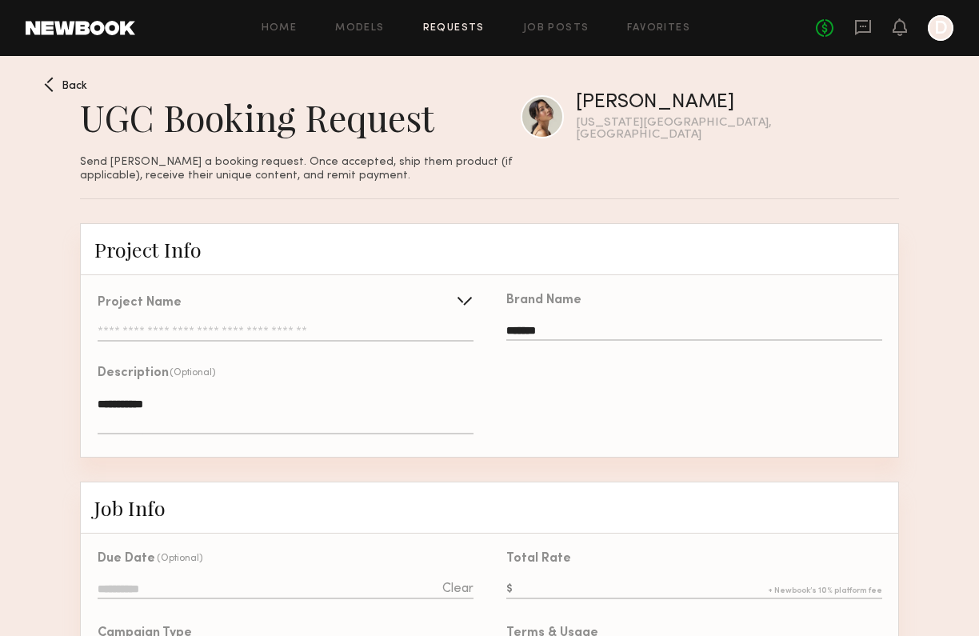
click at [241, 315] on div "**********" at bounding box center [286, 319] width 376 height 45
click at [899, 24] on icon at bounding box center [900, 26] width 13 height 11
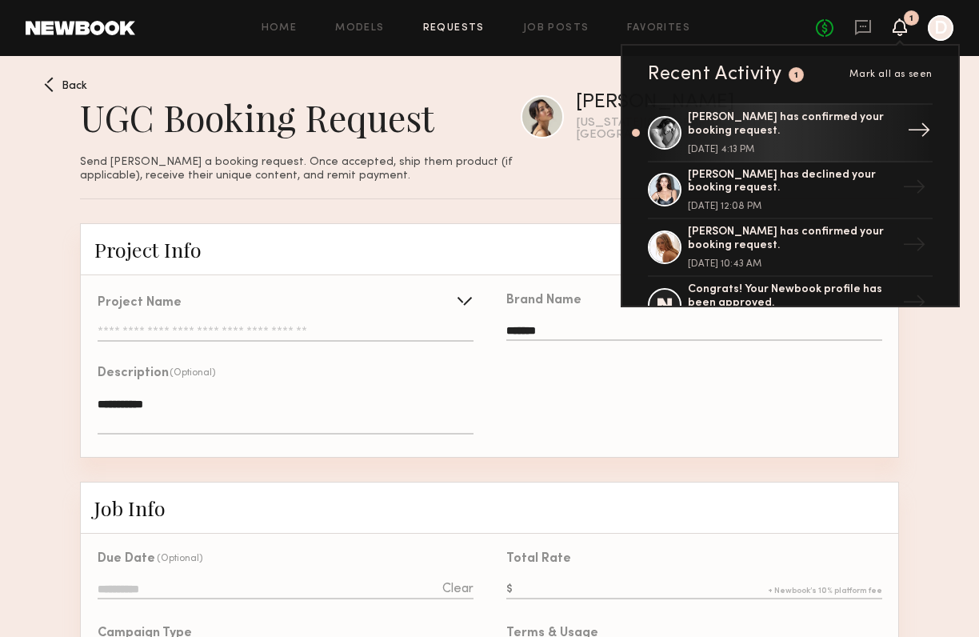
click at [832, 131] on div "[PERSON_NAME] has confirmed your booking request." at bounding box center [792, 124] width 208 height 27
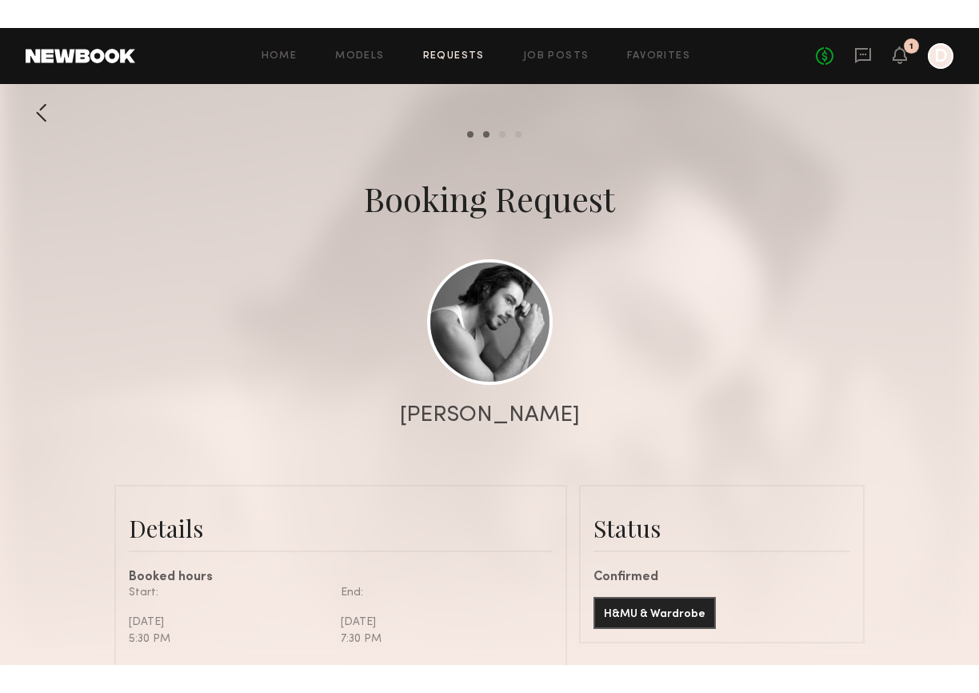
scroll to position [744, 0]
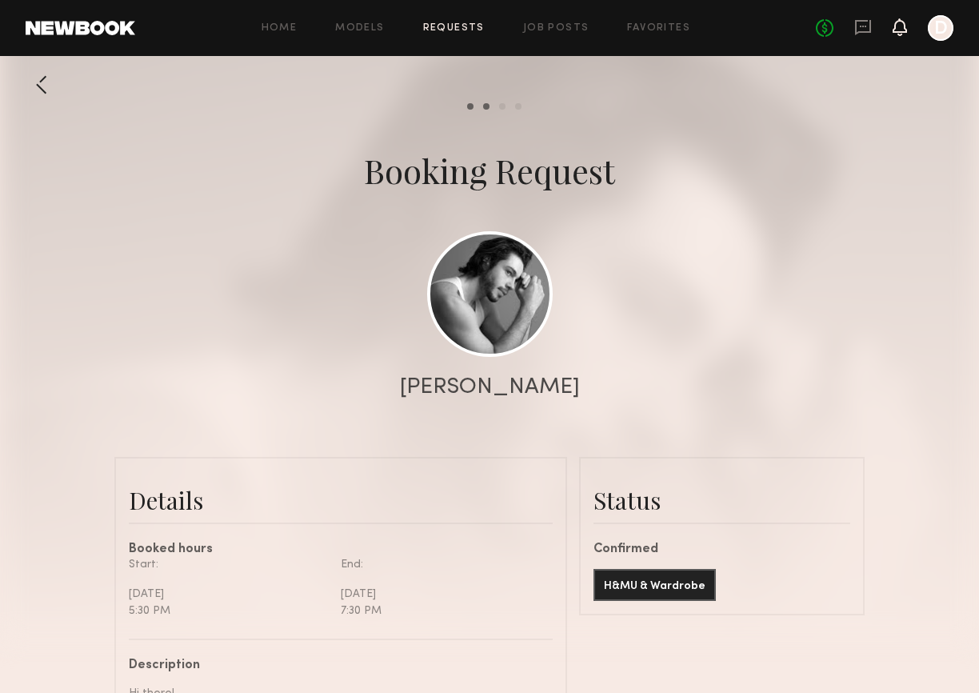
click at [904, 34] on icon at bounding box center [900, 27] width 14 height 18
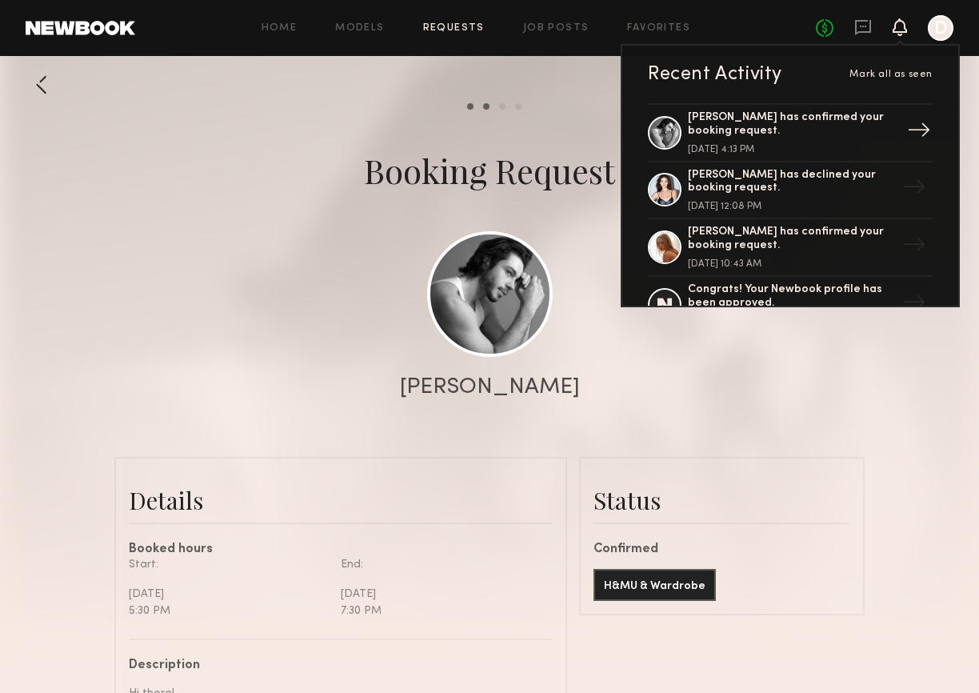
click at [847, 126] on div "[PERSON_NAME] has confirmed your booking request." at bounding box center [792, 124] width 208 height 27
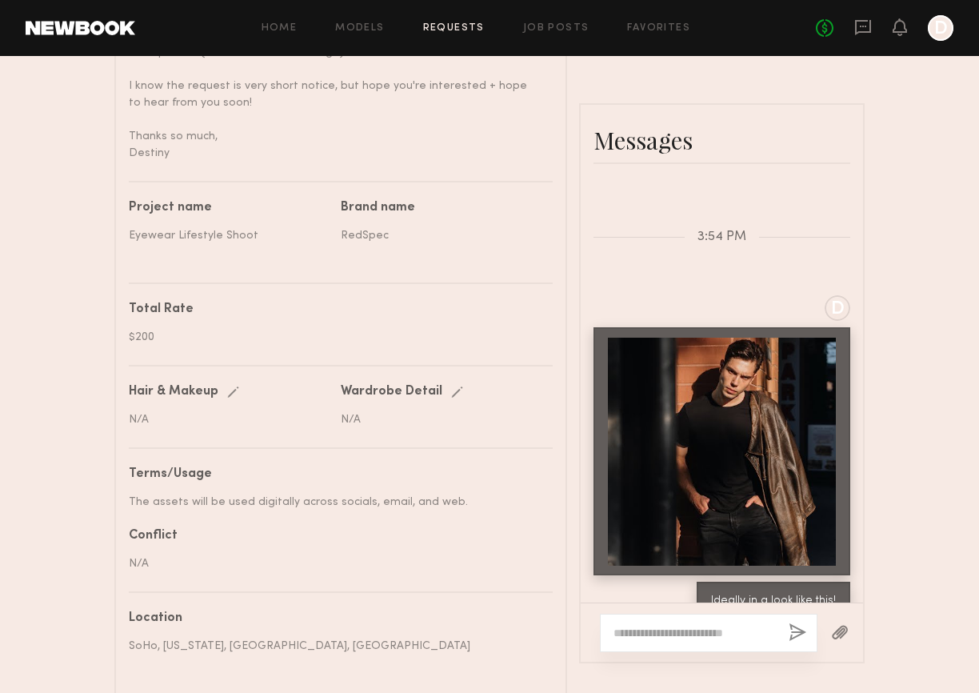
scroll to position [853, 0]
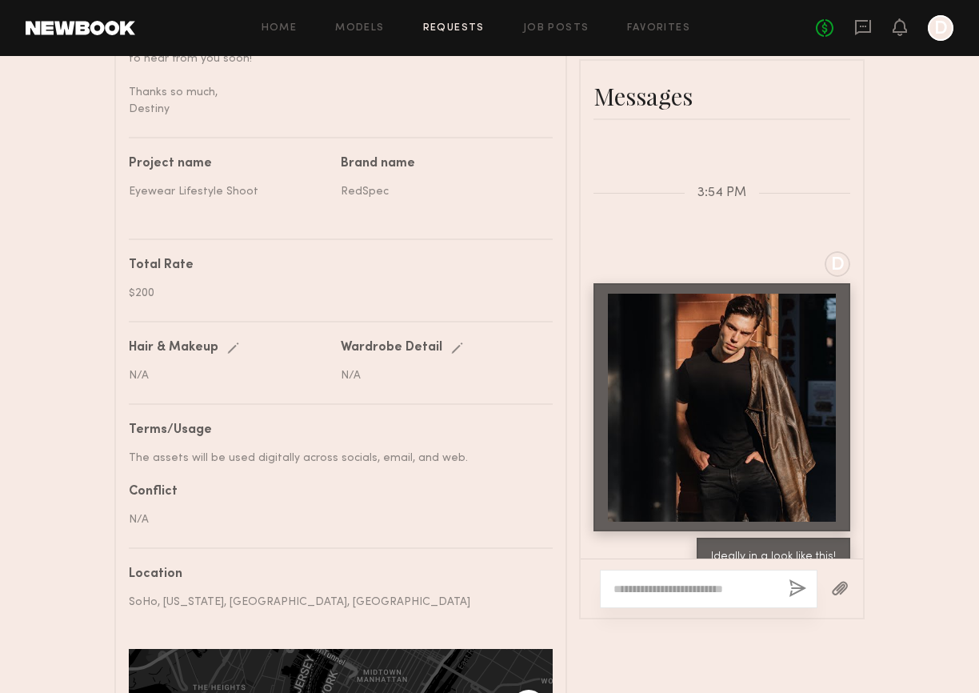
click at [889, 475] on div "Send request Model response Review hours worked Pay model Booking Request [PERS…" at bounding box center [489, 60] width 979 height 1688
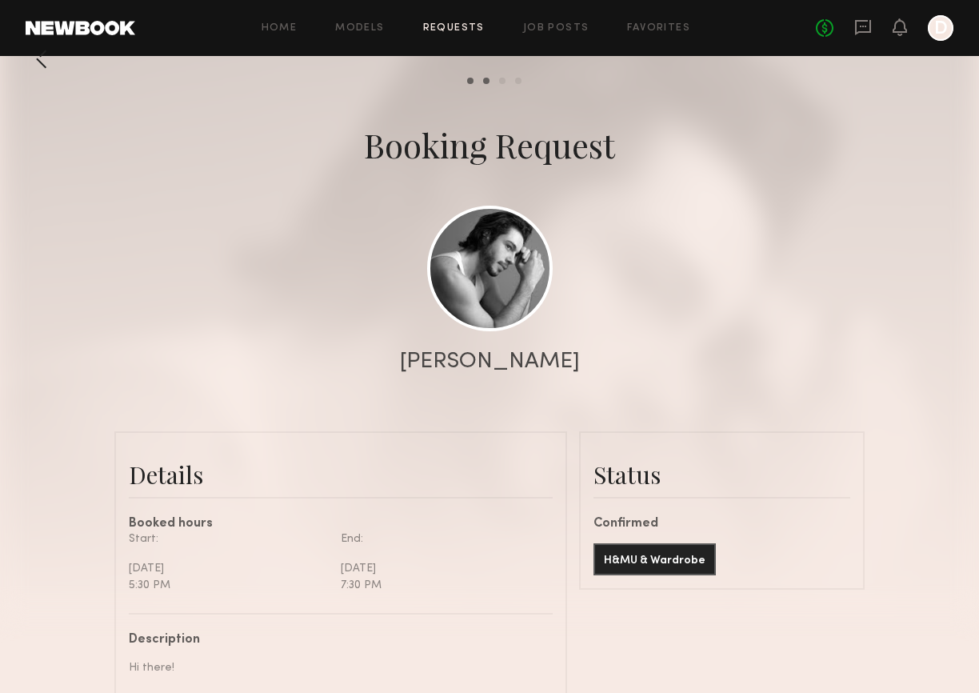
scroll to position [0, 0]
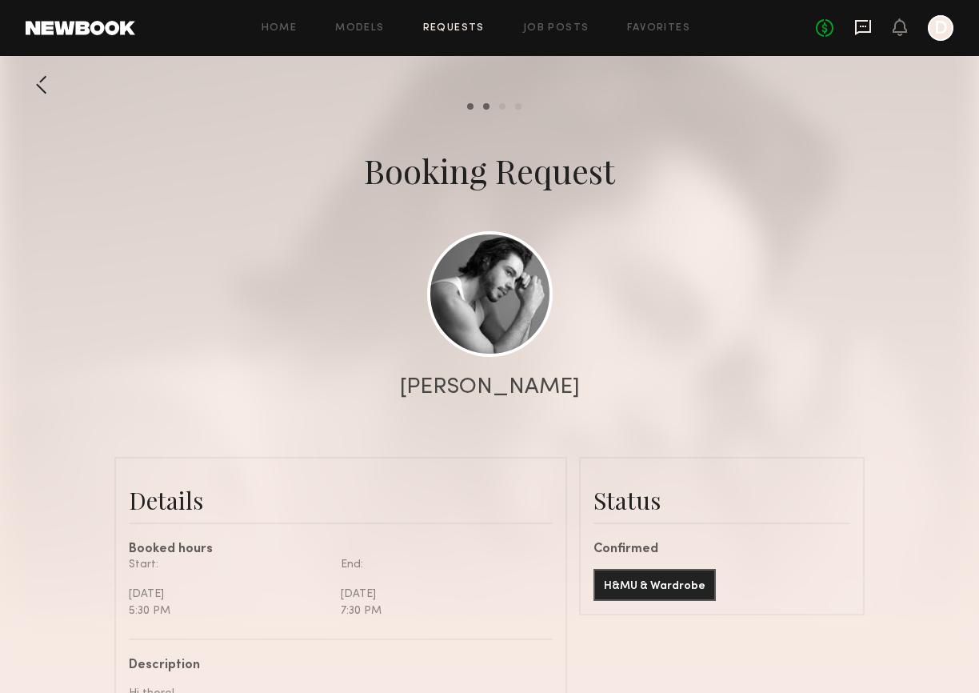
click at [863, 30] on icon at bounding box center [864, 27] width 18 height 18
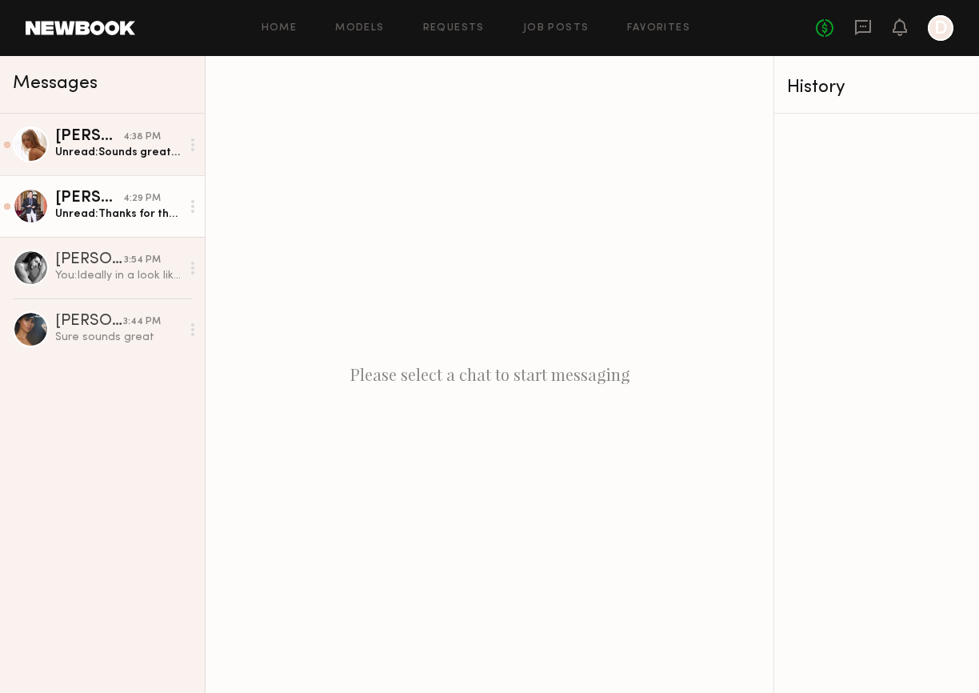
click at [114, 232] on link "[PERSON_NAME] 4:29 PM Unread: Thanks for the response. I can do $275, appreciat…" at bounding box center [102, 206] width 205 height 62
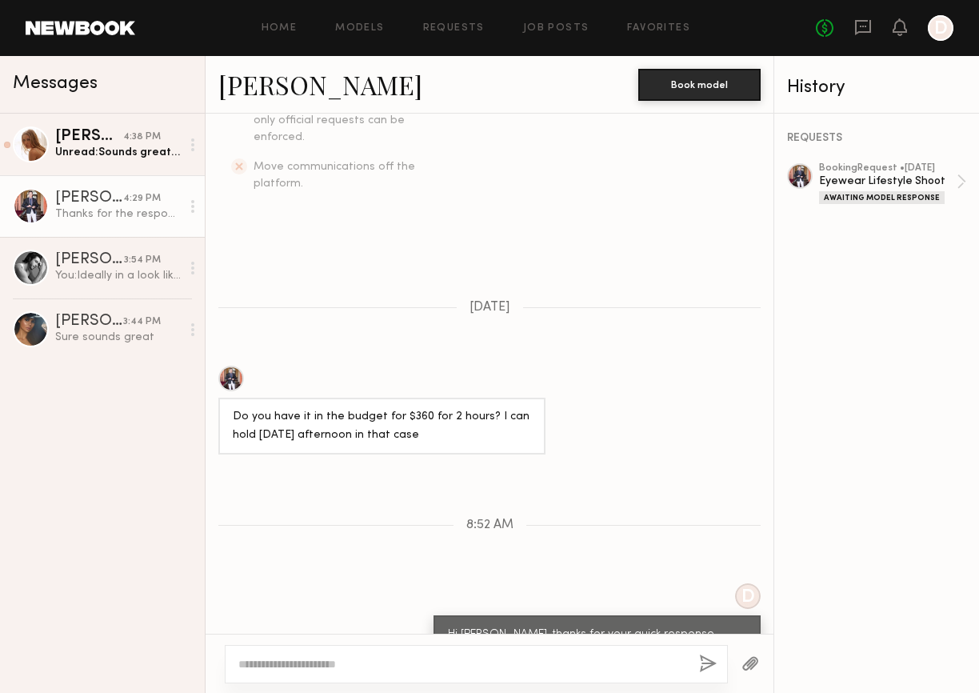
scroll to position [510, 0]
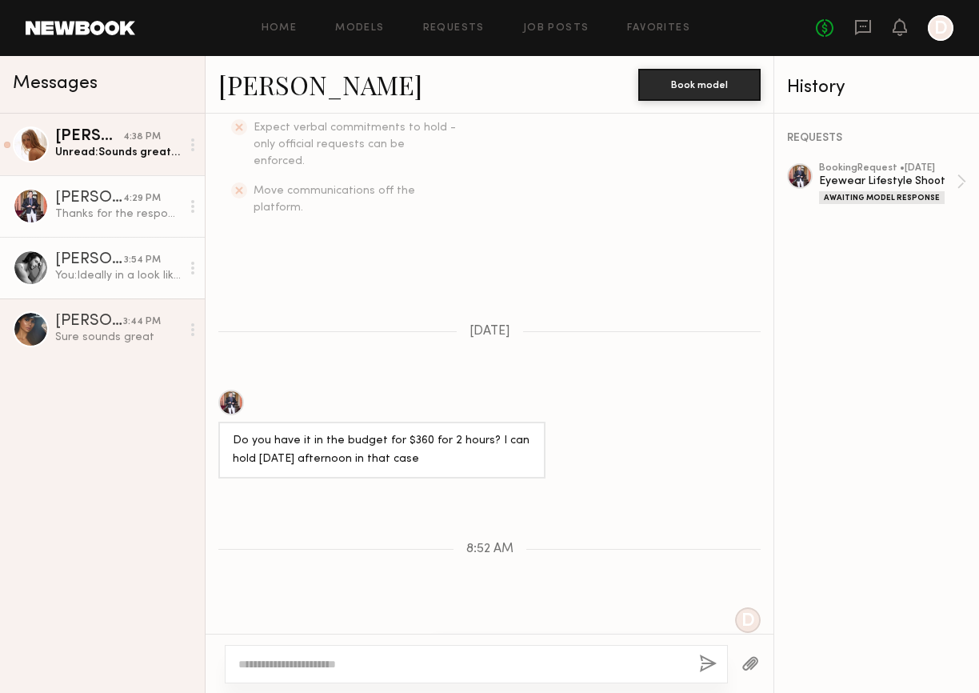
click at [79, 262] on div "[PERSON_NAME]" at bounding box center [89, 260] width 69 height 16
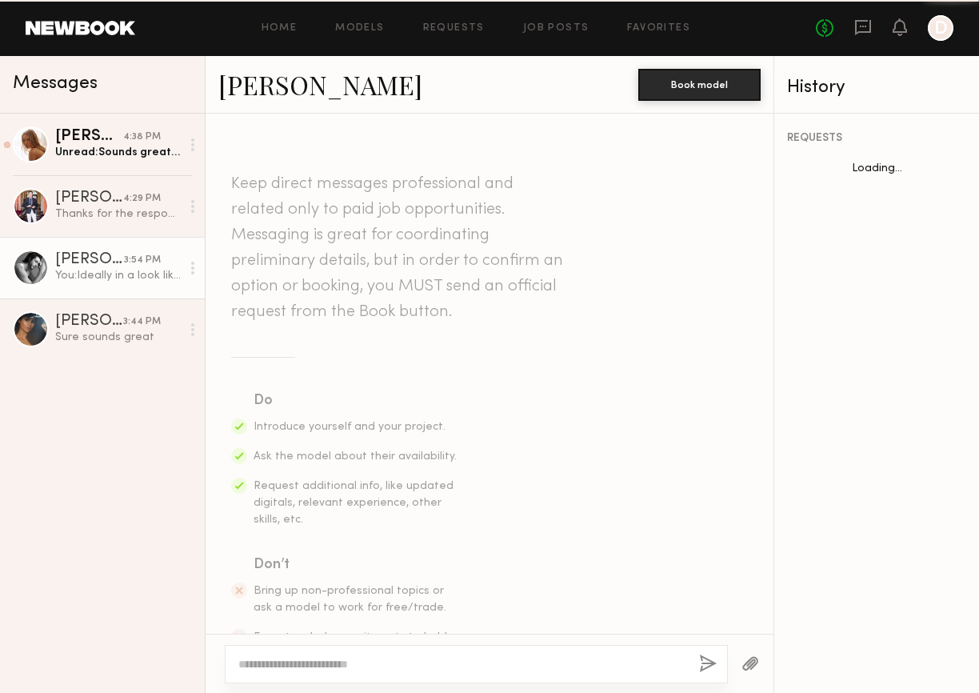
scroll to position [643, 0]
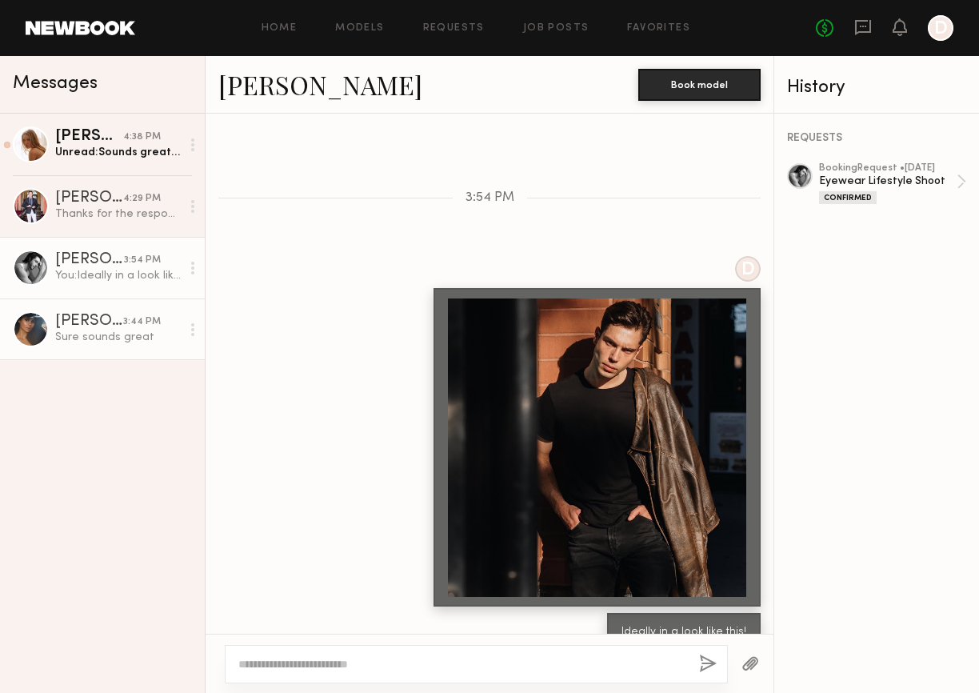
click at [98, 326] on div "[PERSON_NAME]" at bounding box center [89, 322] width 68 height 16
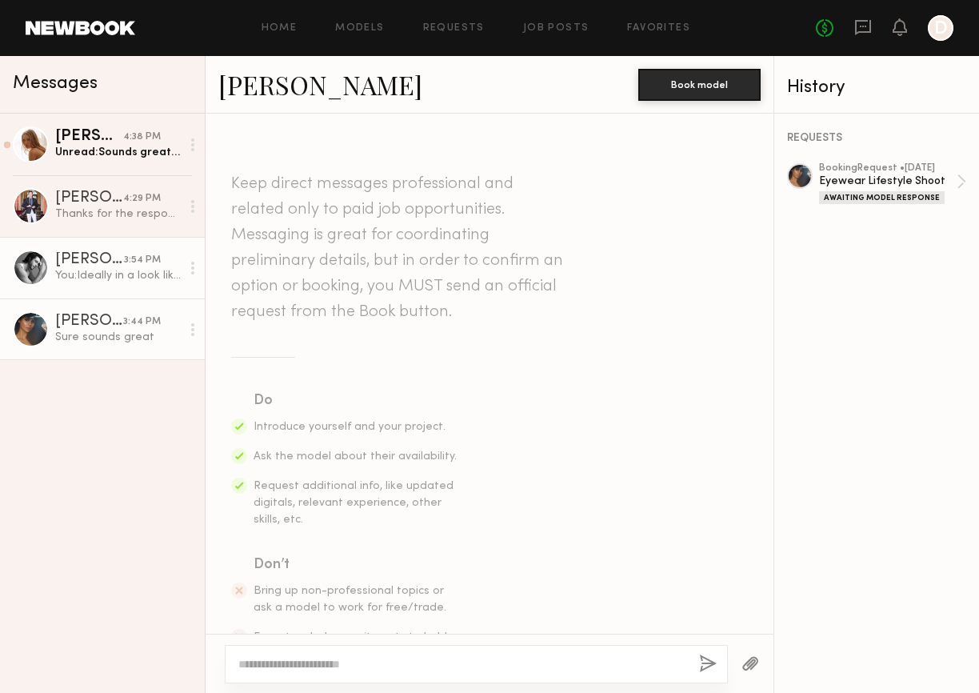
scroll to position [551, 0]
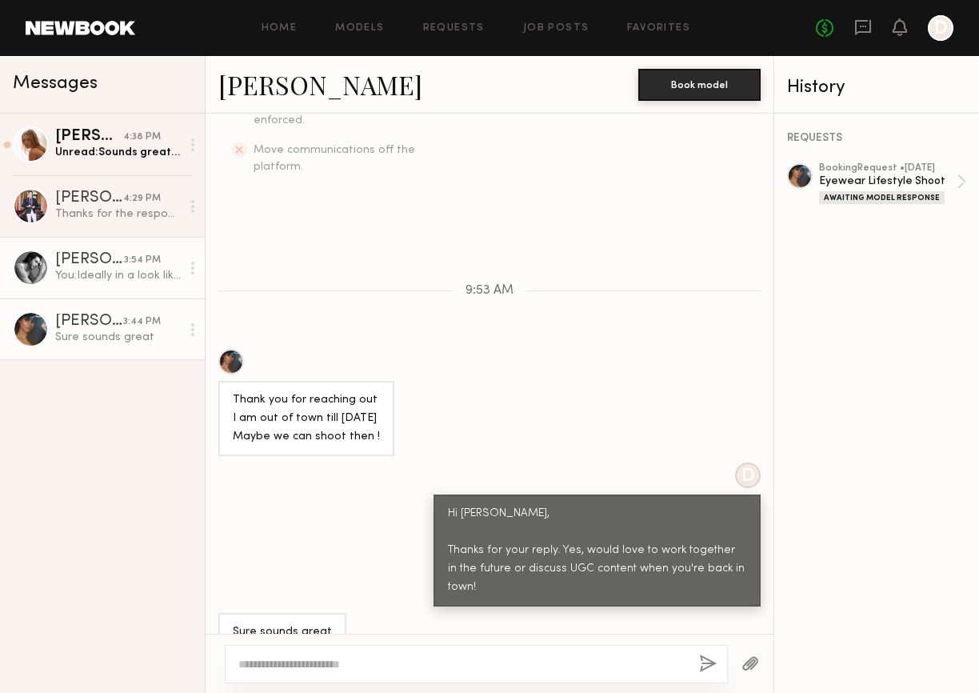
click at [99, 267] on div "[PERSON_NAME]" at bounding box center [89, 260] width 69 height 16
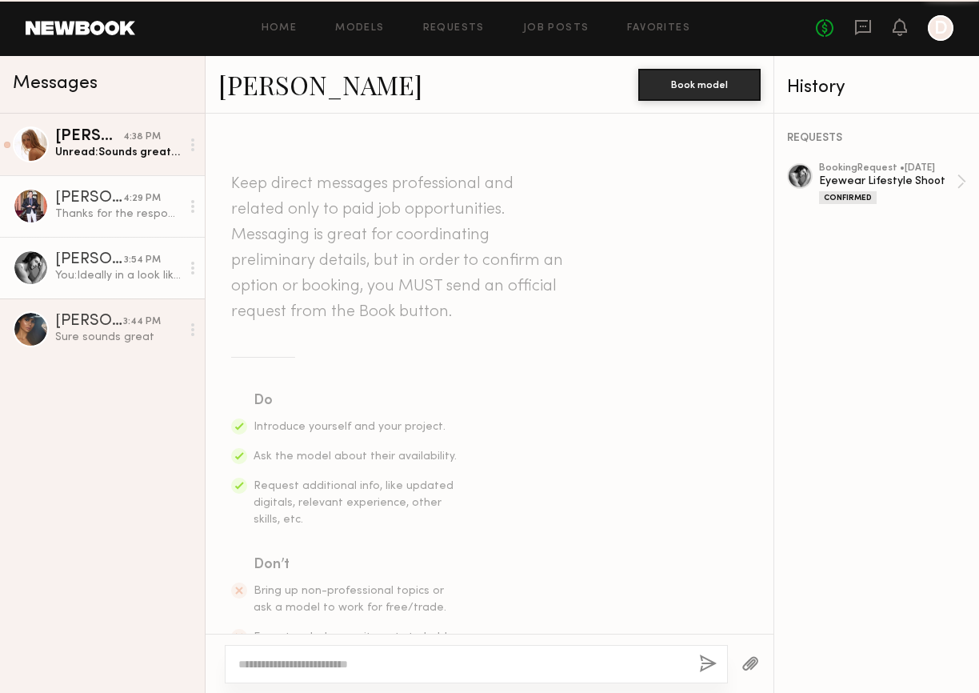
scroll to position [643, 0]
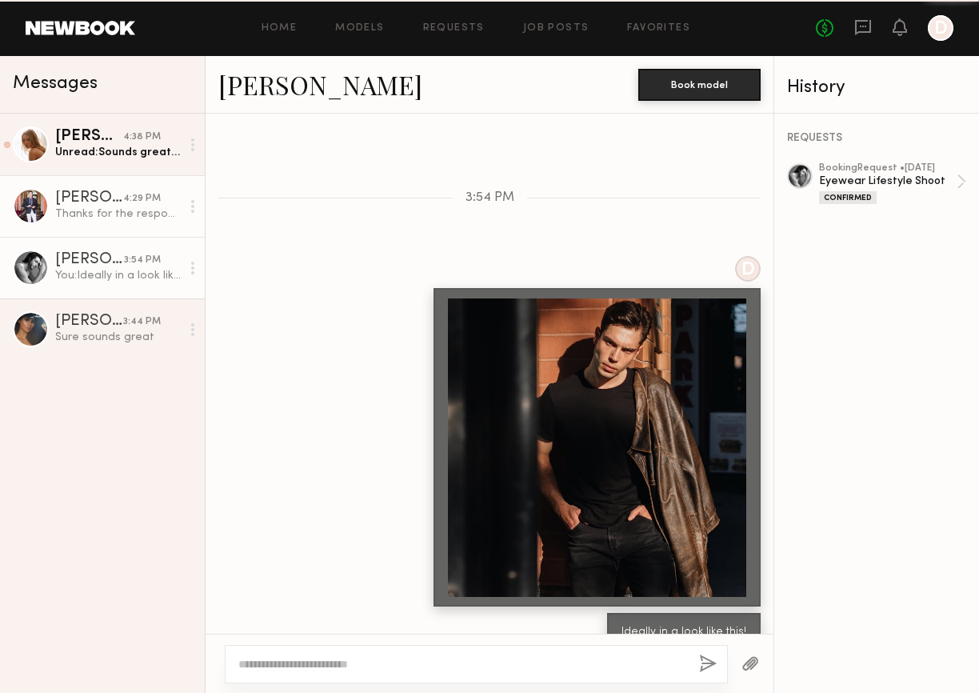
click at [100, 212] on div "Thanks for the response. I can do $275, appreciate that!" at bounding box center [118, 213] width 126 height 15
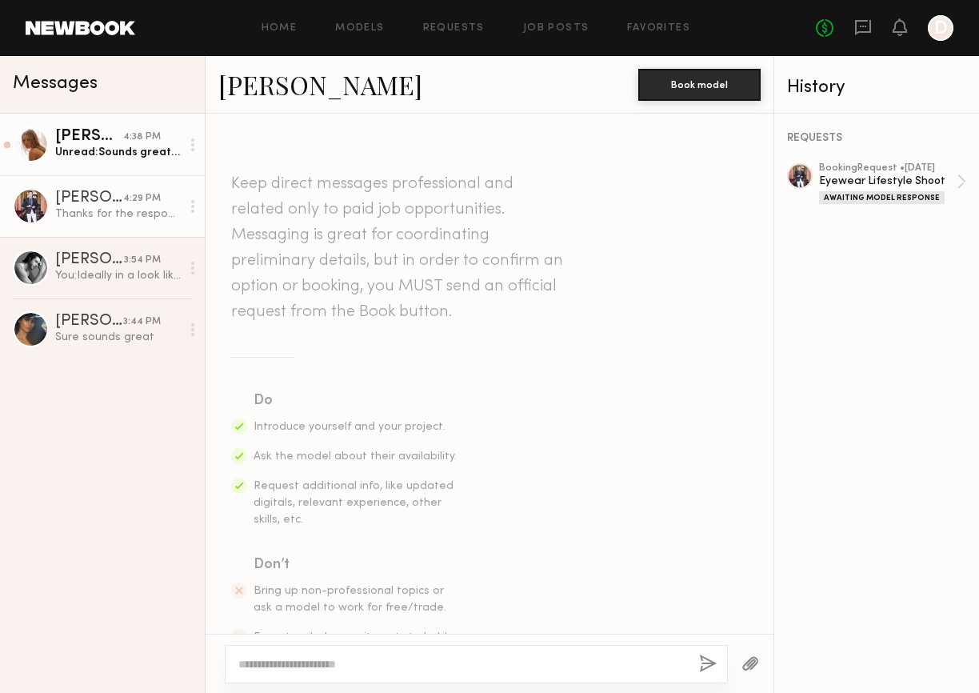
scroll to position [672, 0]
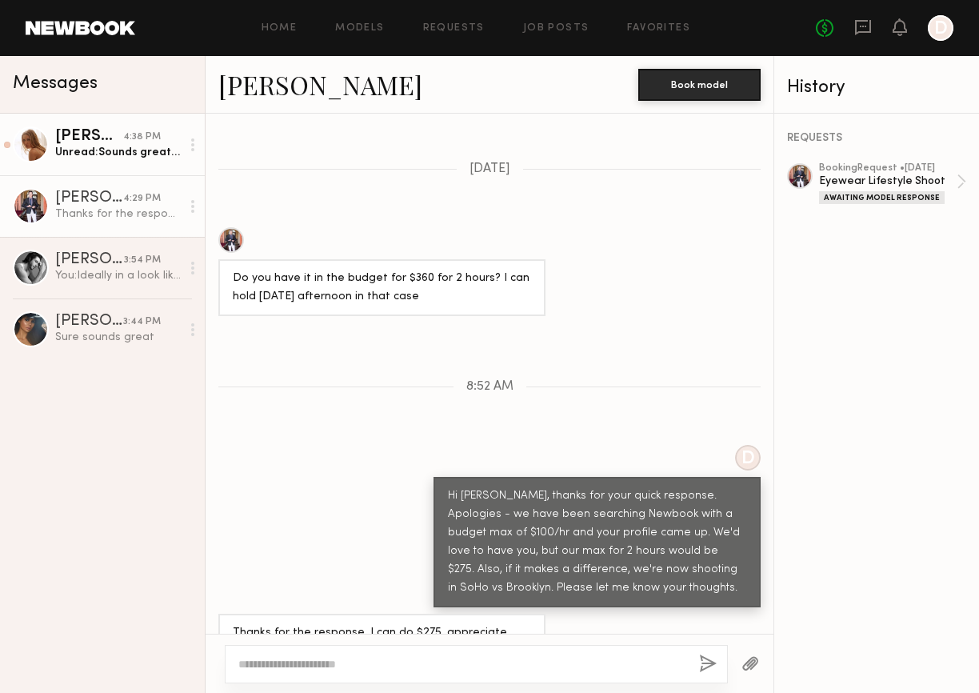
click at [102, 158] on div "Unread: Sounds great! I’ll wear all black active wear and I’ll bring a white sh…" at bounding box center [118, 152] width 126 height 15
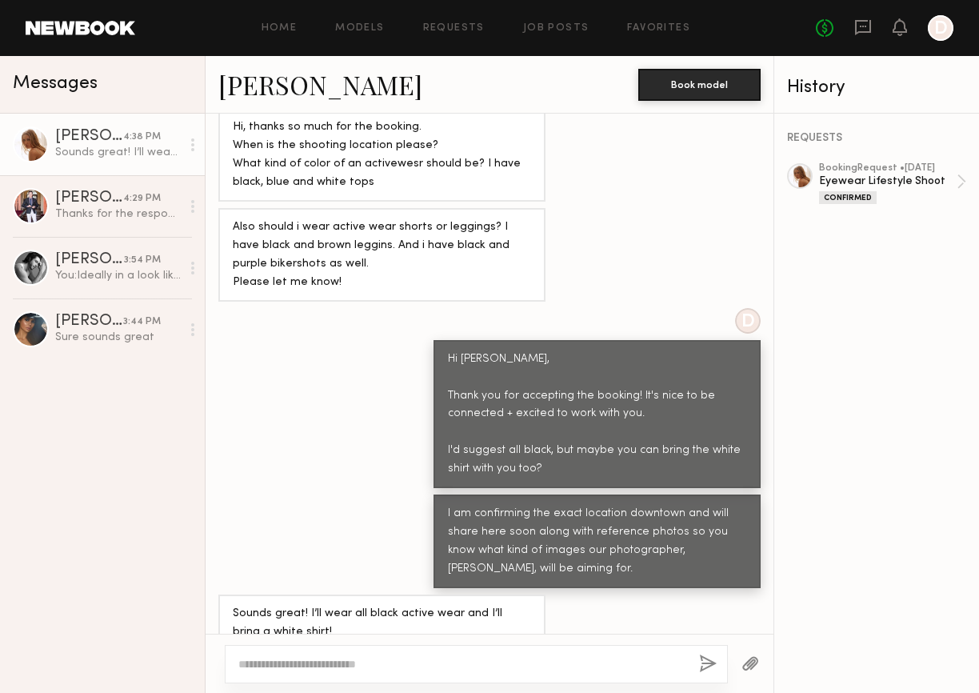
scroll to position [803, 0]
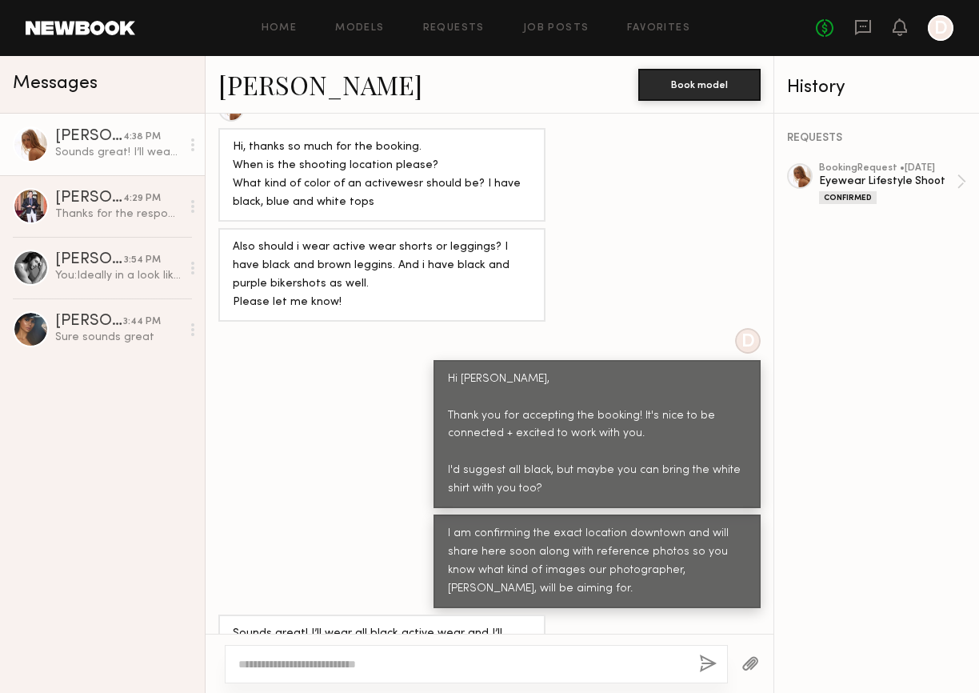
click at [503, 35] on div "Home Models Requests Job Posts Favorites Sign Out No fees up to $5,000 D" at bounding box center [544, 28] width 819 height 26
click at [452, 34] on div "Home Models Requests Job Posts Favorites Sign Out No fees up to $5,000 D" at bounding box center [544, 28] width 819 height 26
click at [452, 28] on link "Requests" at bounding box center [454, 28] width 62 height 10
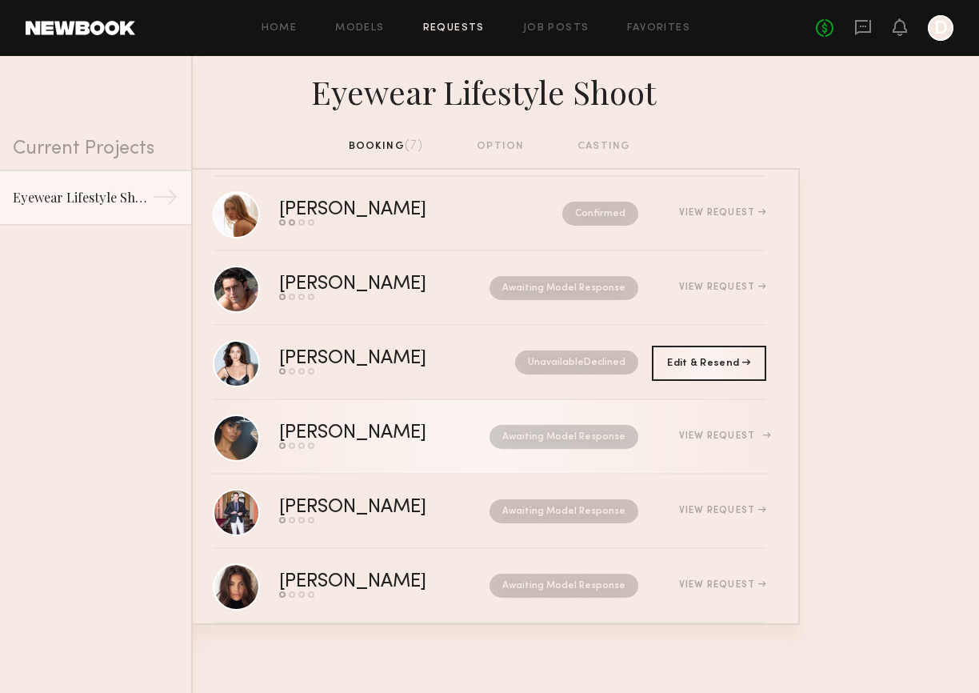
scroll to position [120, 0]
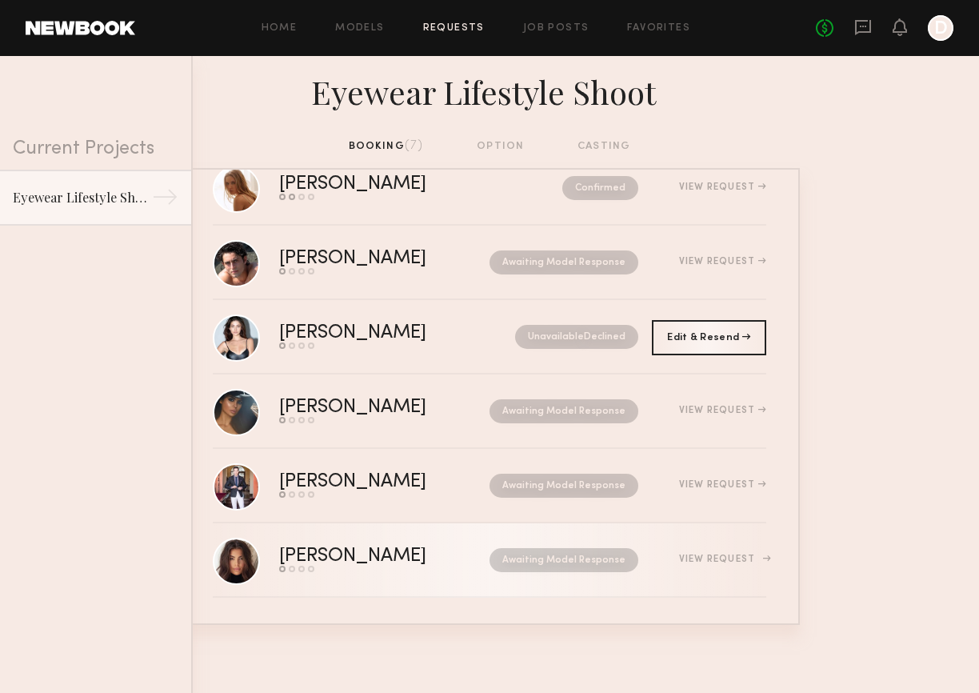
click at [731, 561] on div "View Request" at bounding box center [722, 560] width 87 height 10
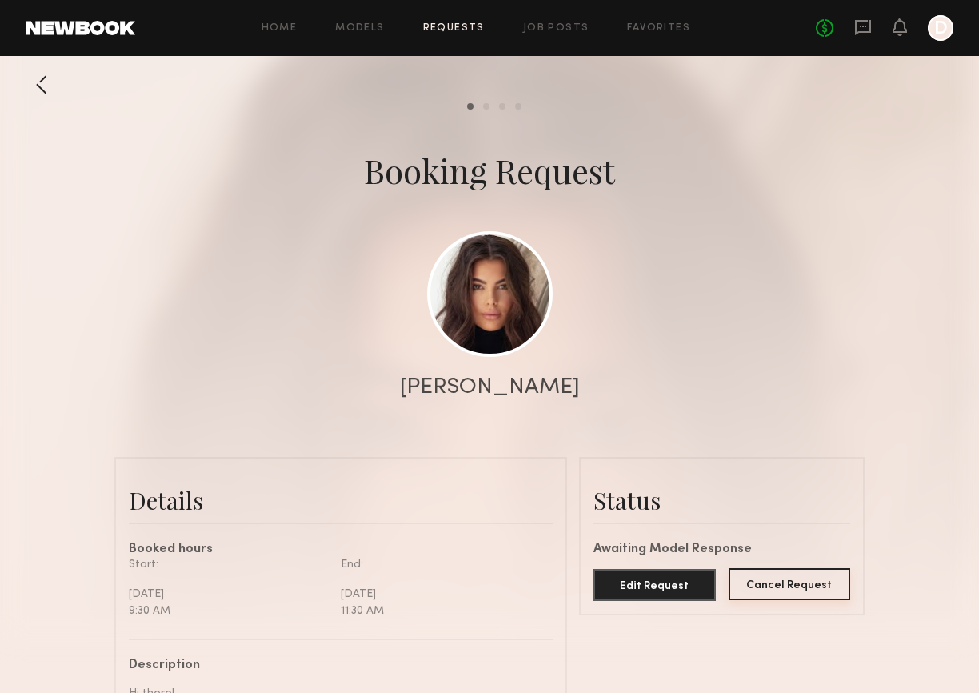
click at [782, 579] on button "Cancel Request" at bounding box center [790, 584] width 122 height 32
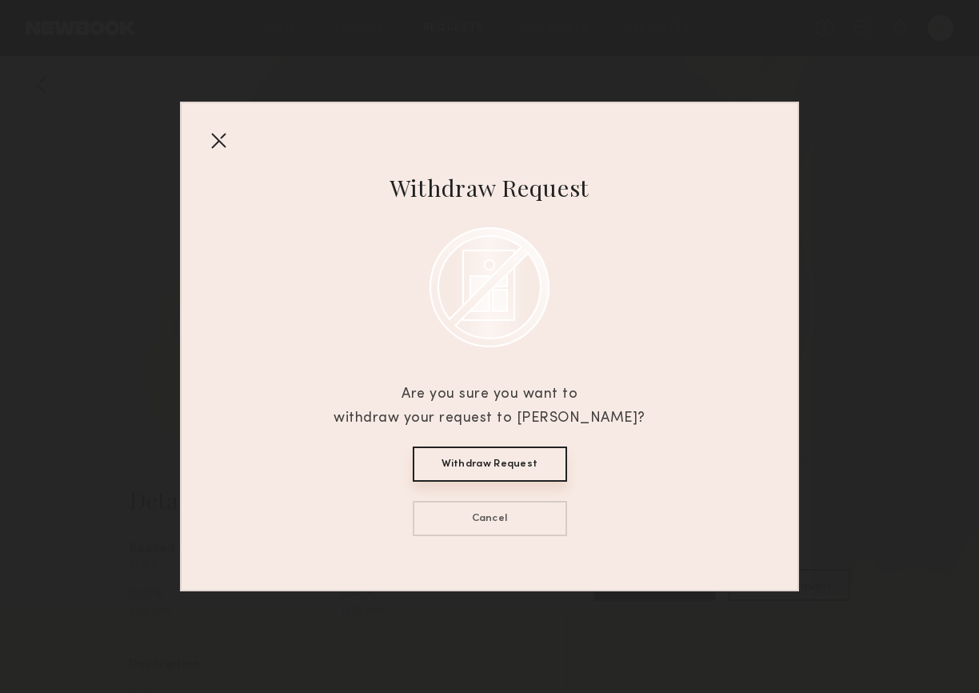
click at [506, 463] on button "Withdraw Request" at bounding box center [490, 464] width 154 height 35
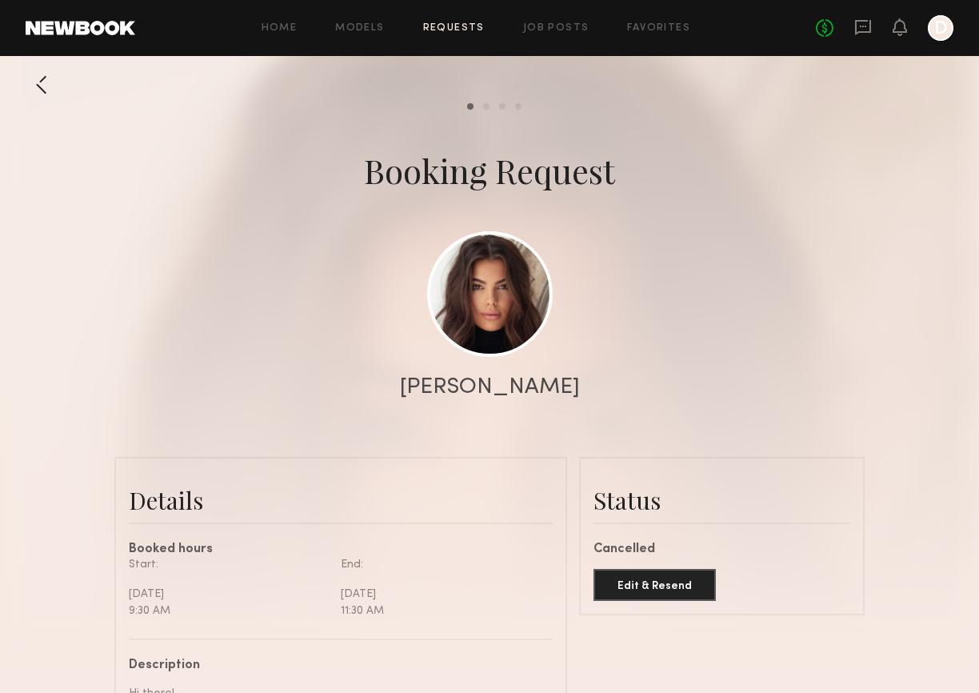
click at [45, 79] on div at bounding box center [42, 85] width 32 height 32
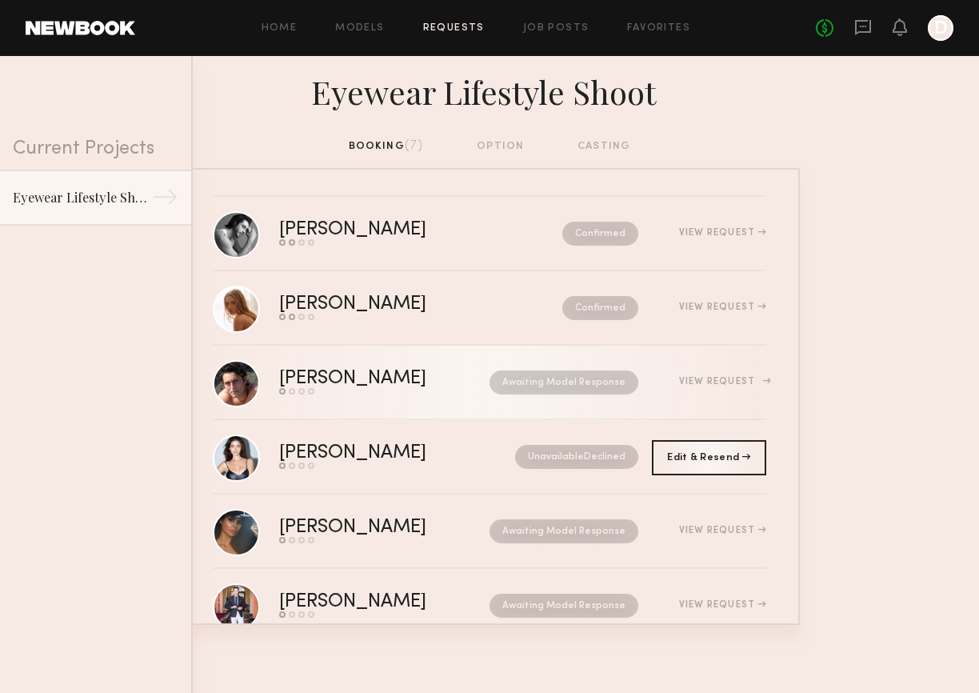
click at [735, 367] on link "Pablo V. Send request Model response Review hours worked Pay model Awaiting Mod…" at bounding box center [490, 383] width 554 height 74
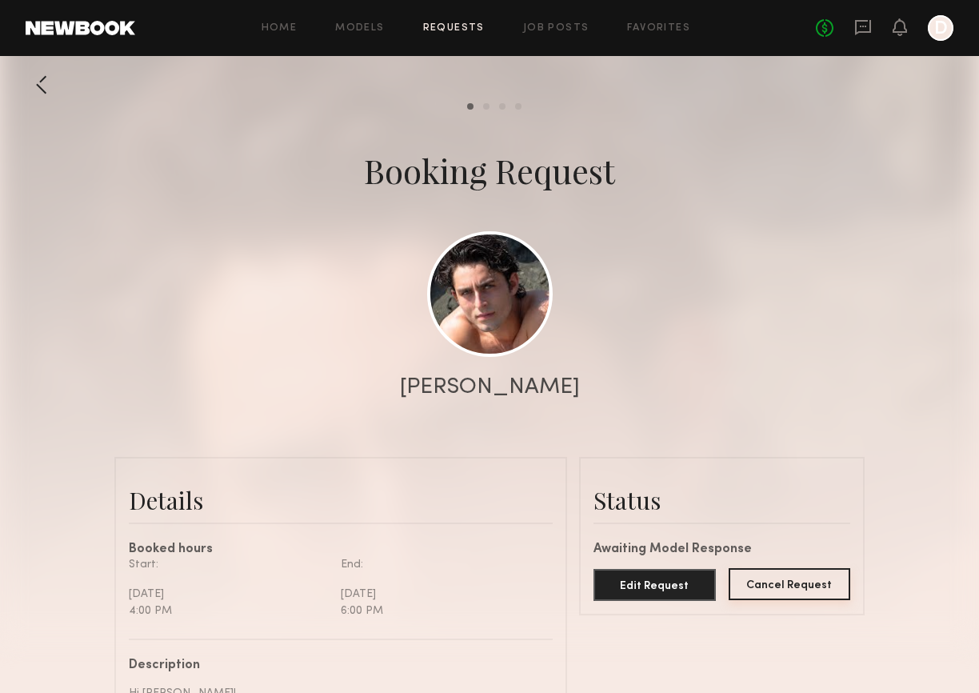
click at [771, 585] on button "Cancel Request" at bounding box center [790, 584] width 122 height 32
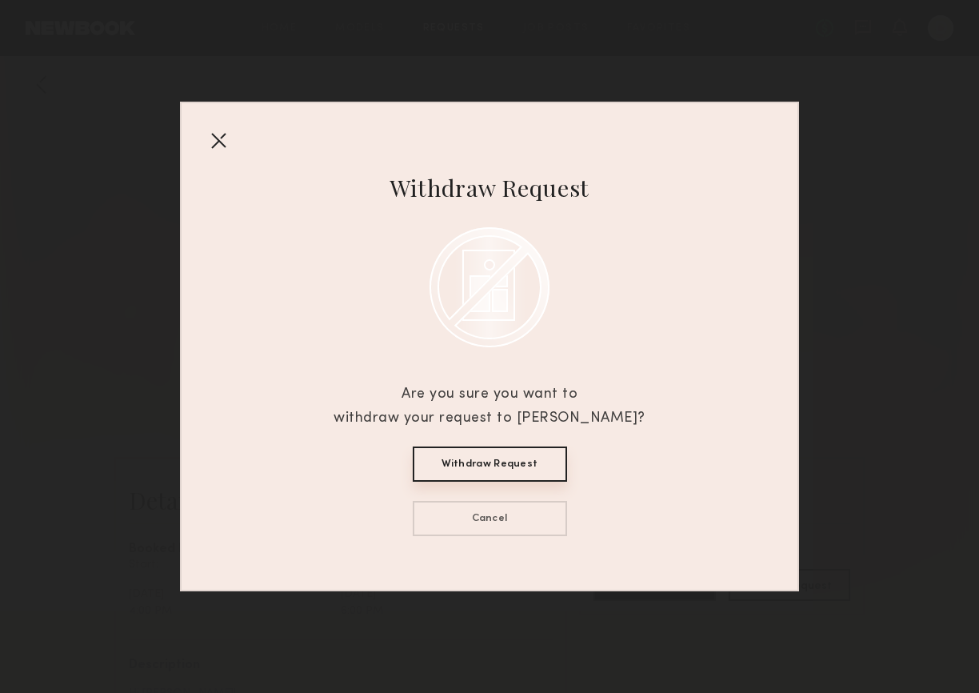
click at [511, 454] on button "Withdraw Request" at bounding box center [490, 464] width 154 height 35
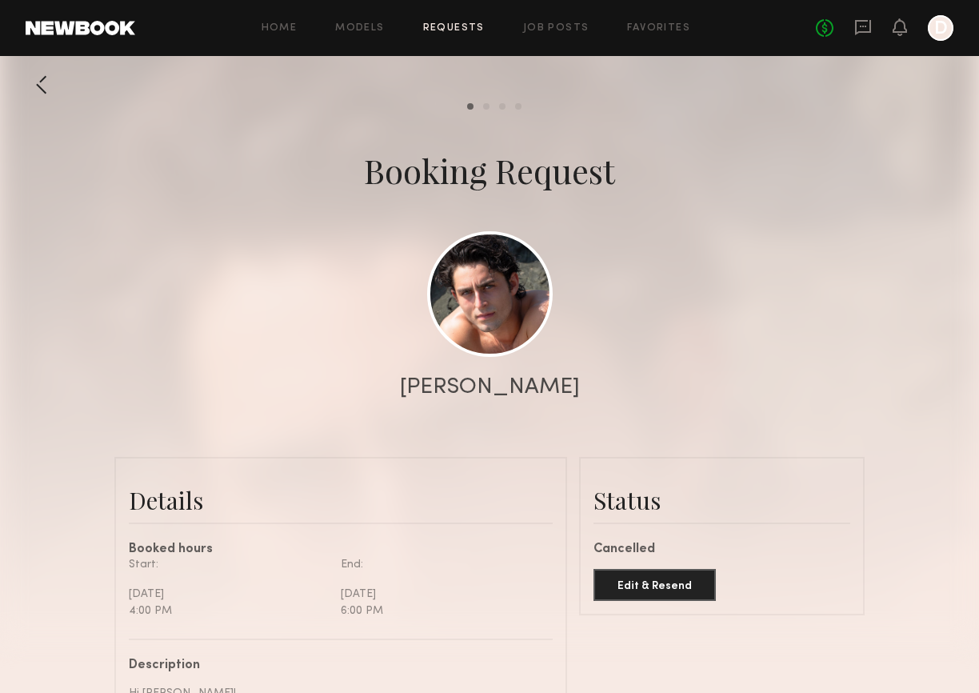
click at [38, 87] on div at bounding box center [42, 85] width 32 height 32
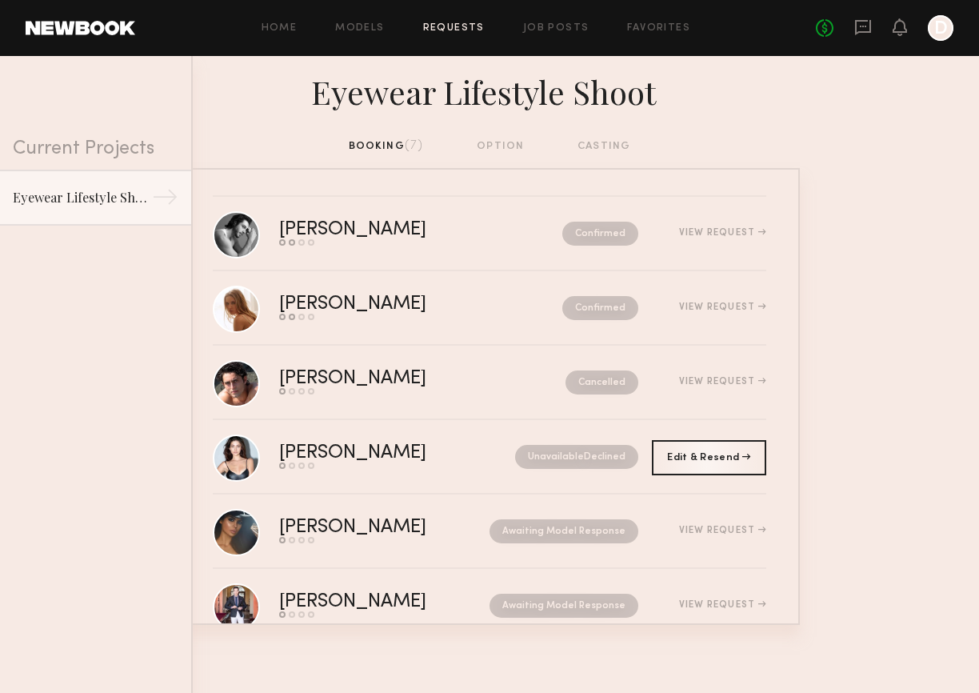
click at [846, 182] on nb-requests-list-container "Badimir A. Send request Model response Review hours worked Pay model Confirmed …" at bounding box center [489, 396] width 979 height 457
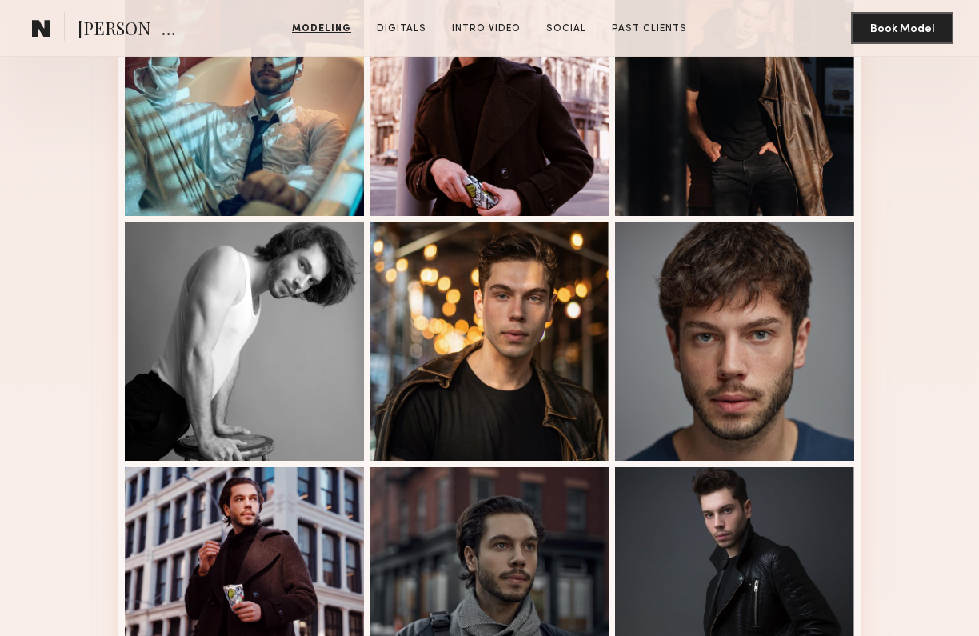
scroll to position [464, 0]
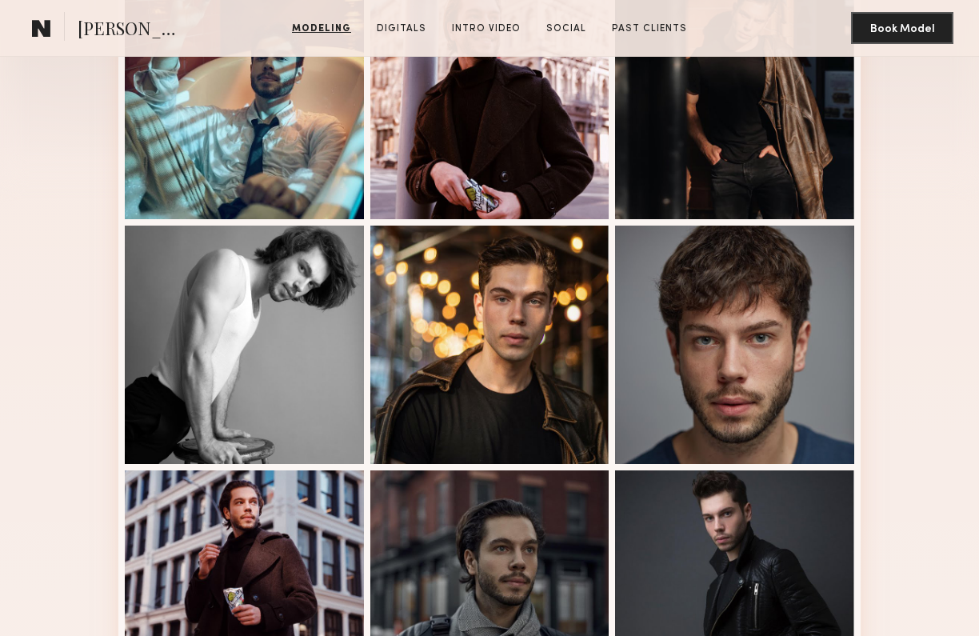
click at [66, 155] on div "Modeling Portfolio View More" at bounding box center [489, 463] width 979 height 1123
click at [413, 27] on link "Digitals" at bounding box center [401, 29] width 62 height 14
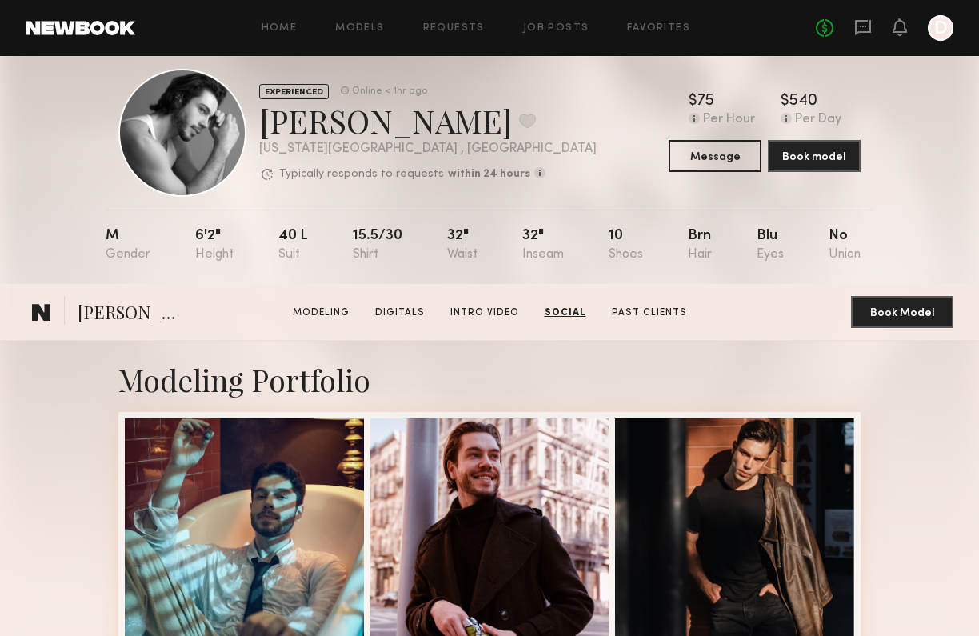
scroll to position [0, 0]
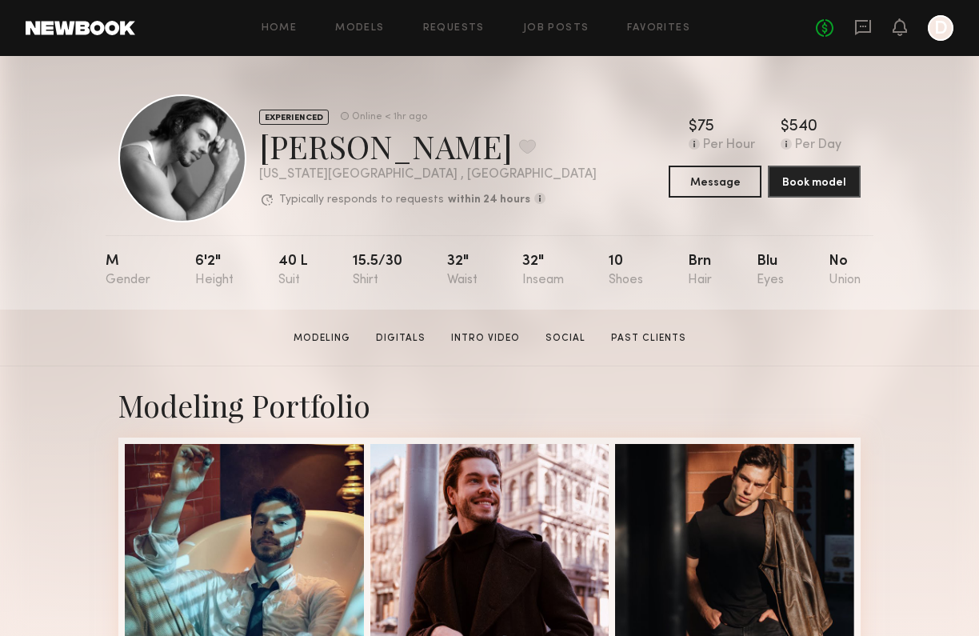
click at [903, 302] on div "EXPERIENCED Online < 1hr ago Badimir A. Favorite New York City , NY Typically r…" at bounding box center [489, 183] width 979 height 254
click at [931, 360] on section "Badimir A. Modeling Digitals Intro Video Social Past Clients Message Book Model" at bounding box center [489, 338] width 979 height 57
click at [867, 30] on icon at bounding box center [864, 27] width 18 height 18
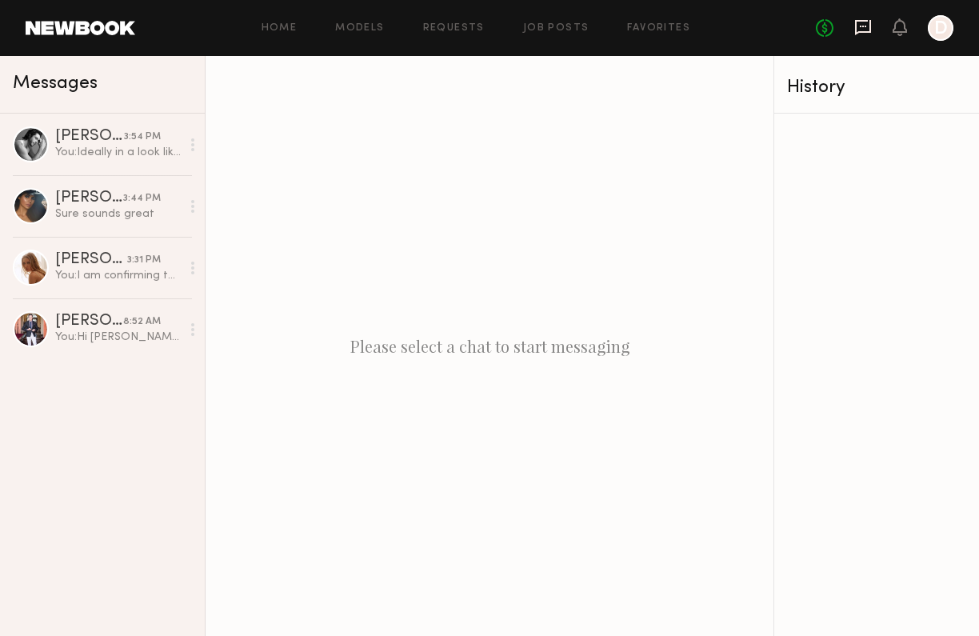
click at [870, 29] on icon at bounding box center [863, 27] width 16 height 15
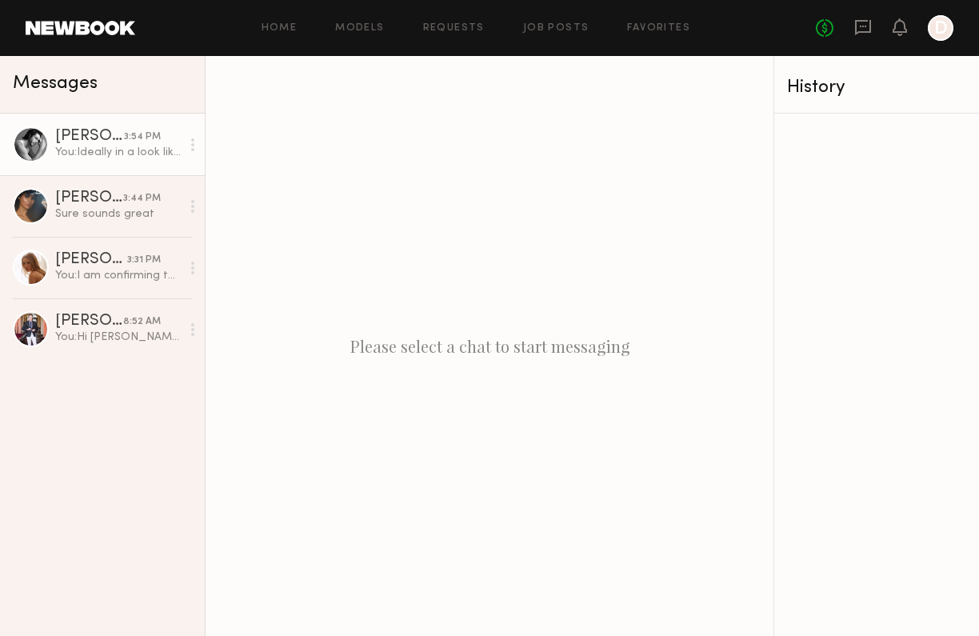
click at [32, 140] on div at bounding box center [31, 144] width 36 height 36
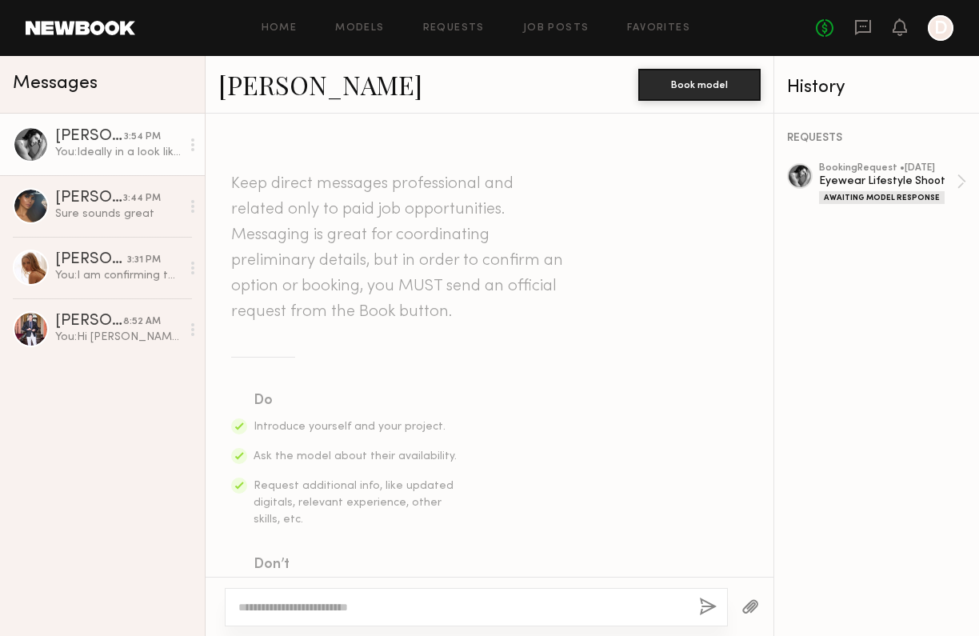
click at [294, 82] on link "[PERSON_NAME]" at bounding box center [320, 84] width 204 height 34
click at [372, 36] on div "Home Models Requests Job Posts Favorites Sign Out No fees up to $5,000 1 D" at bounding box center [544, 28] width 819 height 26
click at [369, 26] on link "Models" at bounding box center [359, 28] width 49 height 10
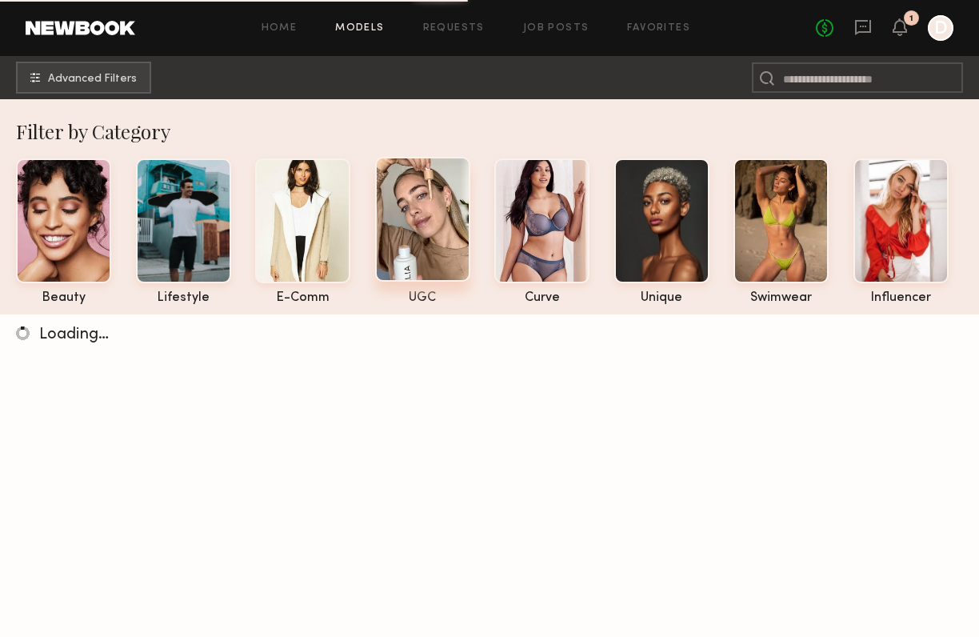
click at [418, 250] on div at bounding box center [422, 219] width 95 height 125
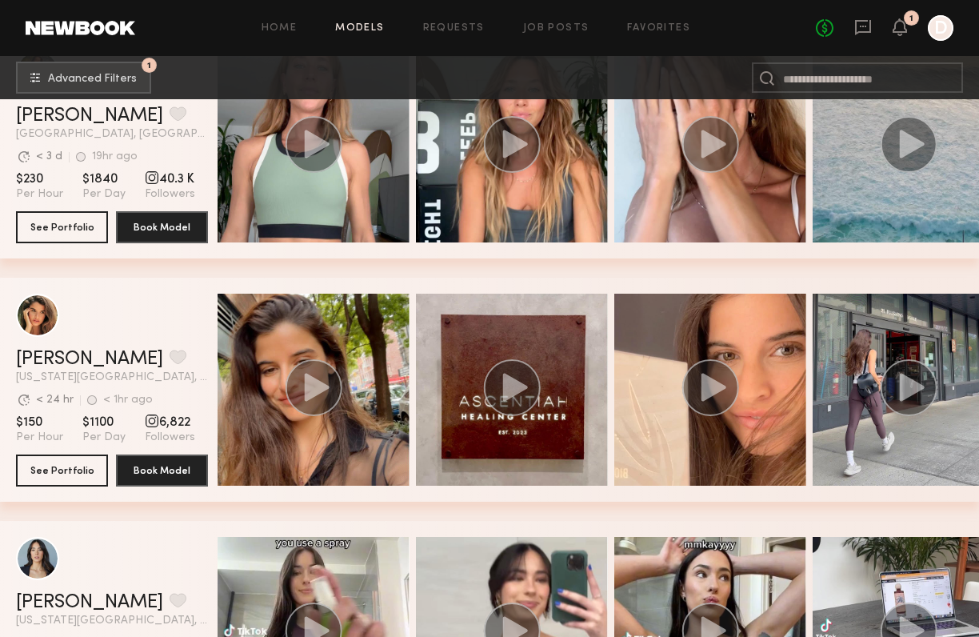
scroll to position [567, 0]
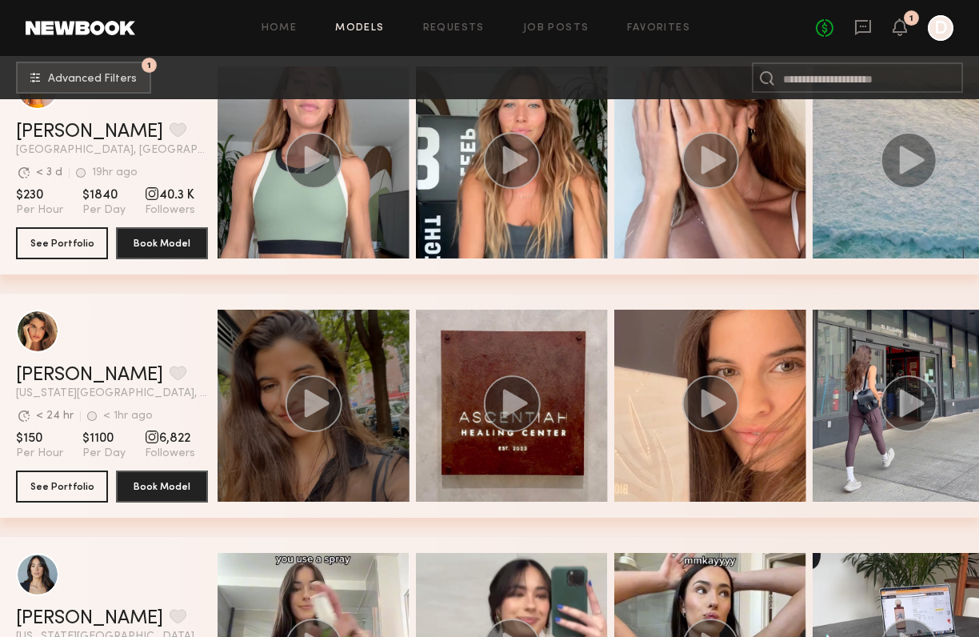
click at [386, 360] on div "grid" at bounding box center [314, 406] width 192 height 192
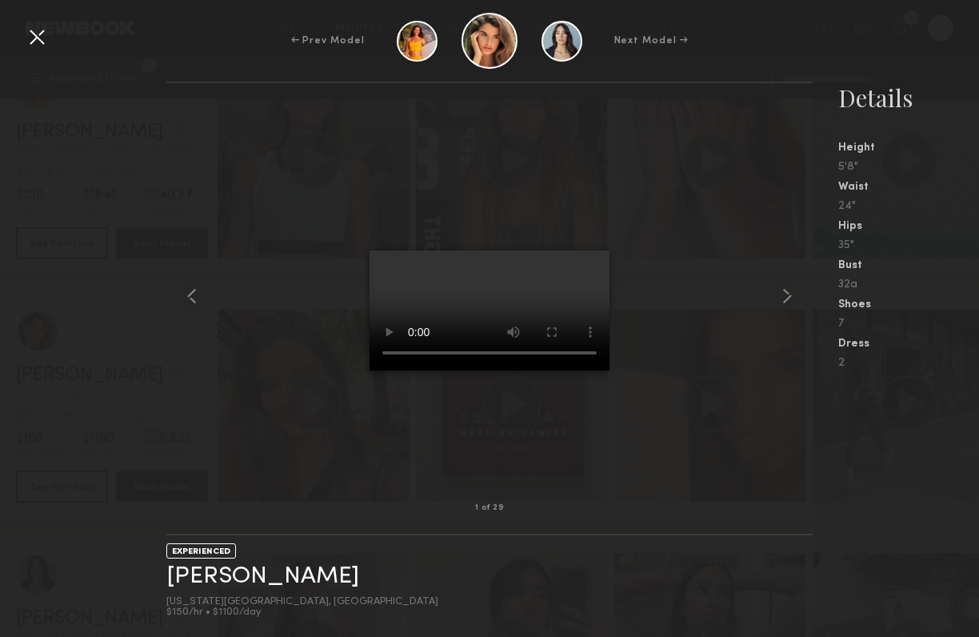
click at [694, 275] on div at bounding box center [489, 296] width 647 height 374
